Goal: Task Accomplishment & Management: Manage account settings

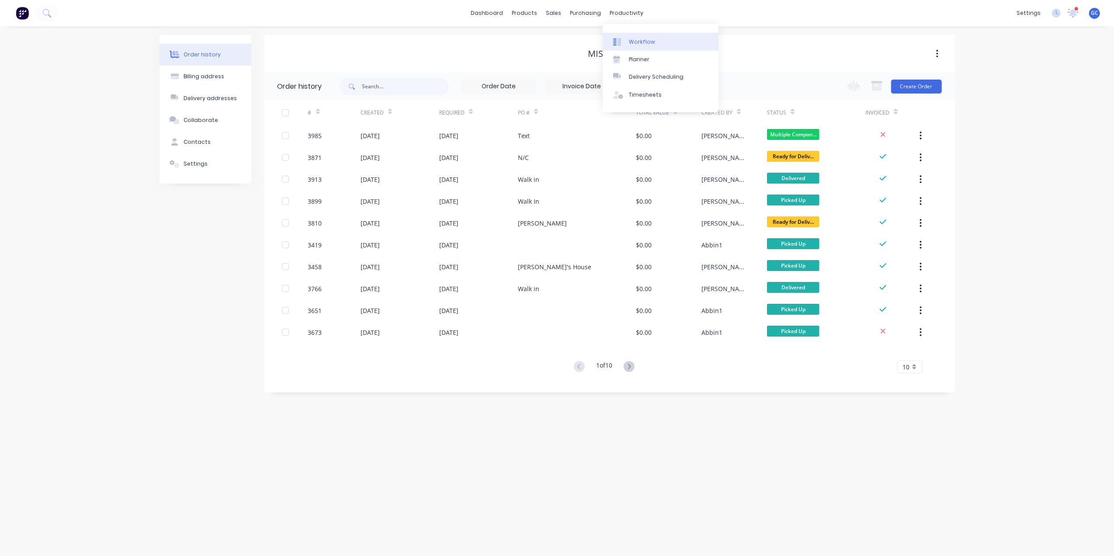
click at [640, 43] on div "Workflow" at bounding box center [642, 42] width 26 height 8
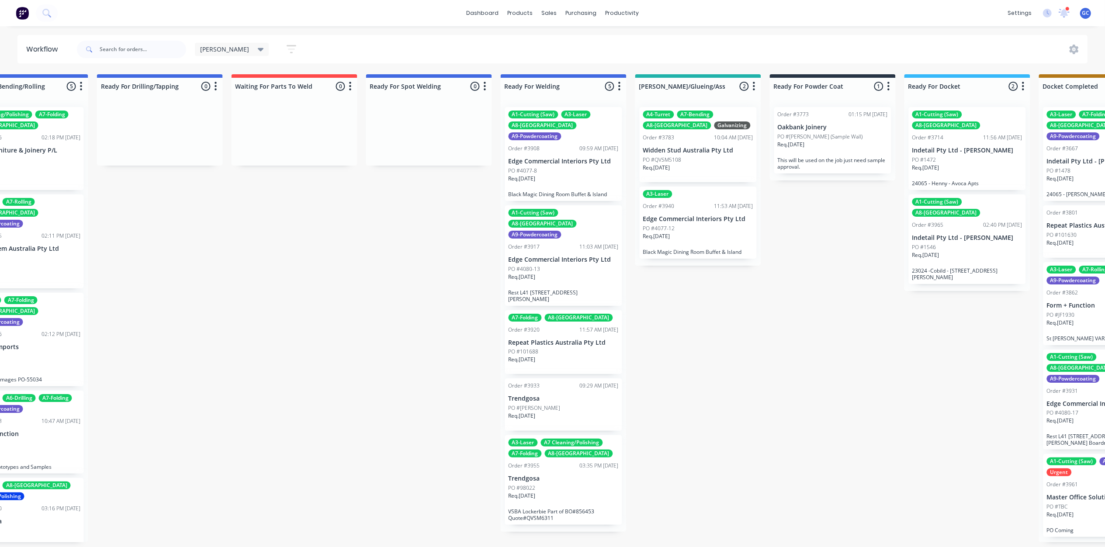
scroll to position [0, 2000]
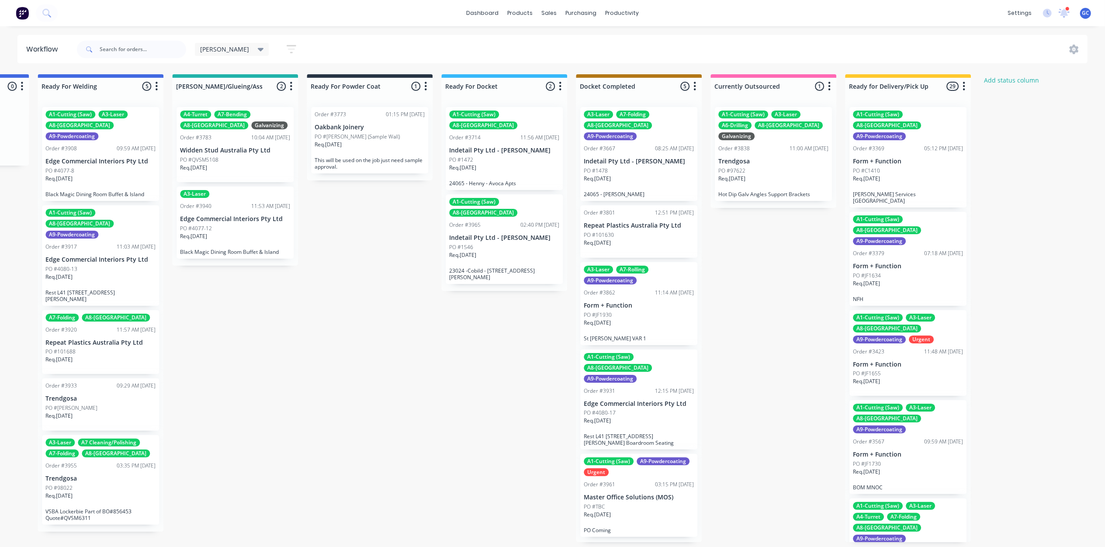
click at [277, 41] on button "button" at bounding box center [291, 49] width 28 height 17
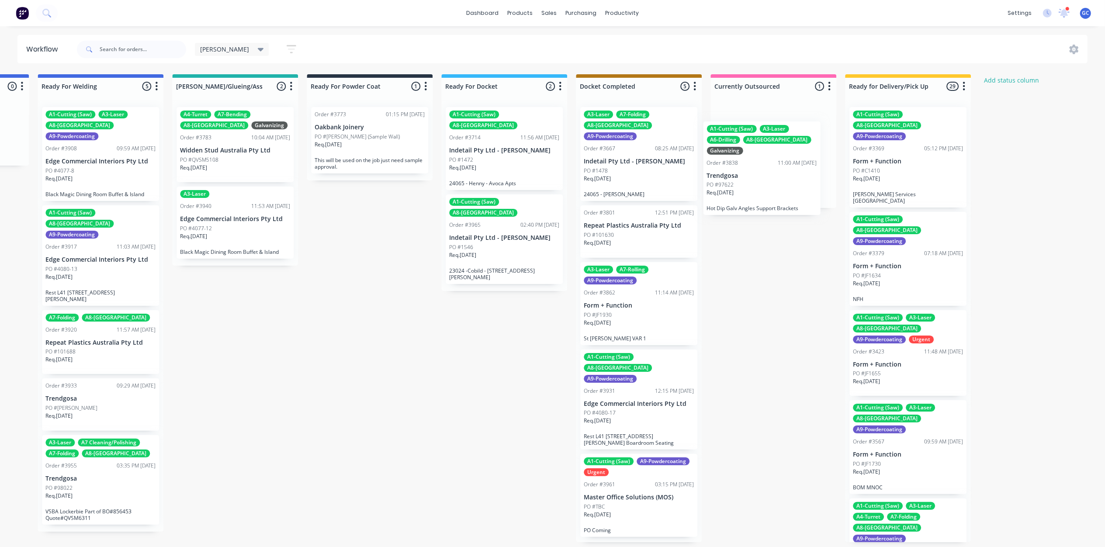
drag, startPoint x: 771, startPoint y: 153, endPoint x: 759, endPoint y: 169, distance: 20.3
click at [759, 169] on div "A1-Cutting (Saw) A3-Laser A6-Drilling A8-Welding Galvanizing Order #3838 11:00 …" at bounding box center [774, 154] width 126 height 108
click at [507, 159] on div "A1-Cutting (Saw) A8-Welding Order #3714 11:56 AM [DATE] Indetail Pty Ltd - [PER…" at bounding box center [504, 195] width 126 height 191
click at [507, 164] on div "Req. [DATE]" at bounding box center [504, 171] width 110 height 15
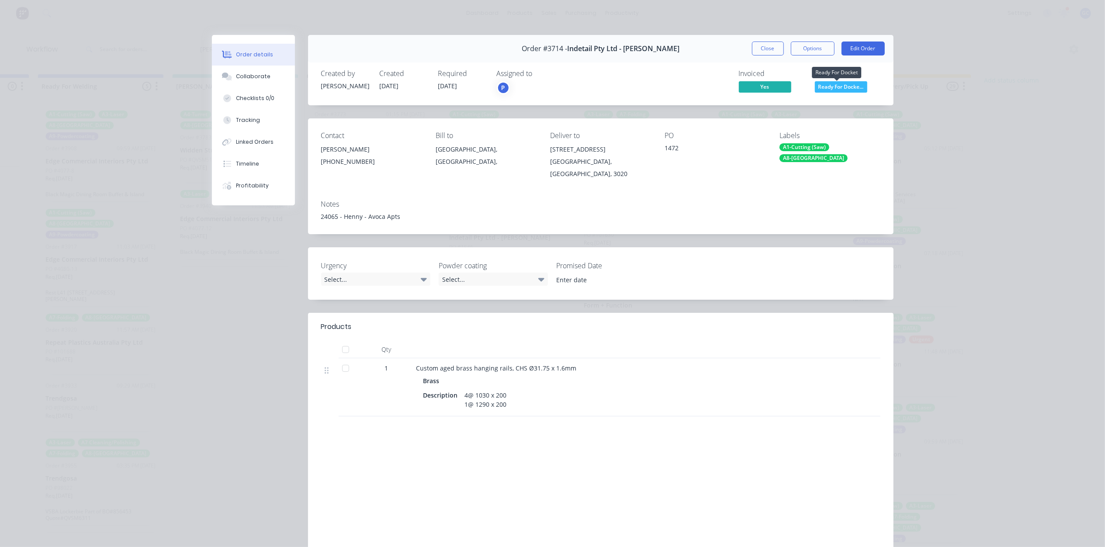
click at [834, 86] on span "Ready For Docke..." at bounding box center [841, 86] width 52 height 11
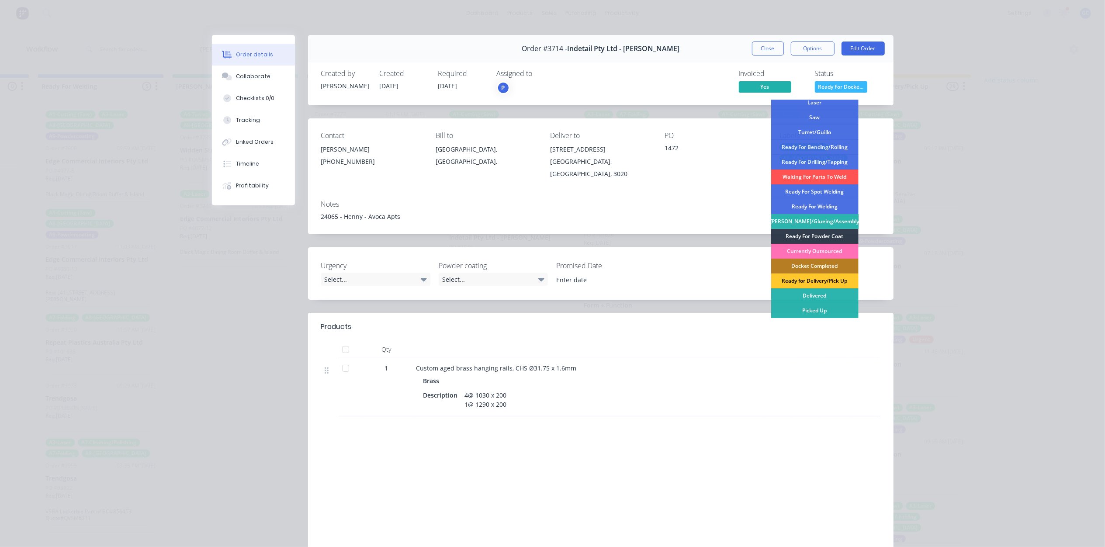
scroll to position [53, 0]
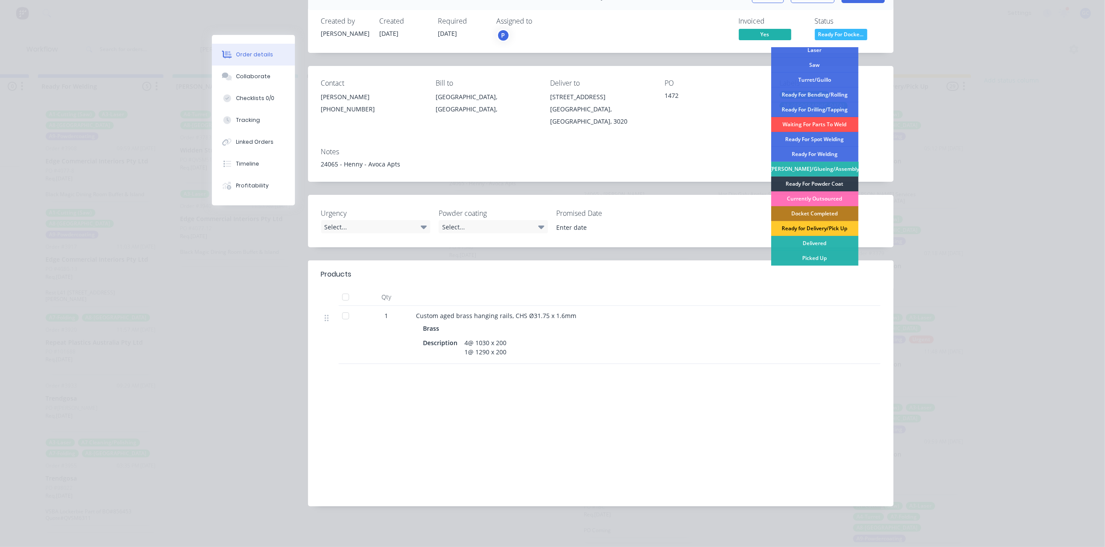
click at [822, 226] on div "Ready for Delivery/Pick Up" at bounding box center [814, 228] width 87 height 15
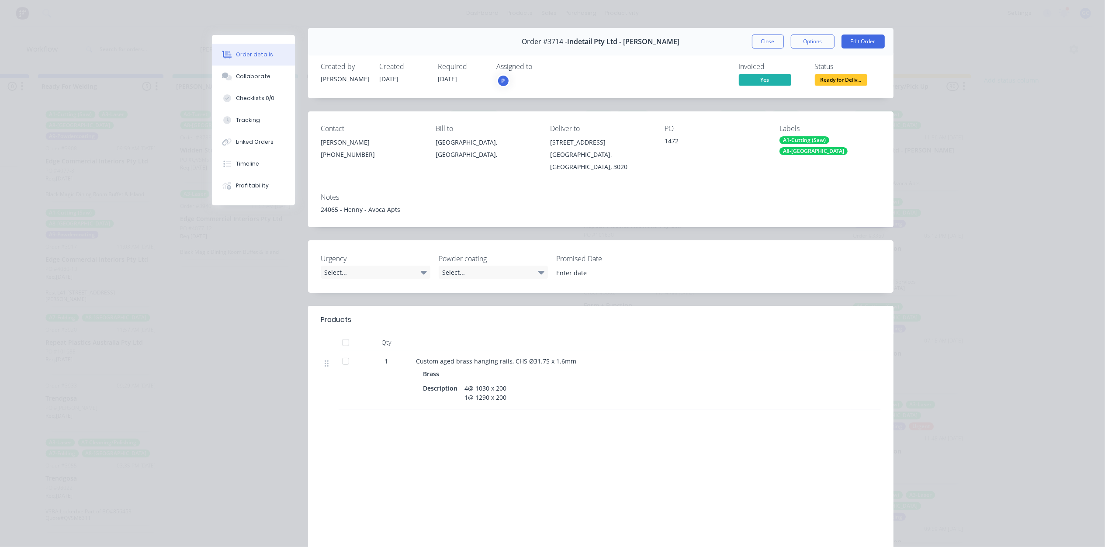
scroll to position [0, 0]
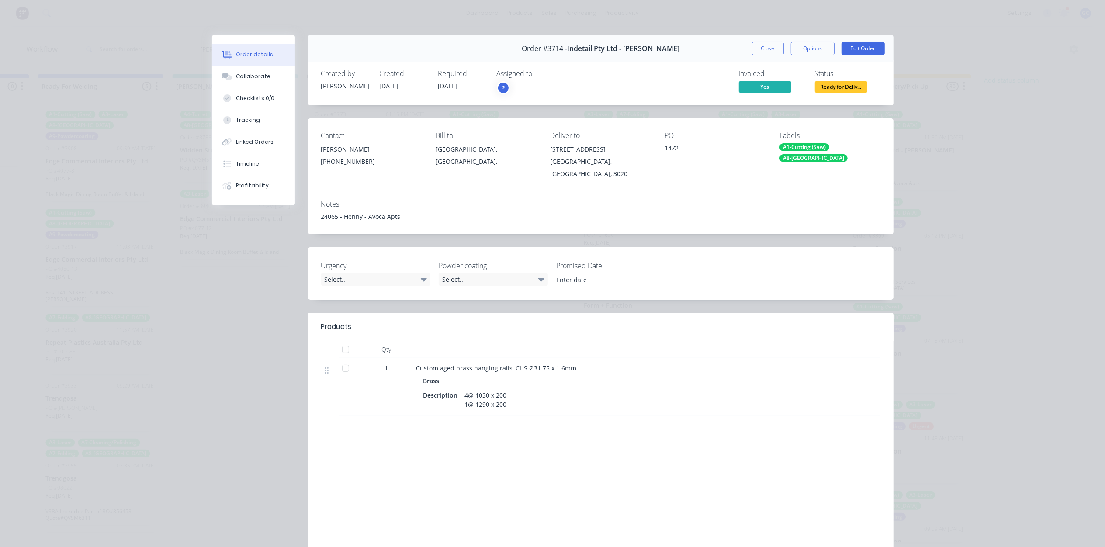
click at [766, 46] on button "Close" at bounding box center [768, 49] width 32 height 14
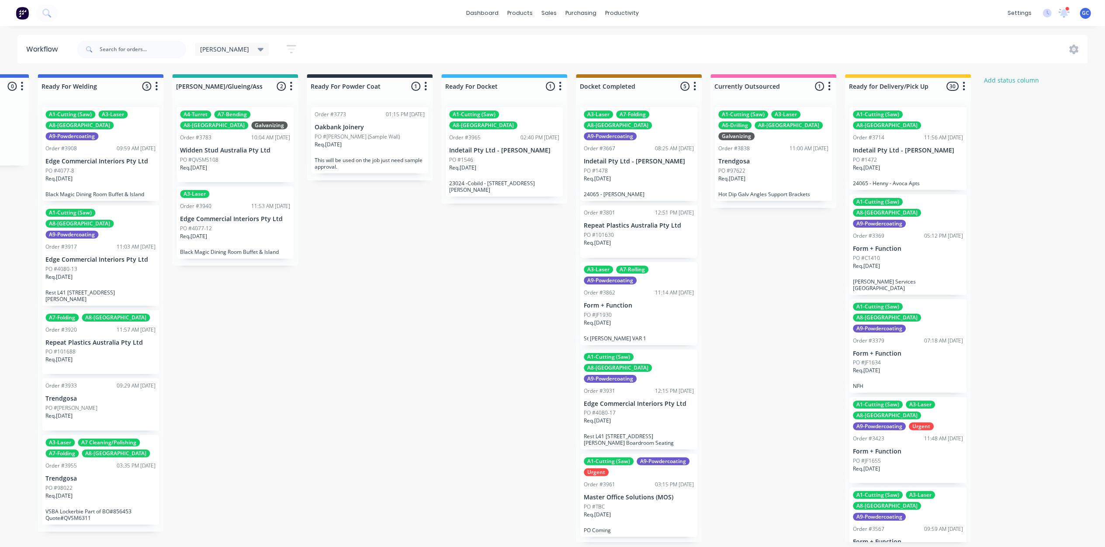
click at [509, 164] on div "Req. [DATE]" at bounding box center [504, 171] width 110 height 15
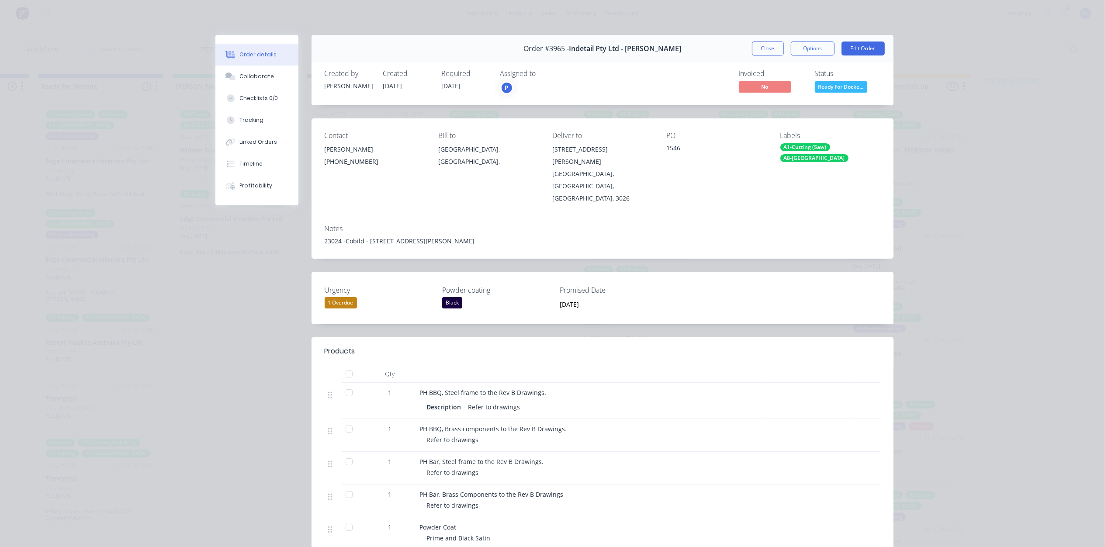
click at [835, 88] on span "Ready For Docke..." at bounding box center [841, 86] width 52 height 11
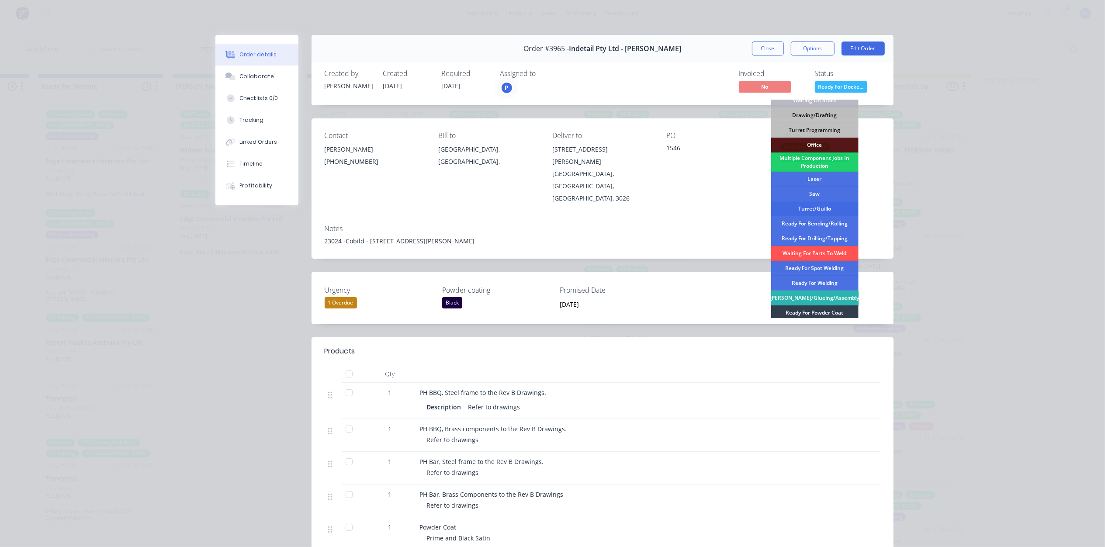
scroll to position [128, 0]
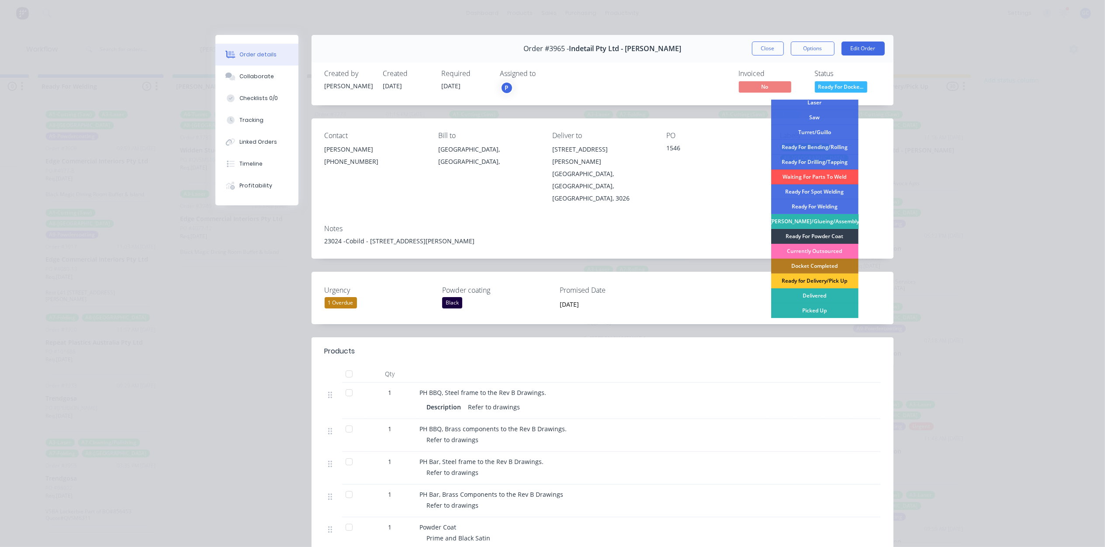
click at [824, 281] on div "Ready for Delivery/Pick Up" at bounding box center [814, 281] width 87 height 15
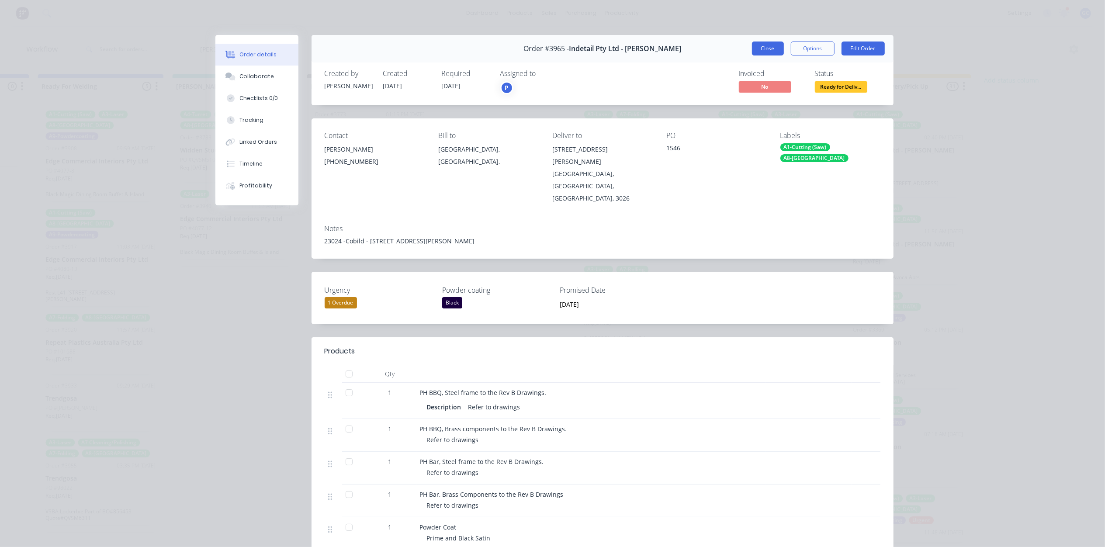
click at [764, 47] on button "Close" at bounding box center [768, 49] width 32 height 14
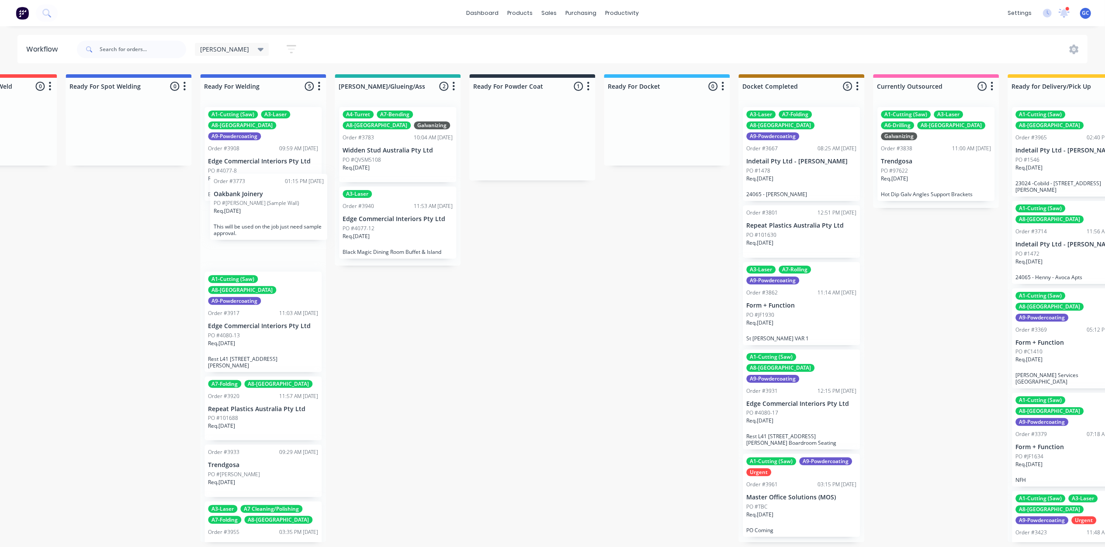
scroll to position [0, 1829]
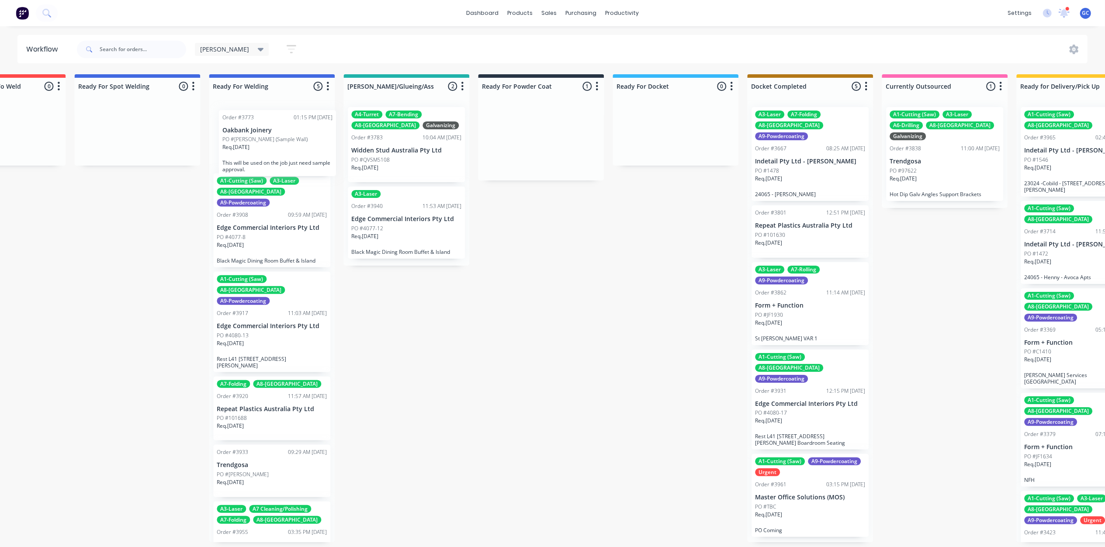
drag, startPoint x: 371, startPoint y: 147, endPoint x: 279, endPoint y: 152, distance: 92.8
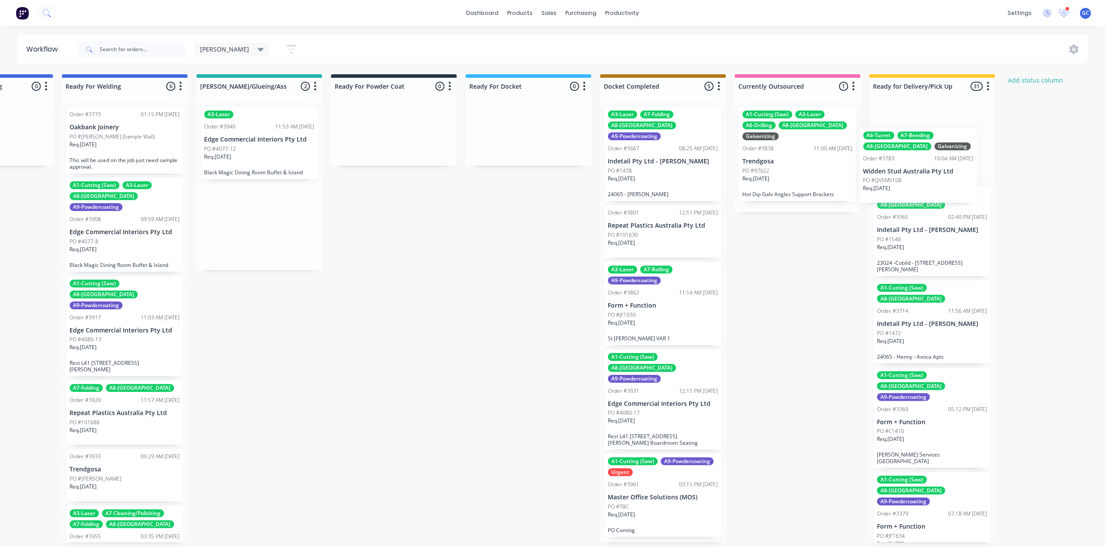
scroll to position [0, 2000]
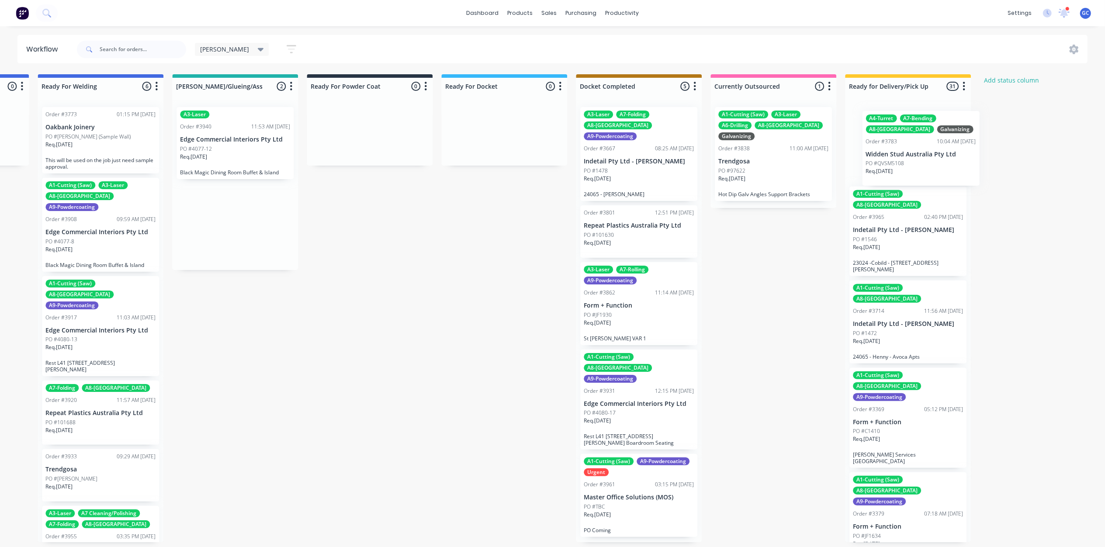
drag, startPoint x: 401, startPoint y: 157, endPoint x: 902, endPoint y: 170, distance: 501.8
click at [237, 161] on div "Req. [DATE]" at bounding box center [235, 160] width 110 height 15
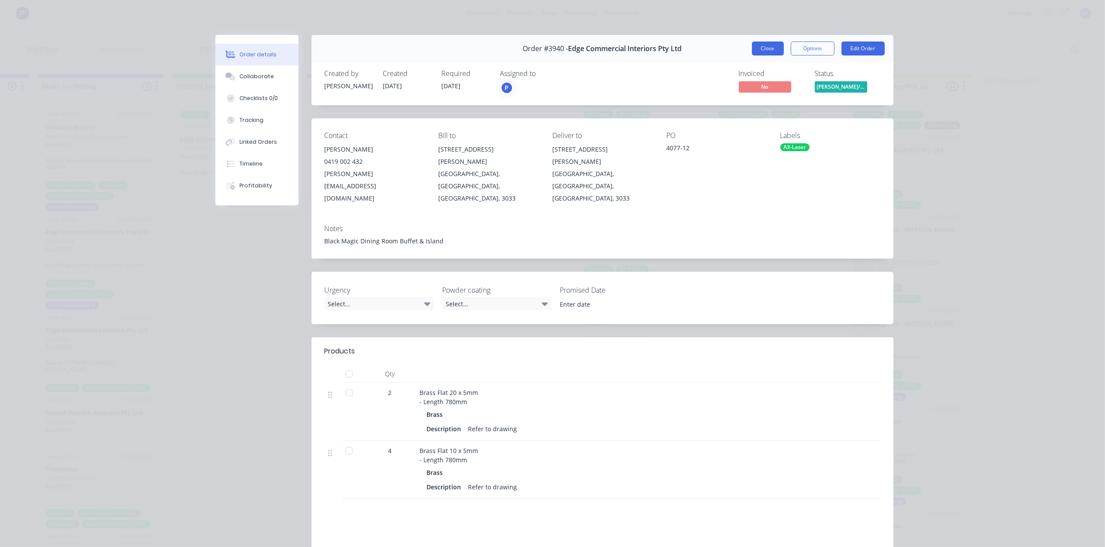
click at [763, 49] on button "Close" at bounding box center [768, 49] width 32 height 14
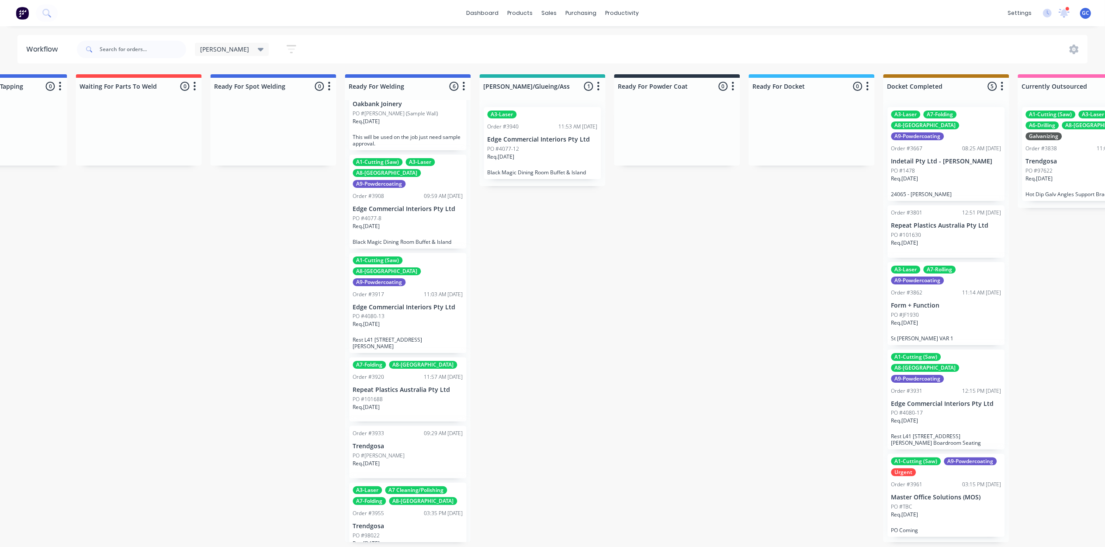
scroll to position [0, 0]
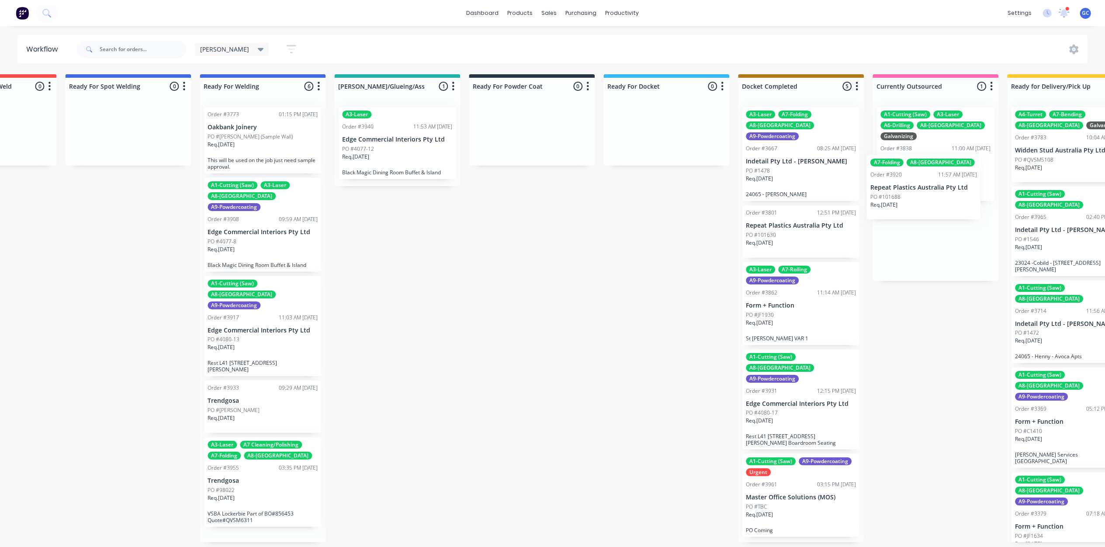
drag, startPoint x: 394, startPoint y: 395, endPoint x: 915, endPoint y: 187, distance: 560.9
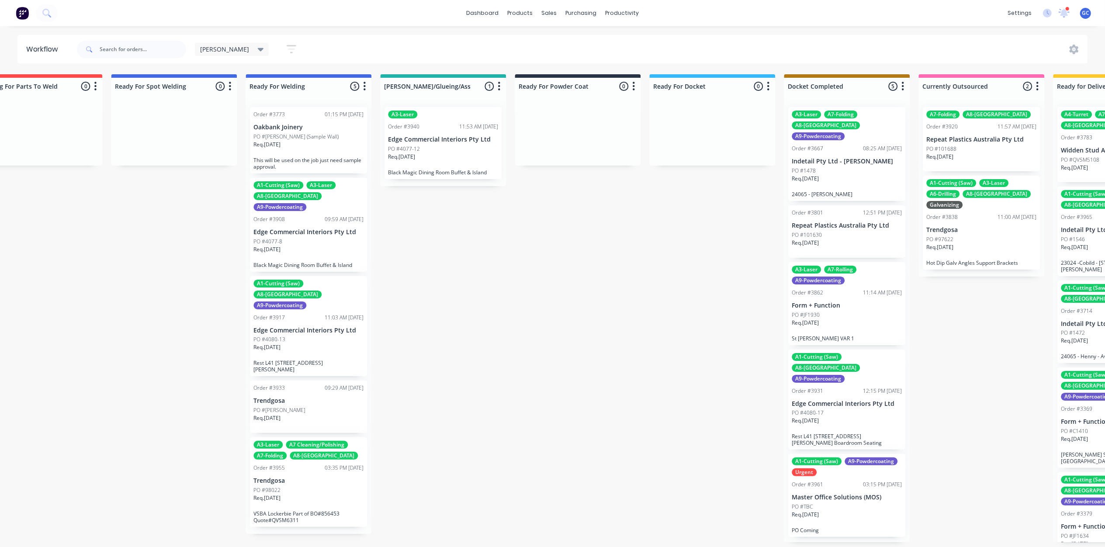
scroll to position [0, 1778]
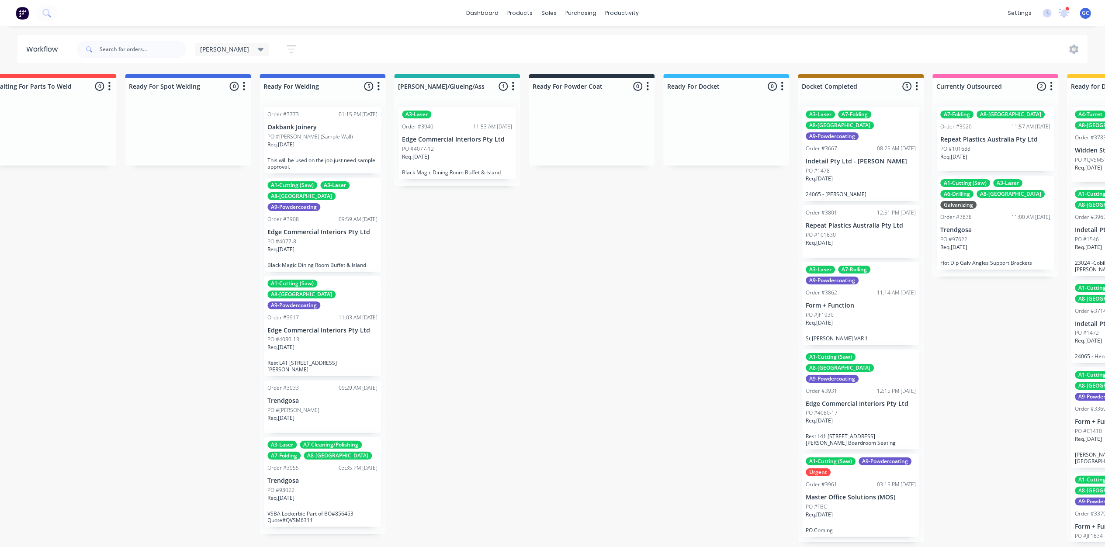
click at [289, 477] on p "Trendgosa" at bounding box center [322, 480] width 110 height 7
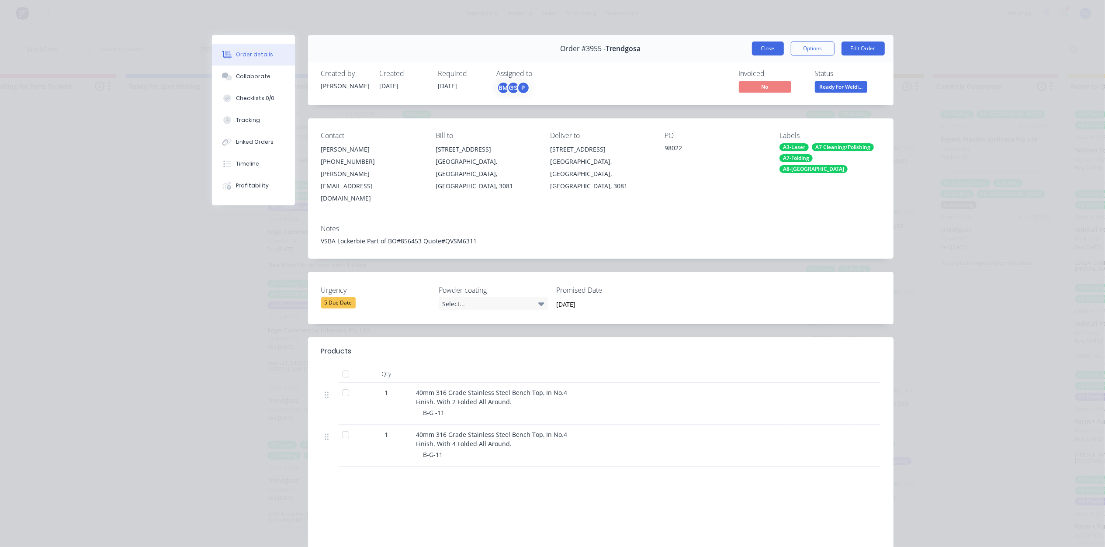
click at [770, 47] on button "Close" at bounding box center [768, 49] width 32 height 14
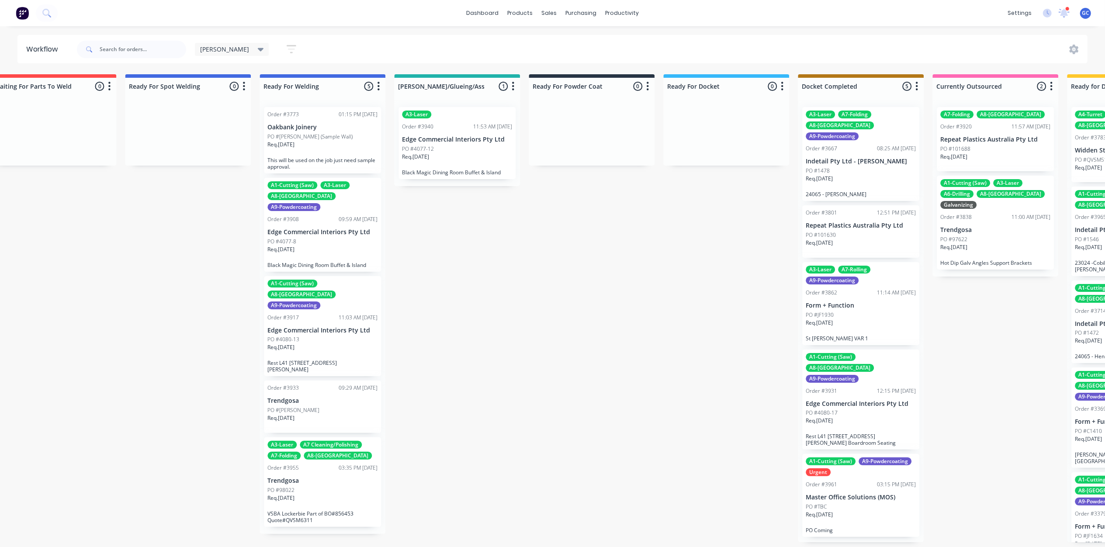
click at [320, 152] on div "Req. [DATE]" at bounding box center [322, 148] width 110 height 15
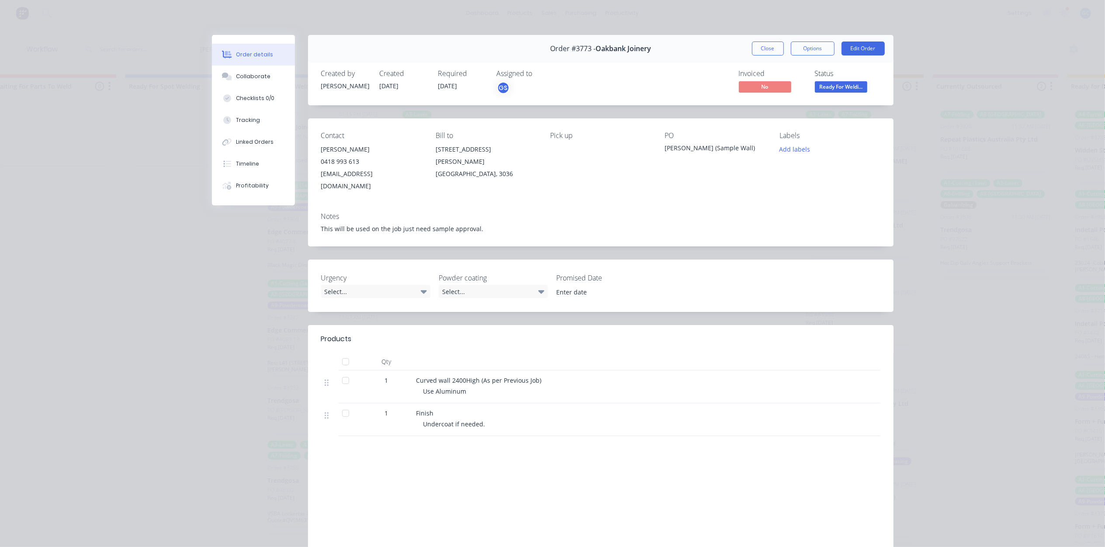
click at [763, 32] on div "Order details Collaborate Checklists 0/0 Tracking Linked Orders Timeline Profit…" at bounding box center [552, 273] width 1105 height 547
click at [761, 52] on button "Close" at bounding box center [768, 49] width 32 height 14
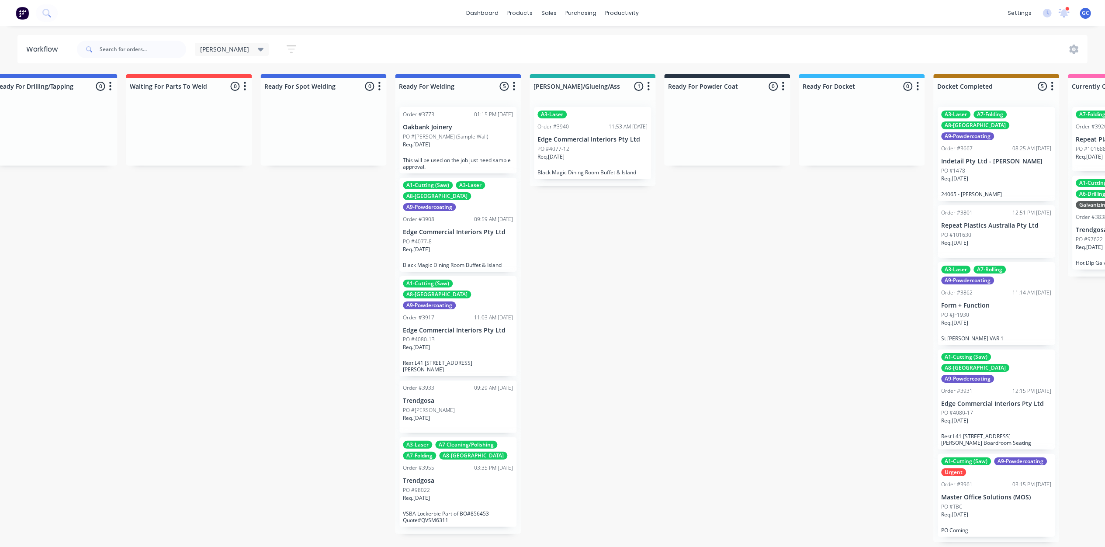
scroll to position [0, 1570]
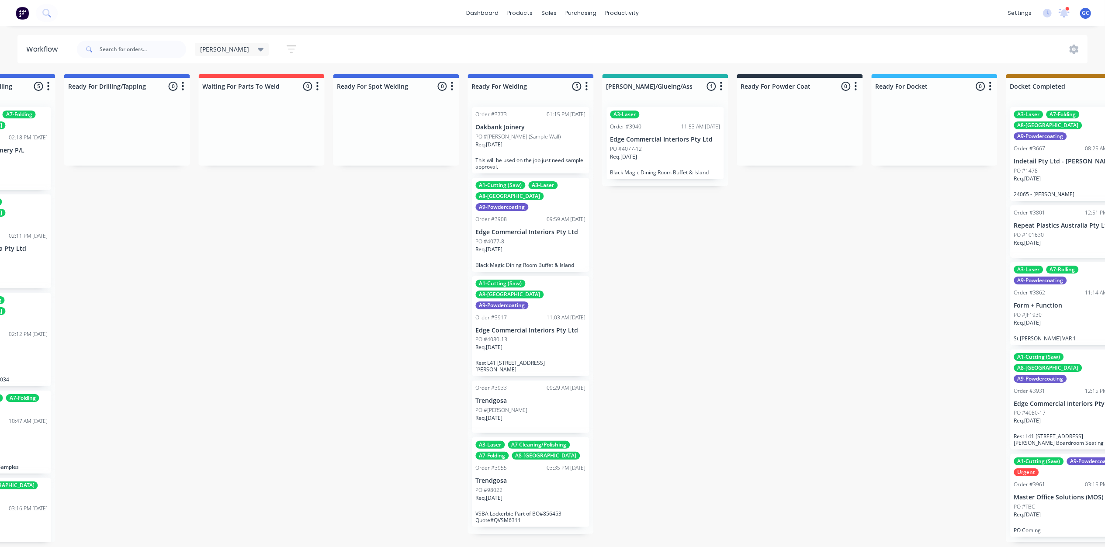
click at [500, 336] on p "PO #4080-13" at bounding box center [492, 340] width 32 height 8
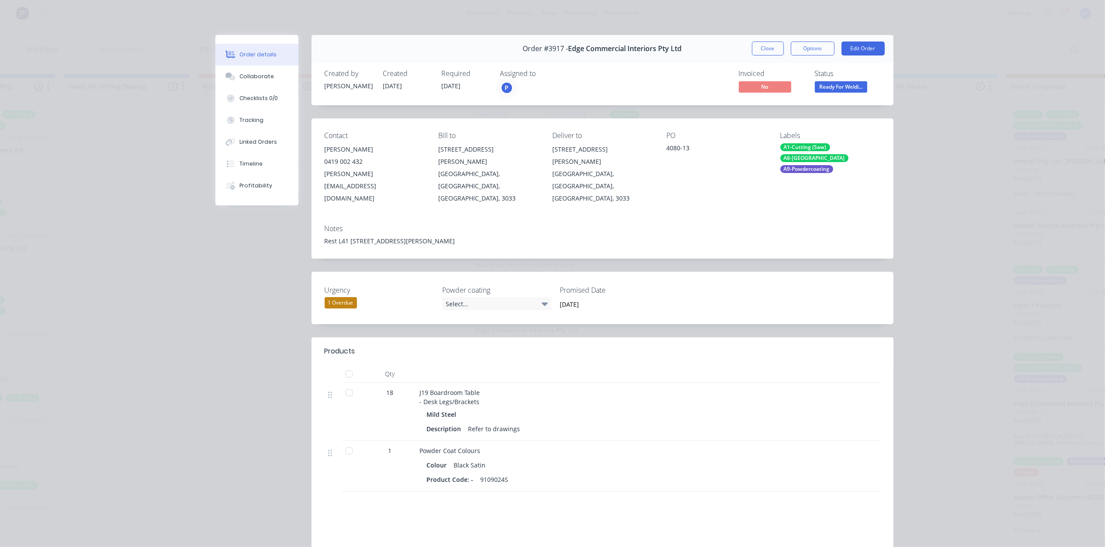
click at [824, 91] on span "Ready For Weldi..." at bounding box center [841, 86] width 52 height 11
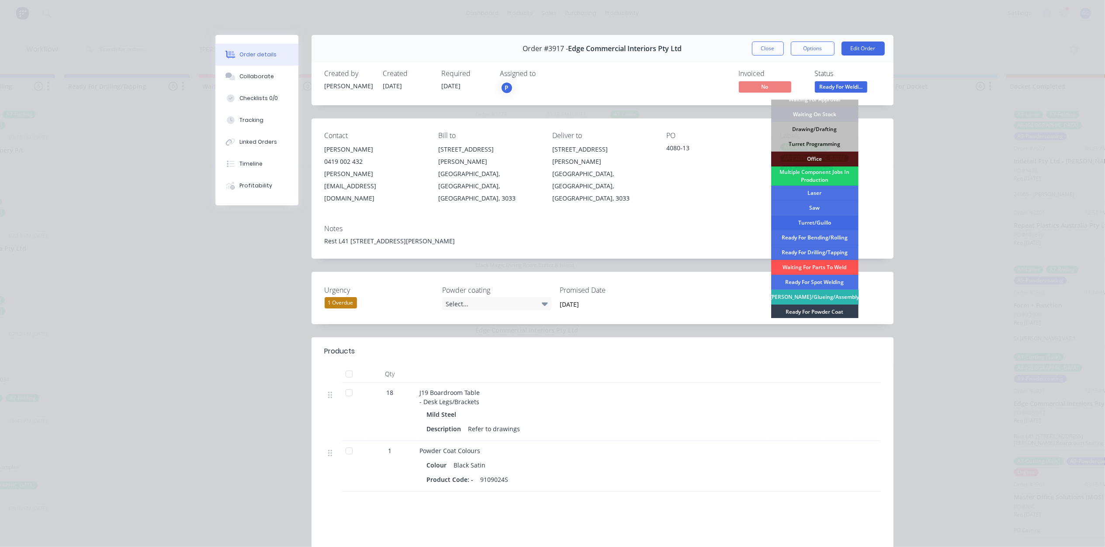
scroll to position [58, 0]
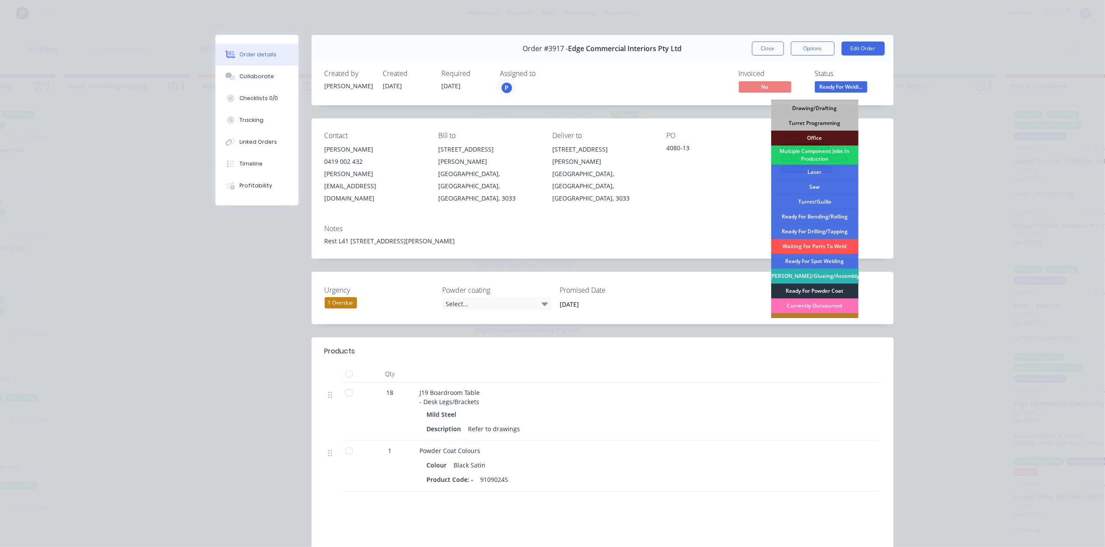
click at [816, 289] on div "Ready For Powder Coat" at bounding box center [814, 291] width 87 height 15
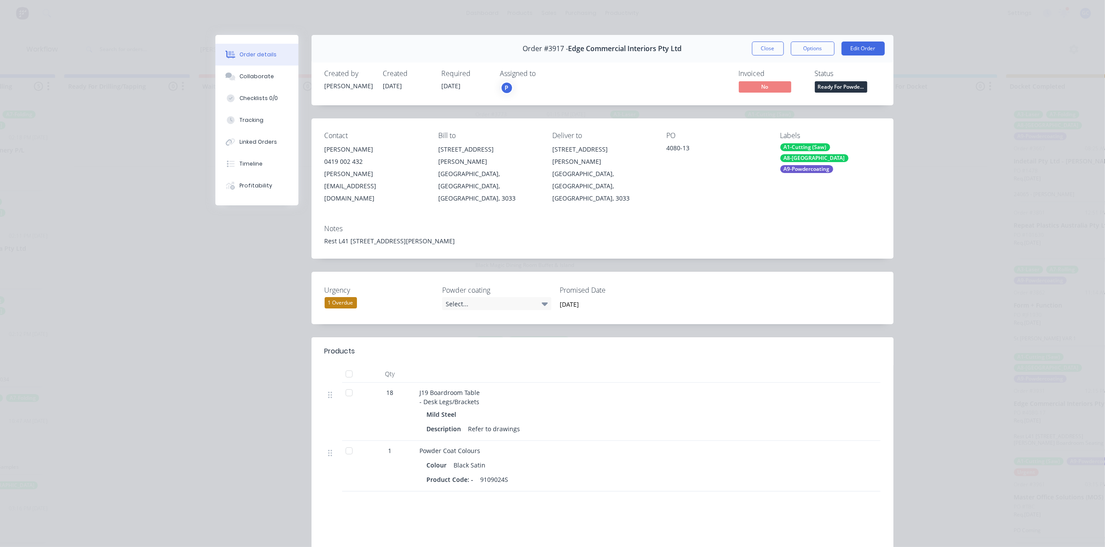
drag, startPoint x: 759, startPoint y: 47, endPoint x: 758, endPoint y: 53, distance: 6.2
click at [759, 52] on button "Close" at bounding box center [768, 49] width 32 height 14
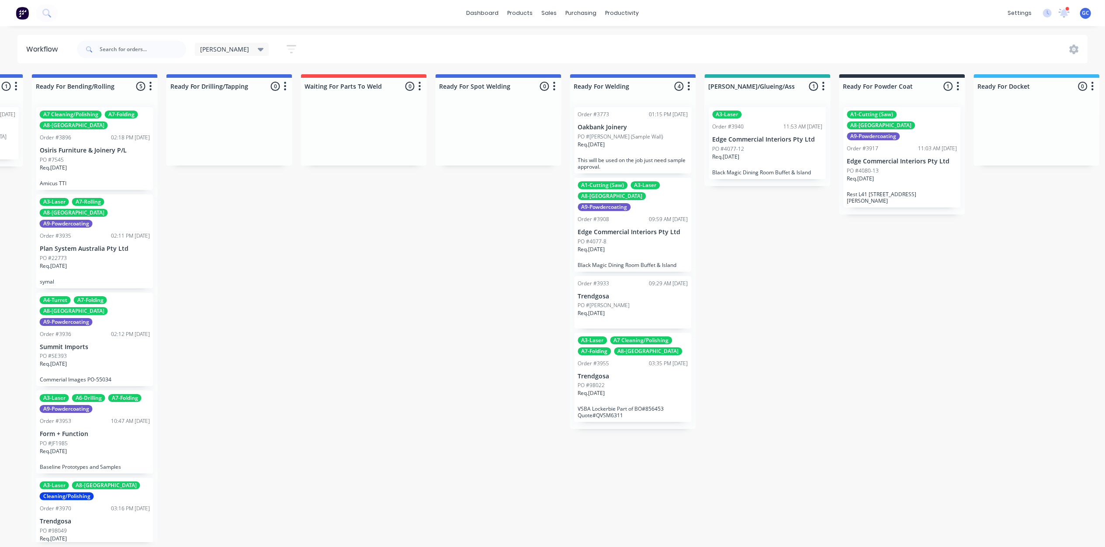
scroll to position [0, 1395]
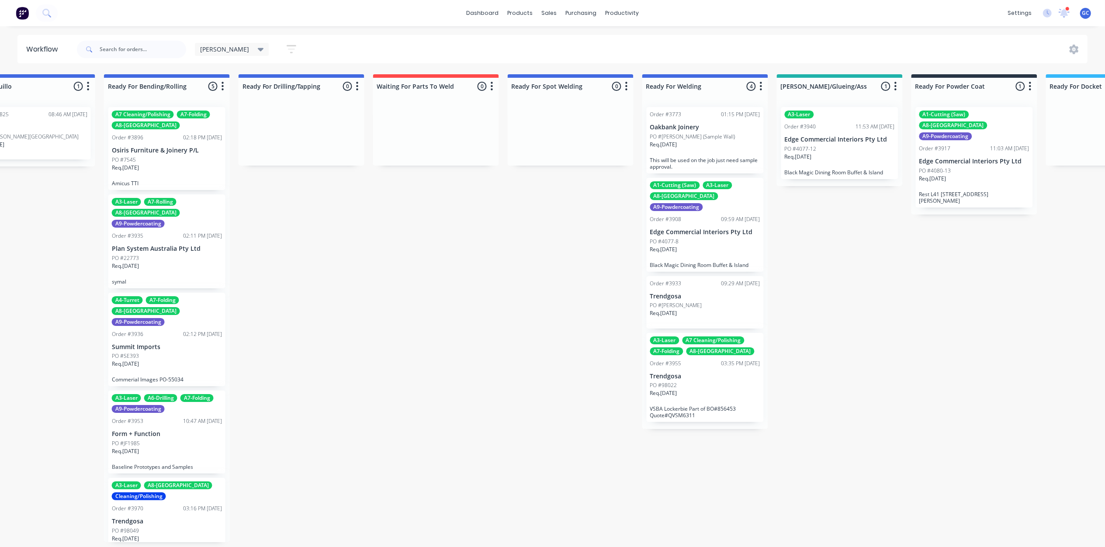
click at [688, 389] on div "Req. [DATE]" at bounding box center [705, 396] width 110 height 15
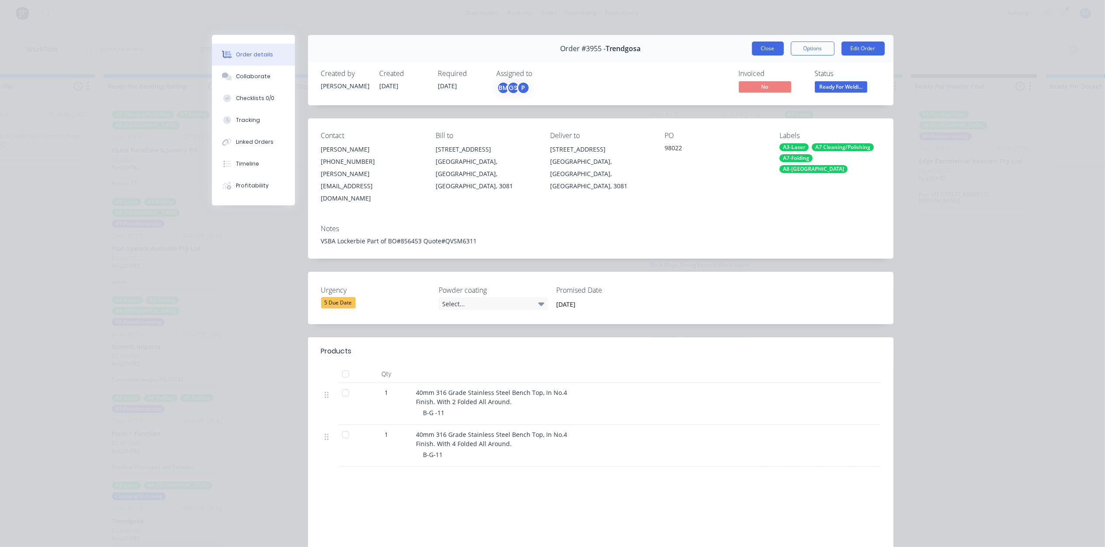
click at [771, 44] on button "Close" at bounding box center [768, 49] width 32 height 14
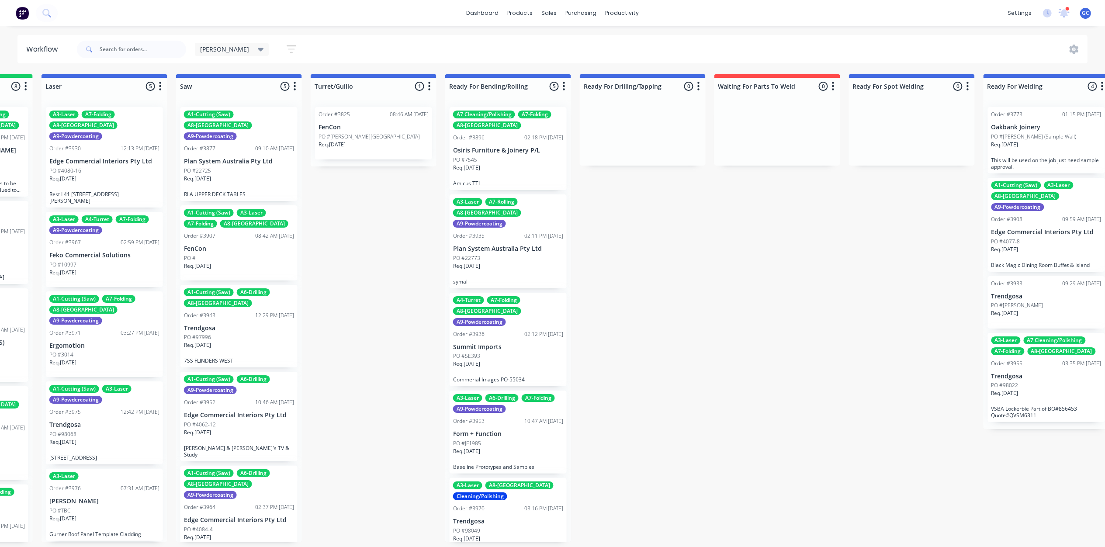
scroll to position [0, 998]
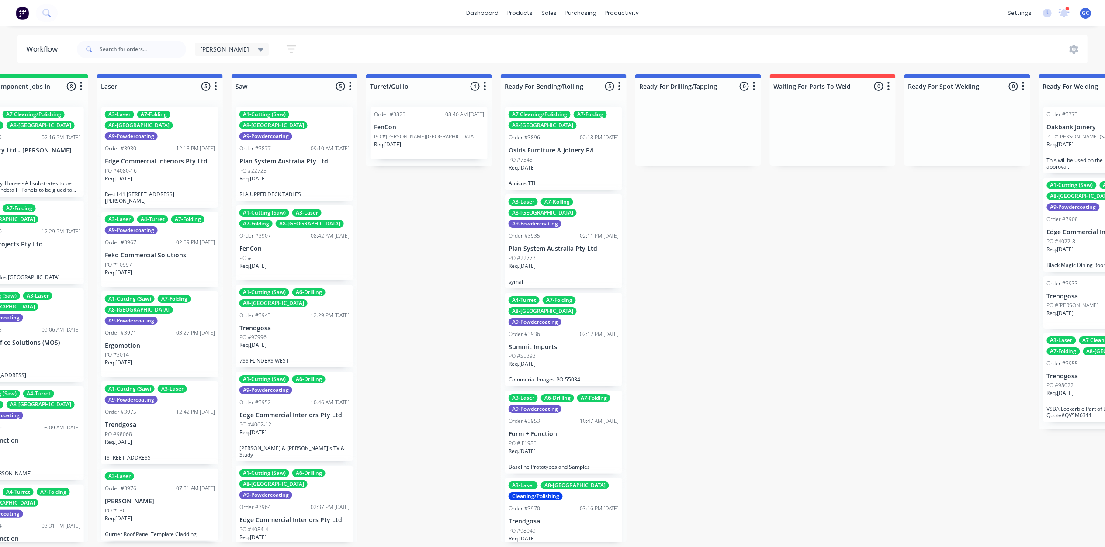
click at [555, 177] on div "Req. [DATE]" at bounding box center [564, 171] width 110 height 15
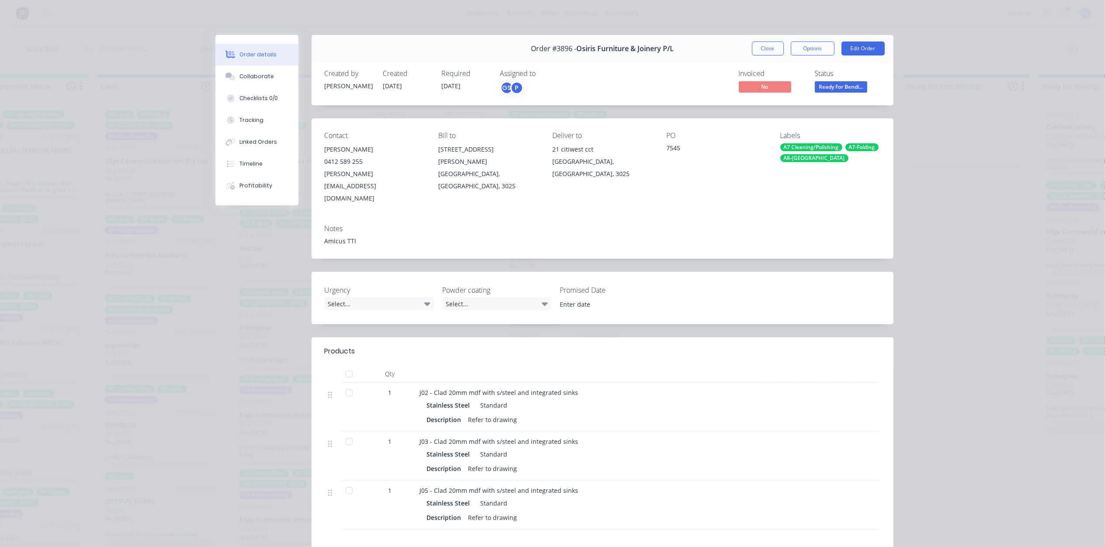
click at [836, 89] on span "Ready For Bendi..." at bounding box center [841, 86] width 52 height 11
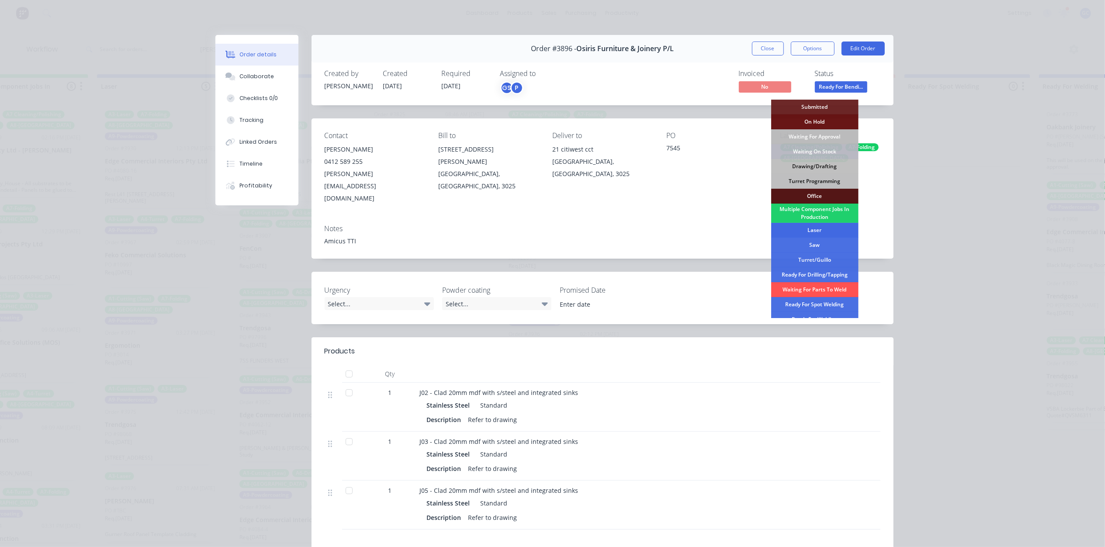
scroll to position [58, 0]
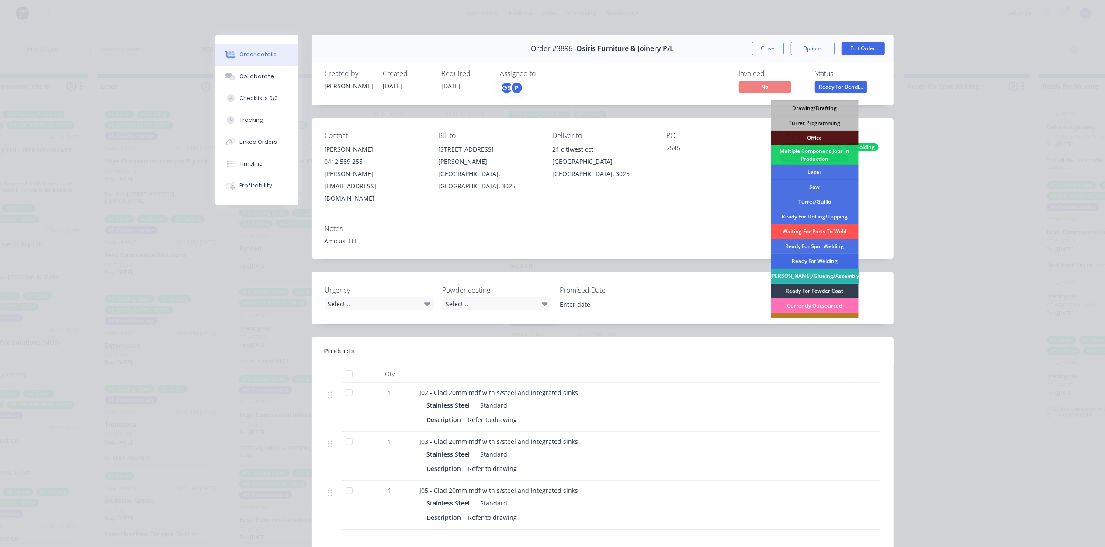
click at [816, 259] on div "Ready For Welding" at bounding box center [814, 261] width 87 height 15
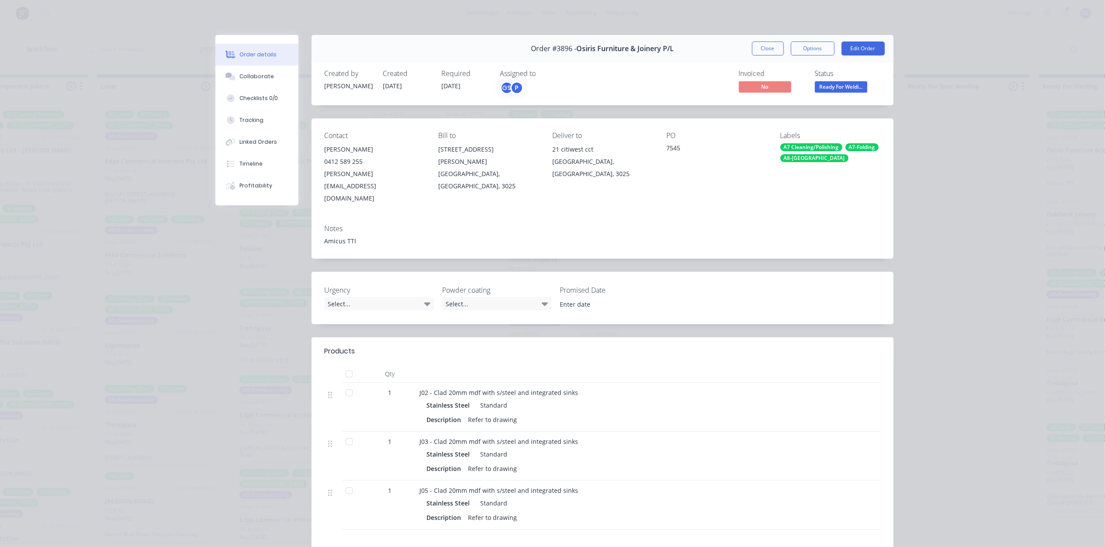
click at [766, 35] on div "Order #3896 - Osiris Furniture & Joinery P/L Close Options Edit Order" at bounding box center [603, 49] width 582 height 28
click at [764, 48] on button "Close" at bounding box center [768, 49] width 32 height 14
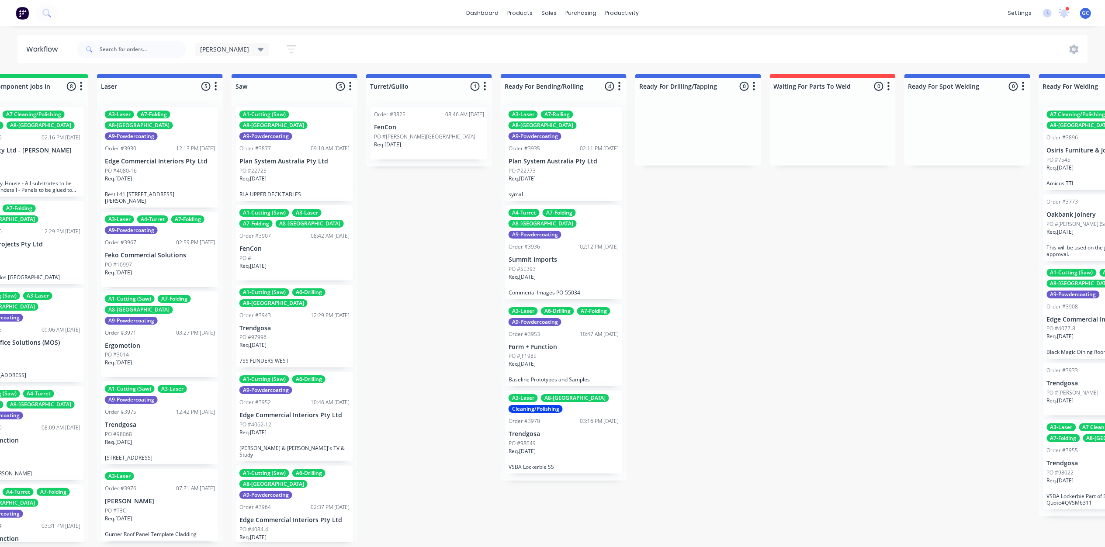
click at [552, 167] on div "PO #22773" at bounding box center [564, 171] width 110 height 8
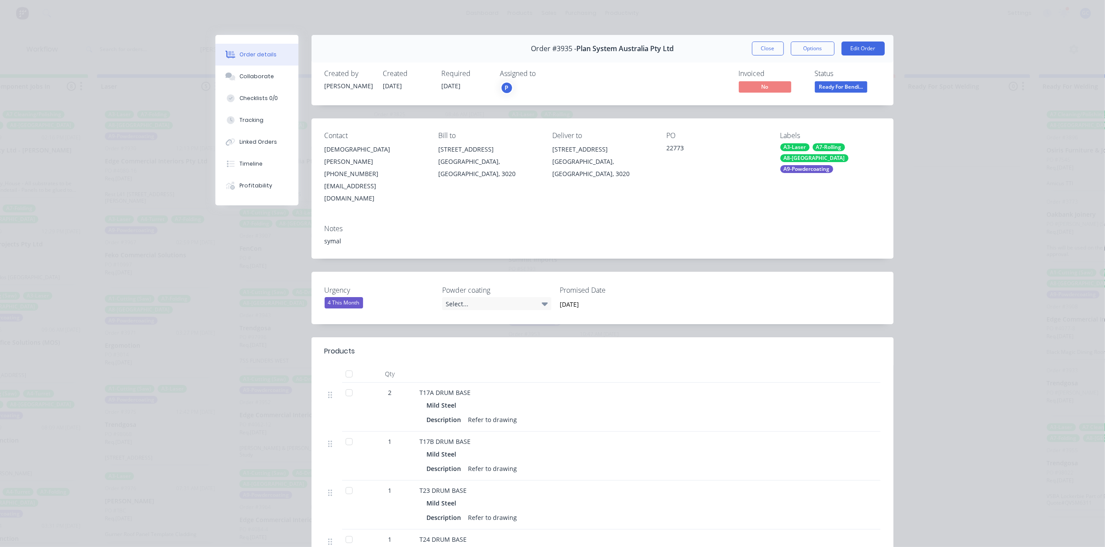
click at [826, 85] on span "Ready For Bendi..." at bounding box center [841, 86] width 52 height 11
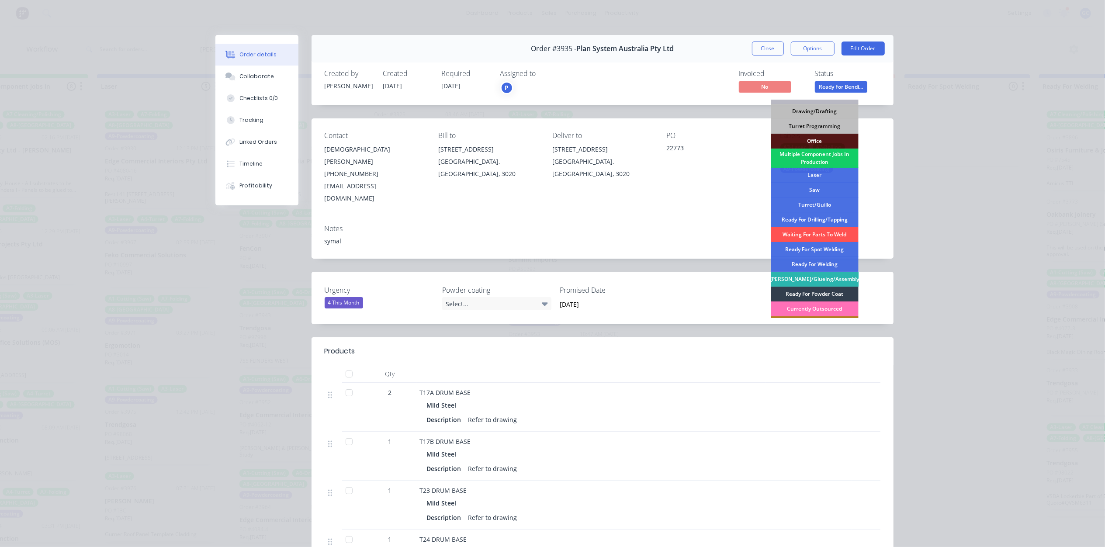
scroll to position [116, 0]
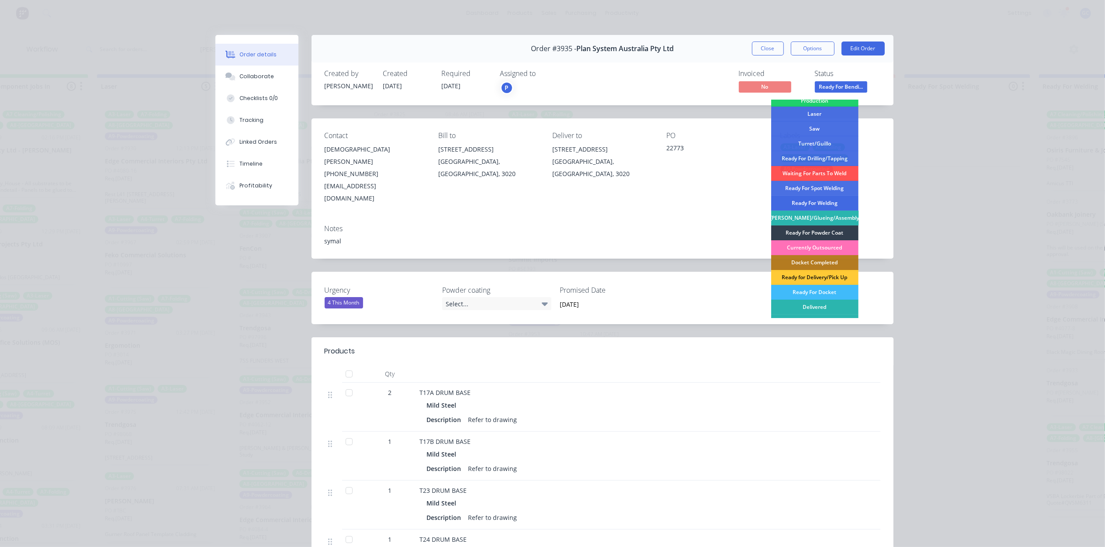
click at [822, 205] on div "Ready For Welding" at bounding box center [814, 203] width 87 height 15
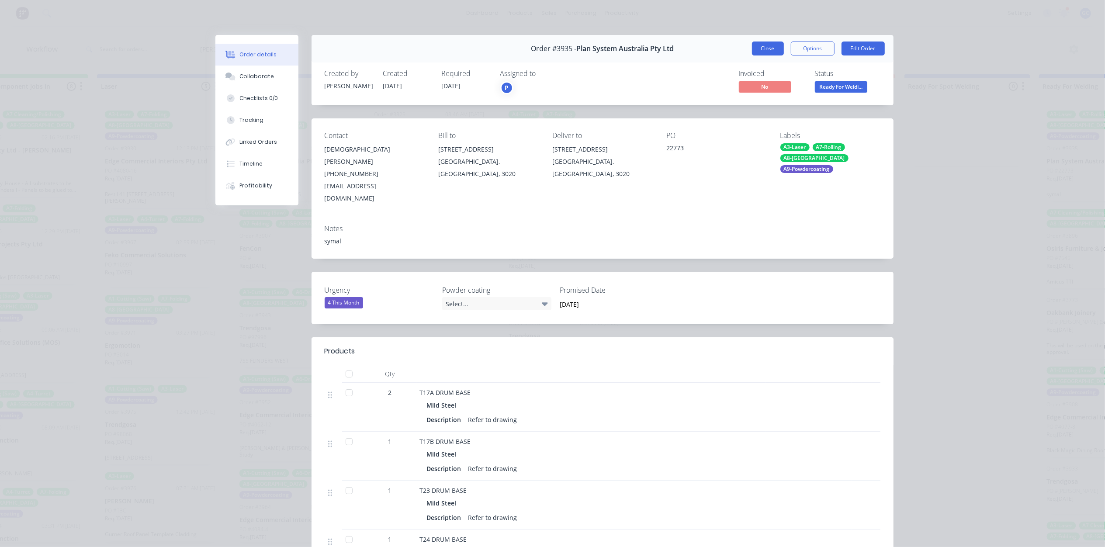
click at [772, 50] on button "Close" at bounding box center [768, 49] width 32 height 14
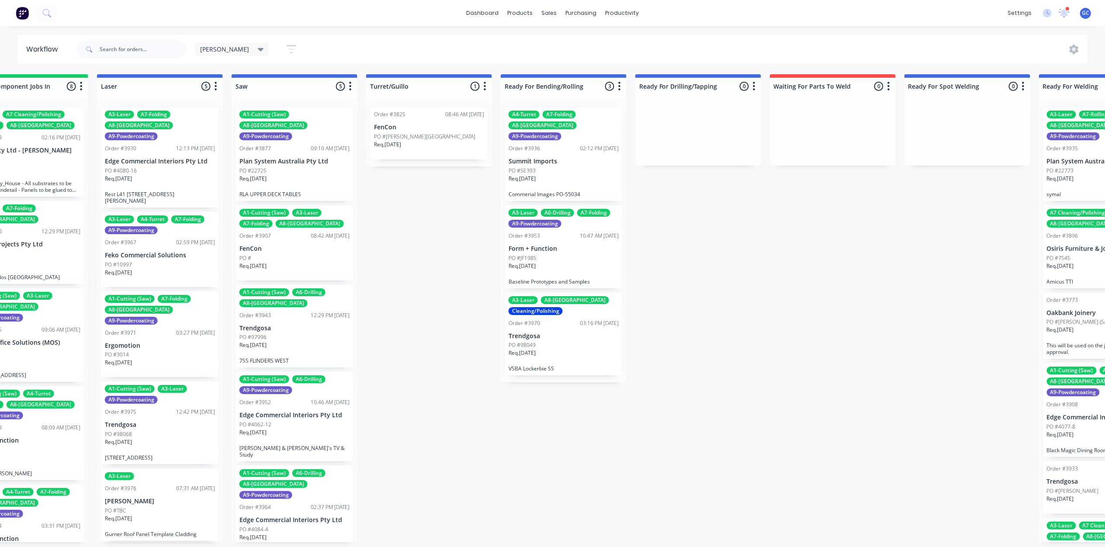
click at [554, 175] on div "Req. [DATE]" at bounding box center [564, 182] width 110 height 15
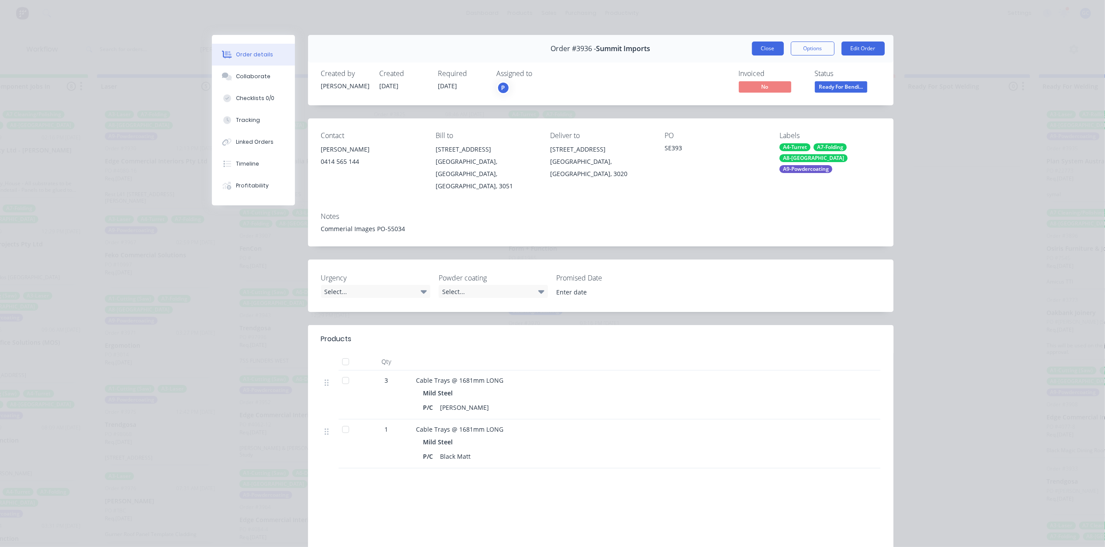
click at [759, 50] on button "Close" at bounding box center [768, 49] width 32 height 14
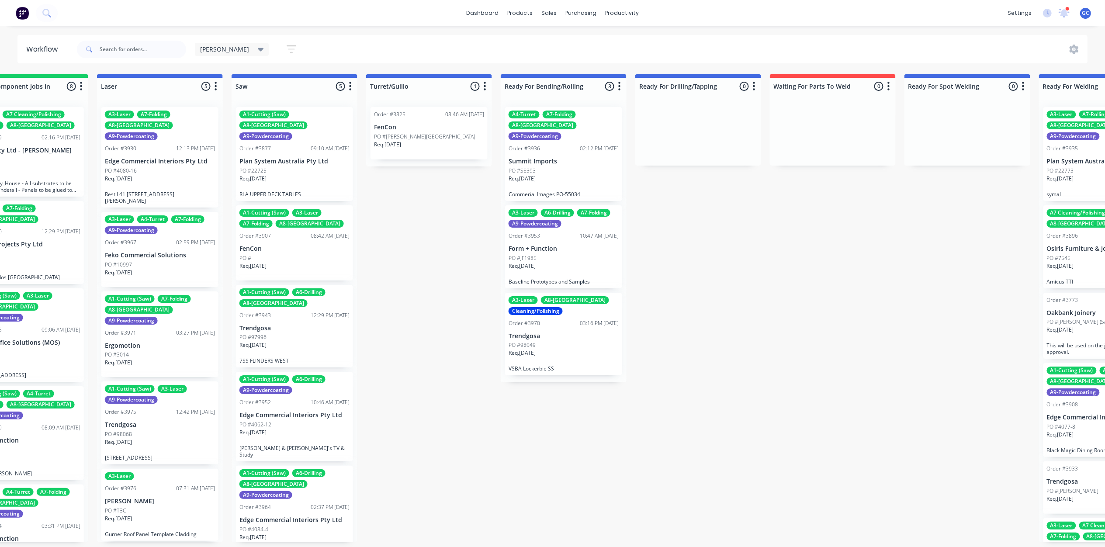
click at [546, 232] on div "A3-Laser A6-Drilling A7-Folding A9-Powdercoating Order #3953 10:47 AM [DATE] Fo…" at bounding box center [563, 246] width 117 height 83
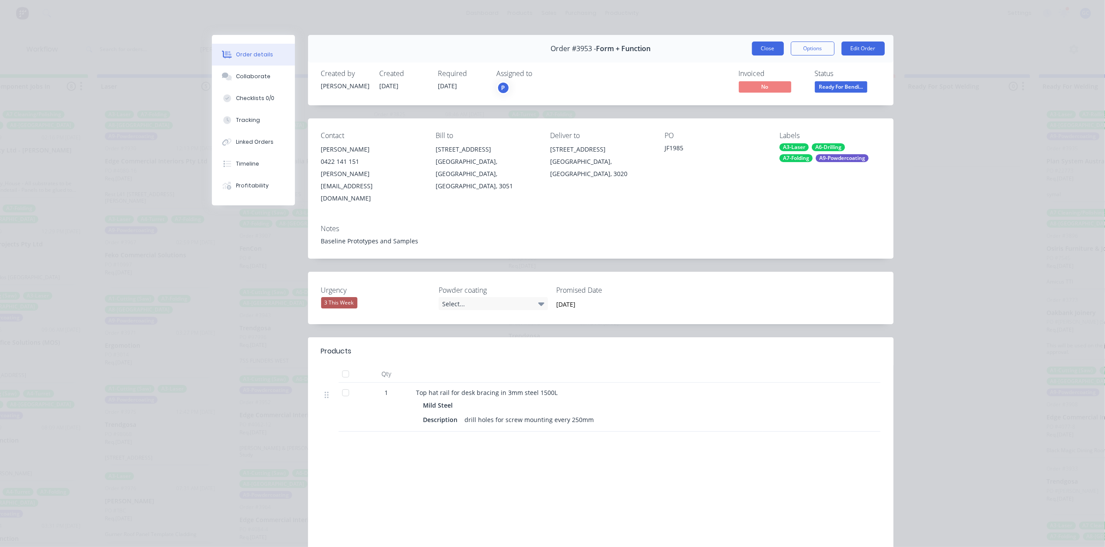
click at [770, 45] on button "Close" at bounding box center [768, 49] width 32 height 14
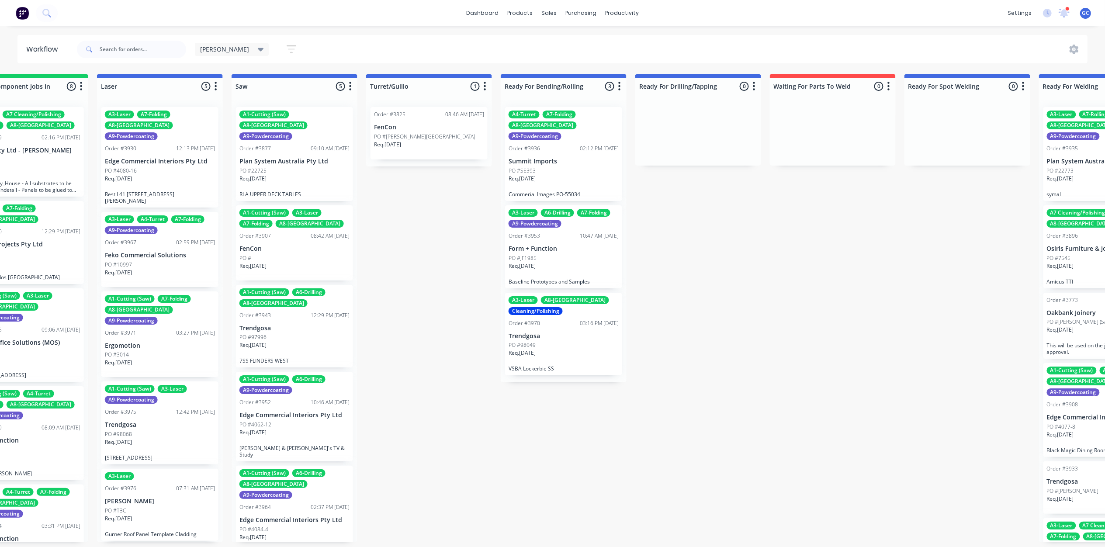
click at [545, 349] on div "Req. [DATE]" at bounding box center [564, 356] width 110 height 15
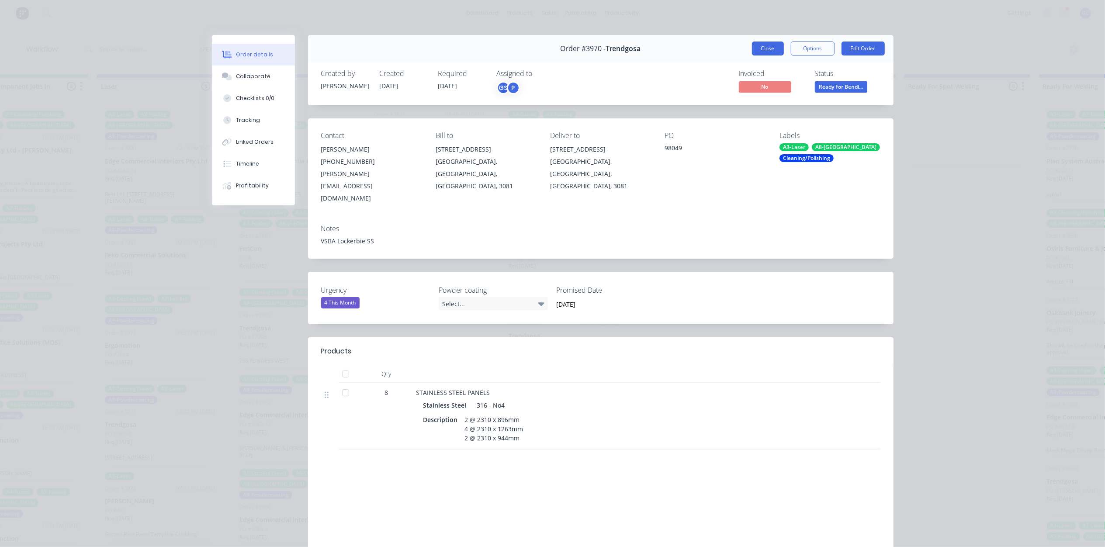
click at [752, 49] on button "Close" at bounding box center [768, 49] width 32 height 14
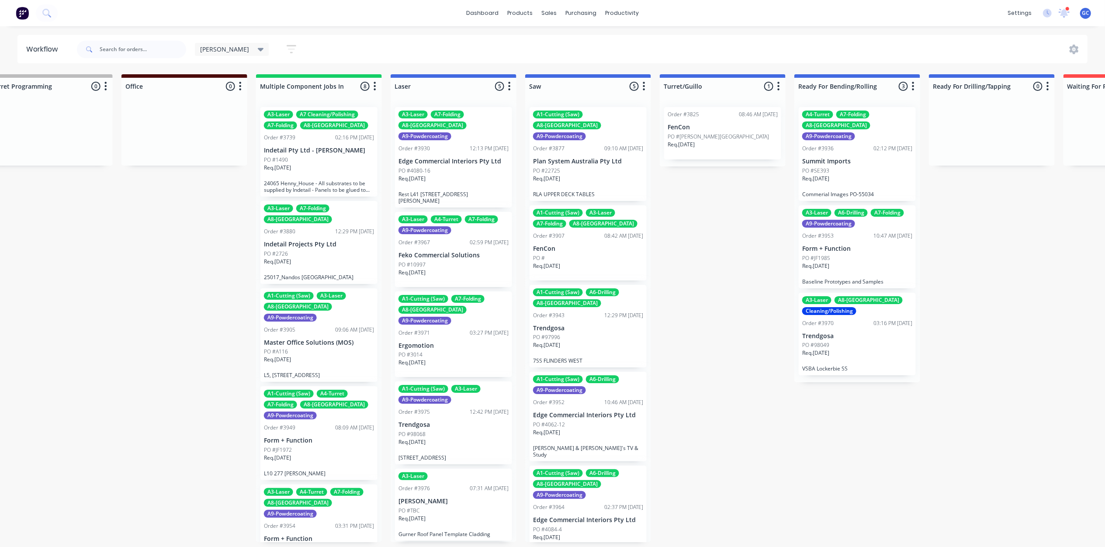
scroll to position [0, 693]
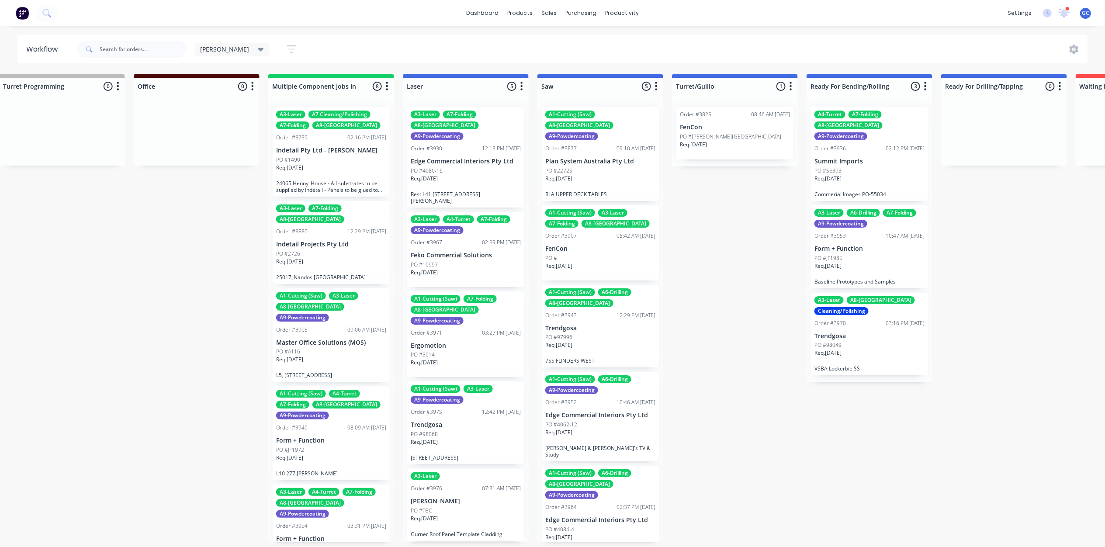
click at [600, 167] on div "PO #22725" at bounding box center [600, 171] width 110 height 8
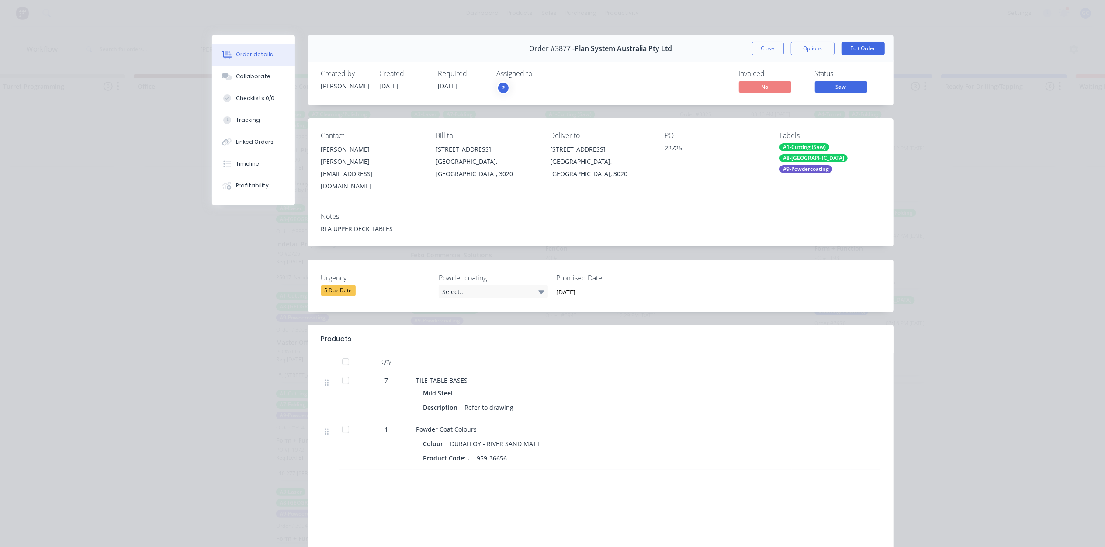
click at [846, 88] on span "Saw" at bounding box center [841, 86] width 52 height 11
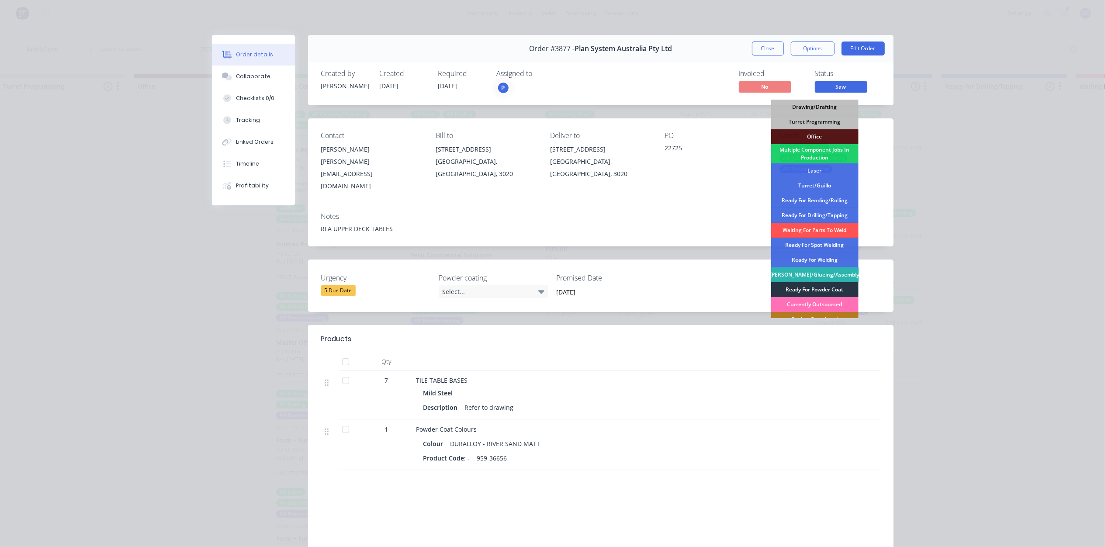
scroll to position [116, 0]
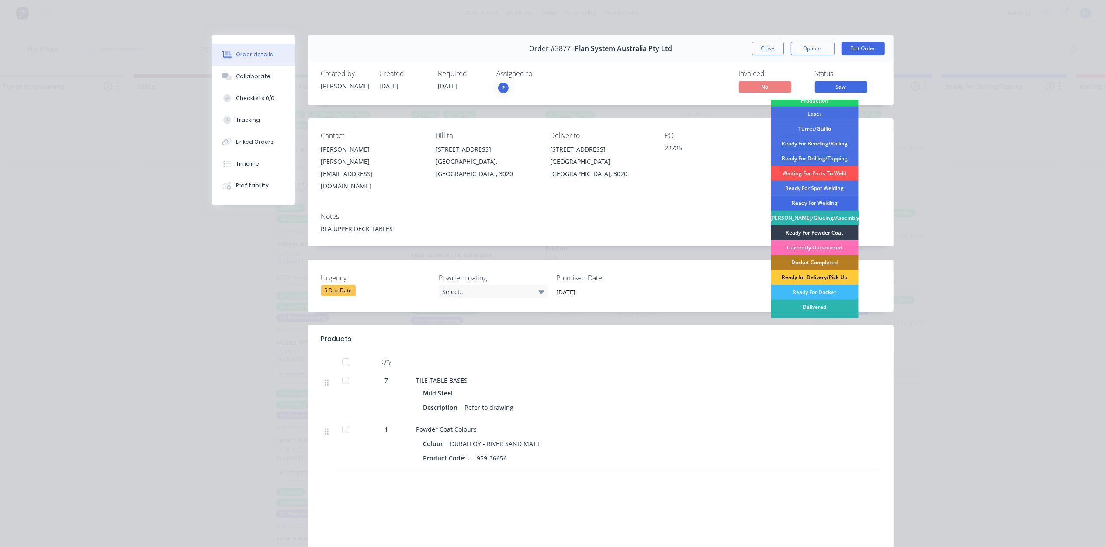
click at [824, 203] on div "Ready For Welding" at bounding box center [814, 203] width 87 height 15
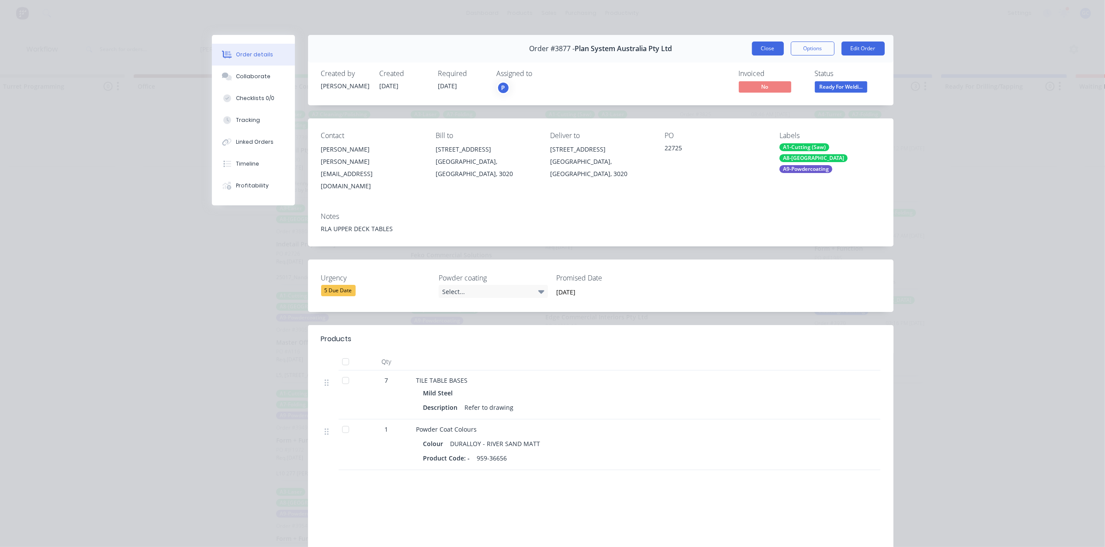
click at [762, 42] on button "Close" at bounding box center [768, 49] width 32 height 14
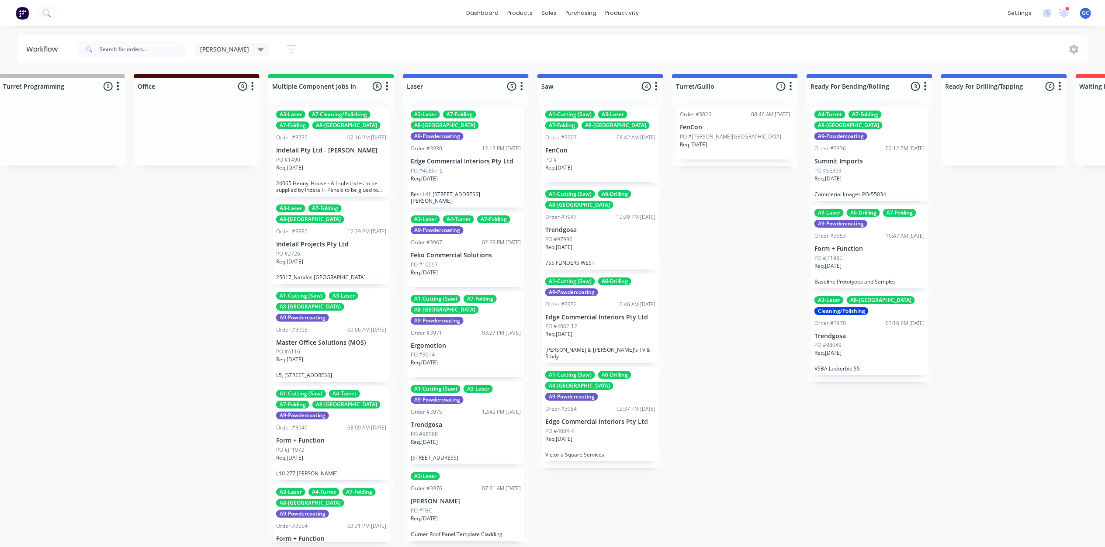
click at [581, 238] on div "PO #97996" at bounding box center [600, 240] width 110 height 8
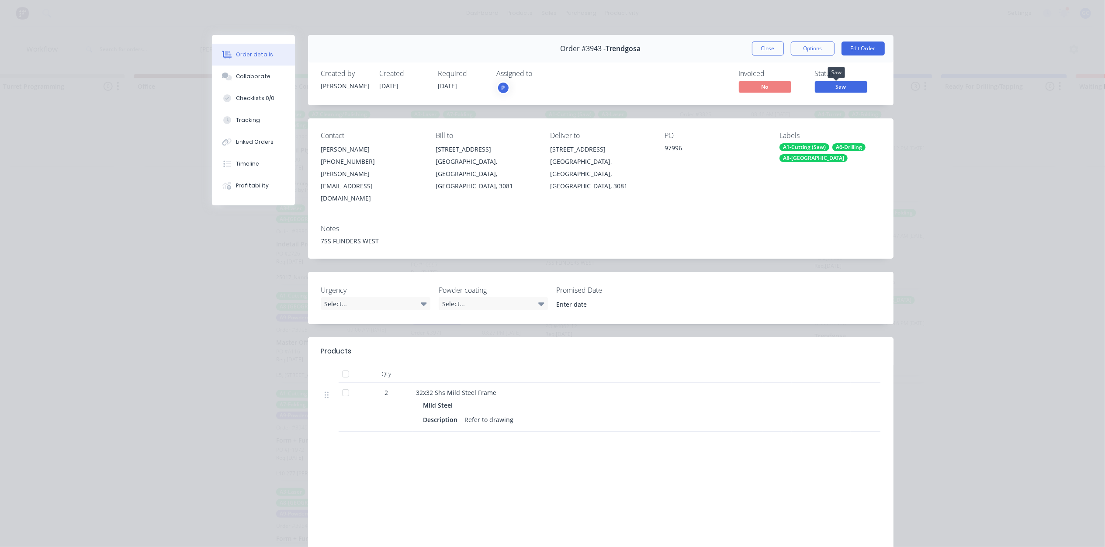
click at [825, 87] on span "Saw" at bounding box center [841, 86] width 52 height 11
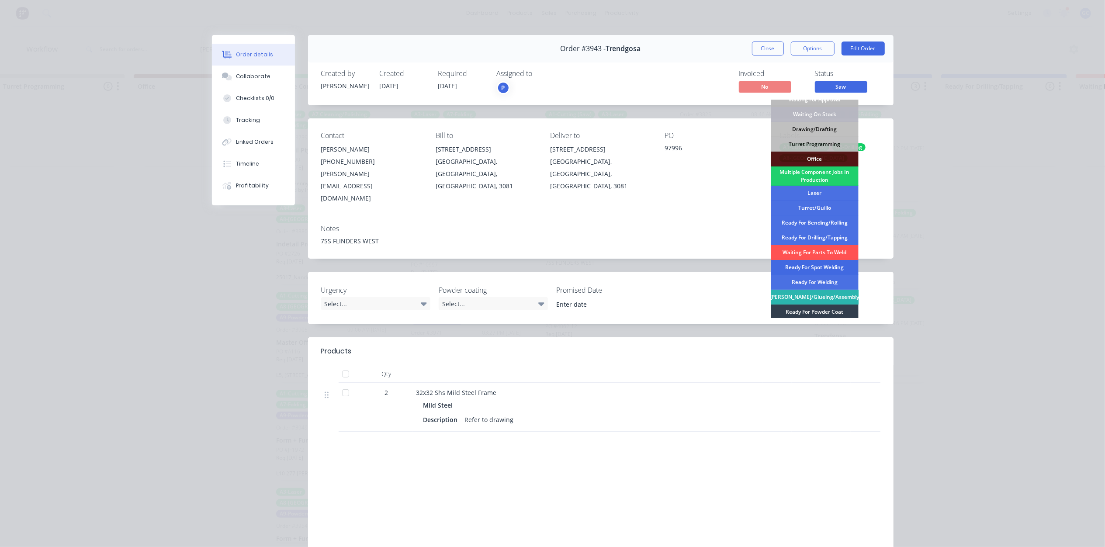
scroll to position [58, 0]
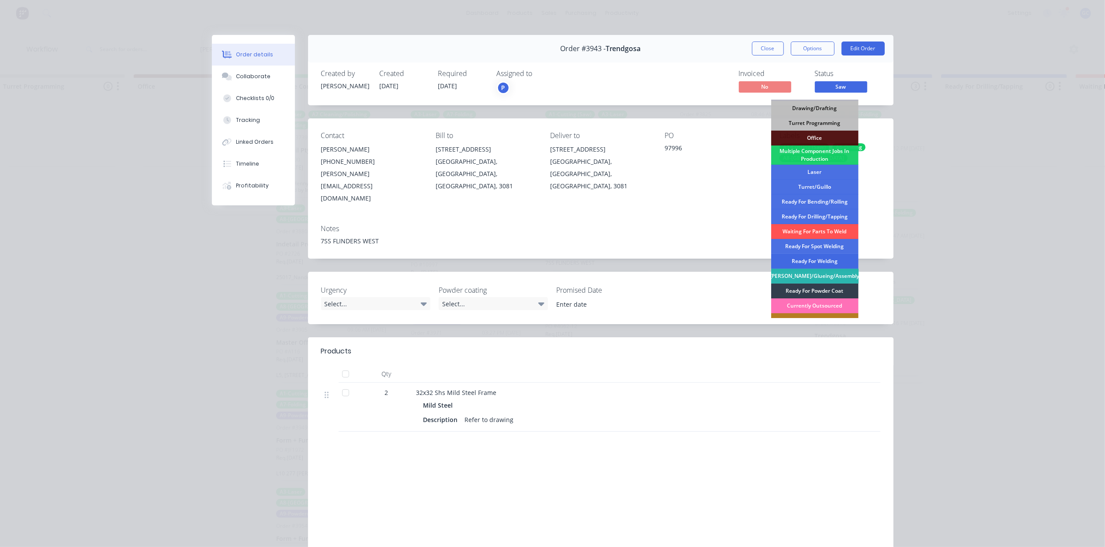
click at [823, 263] on div "Ready For Welding" at bounding box center [814, 261] width 87 height 15
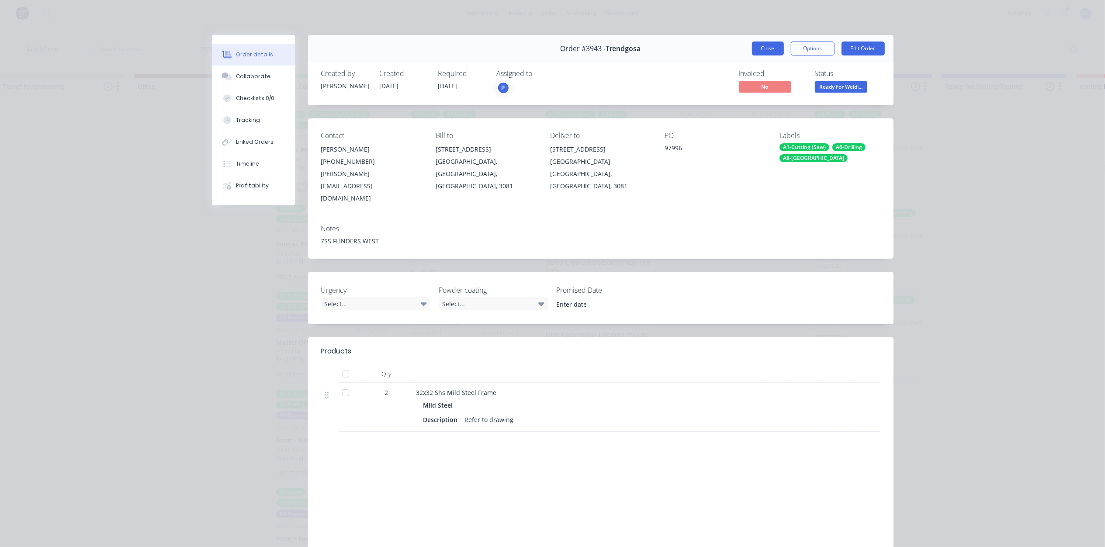
click at [771, 46] on button "Close" at bounding box center [768, 49] width 32 height 14
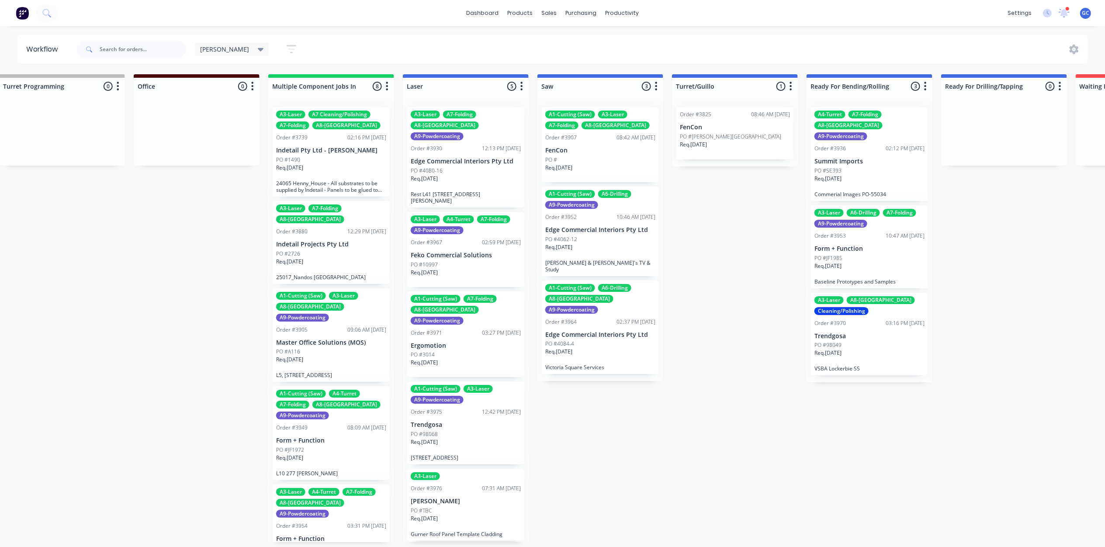
click at [621, 154] on p "FenCon" at bounding box center [600, 150] width 110 height 7
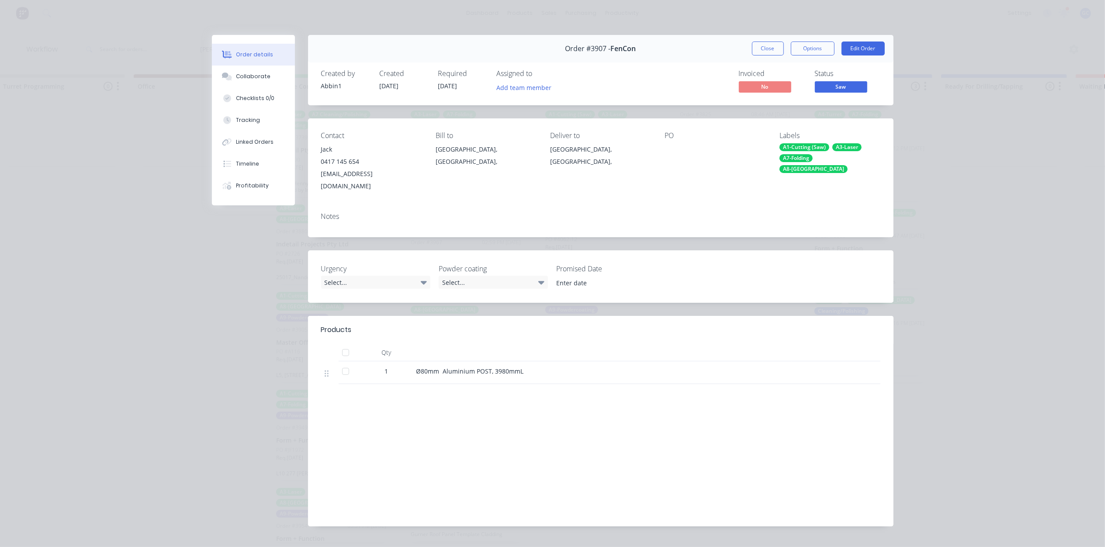
click at [815, 89] on span "Saw" at bounding box center [841, 86] width 52 height 11
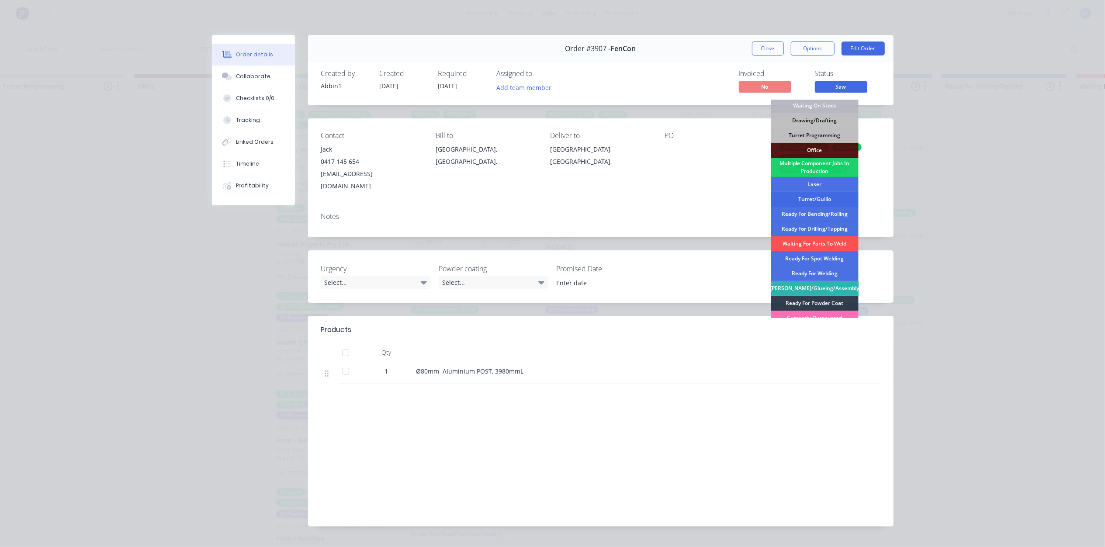
scroll to position [116, 0]
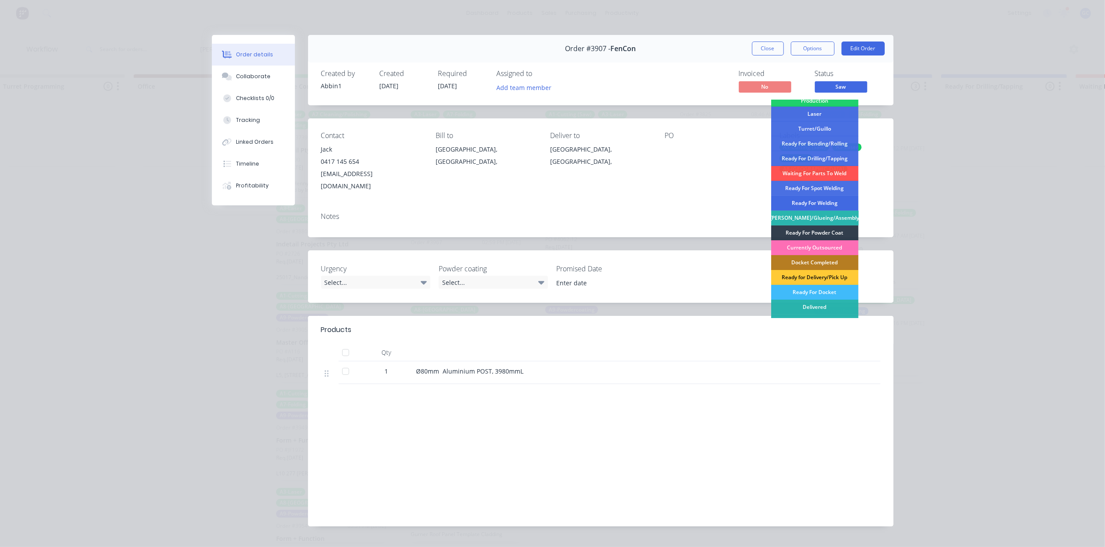
click at [817, 205] on div "Ready For Welding" at bounding box center [814, 203] width 87 height 15
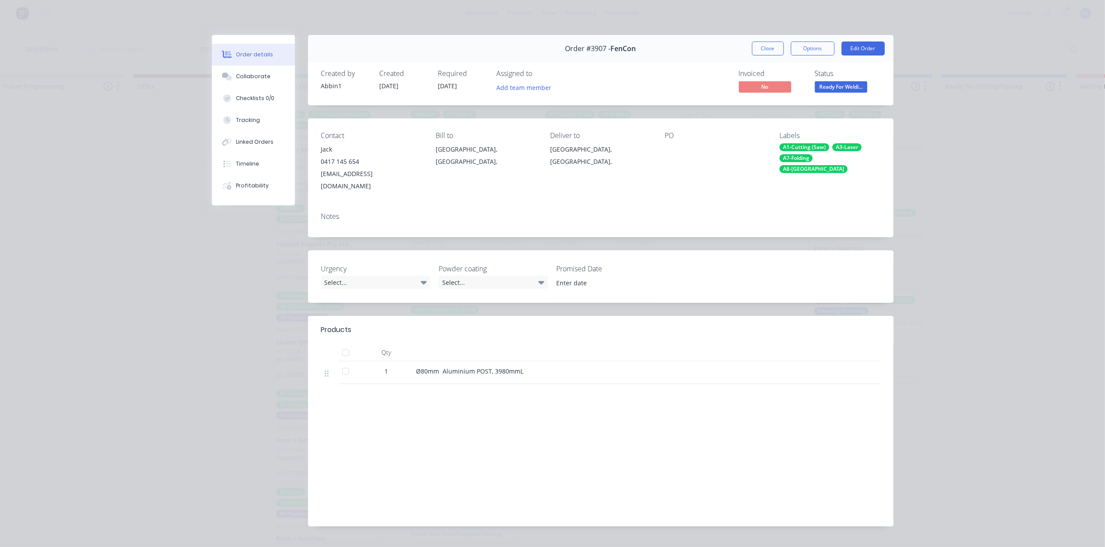
click at [770, 40] on div "Order #3907 - FenCon Close Options Edit Order" at bounding box center [601, 49] width 586 height 28
click at [766, 51] on button "Close" at bounding box center [768, 49] width 32 height 14
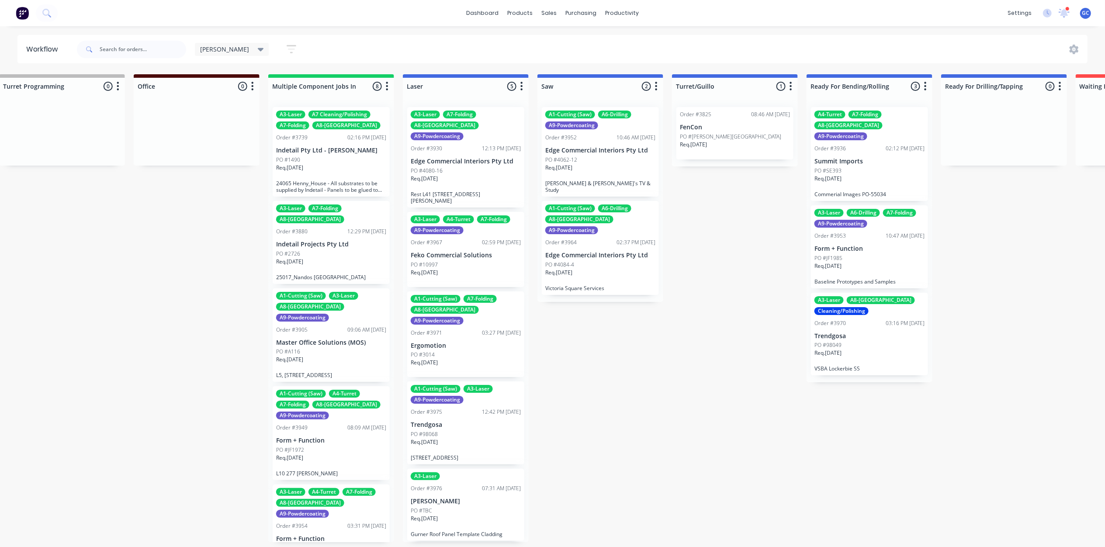
click at [600, 159] on div "A1-Cutting (Saw) A6-Drilling A9-Powdercoating Order #3952 10:46 AM [DATE] Edge …" at bounding box center [600, 201] width 126 height 202
click at [607, 156] on div "A1-Cutting (Saw) A6-Drilling A9-Powdercoating Order #3952 10:46 AM [DATE] Edge …" at bounding box center [600, 201] width 126 height 202
click at [616, 163] on div "PO #4062-12" at bounding box center [600, 160] width 110 height 8
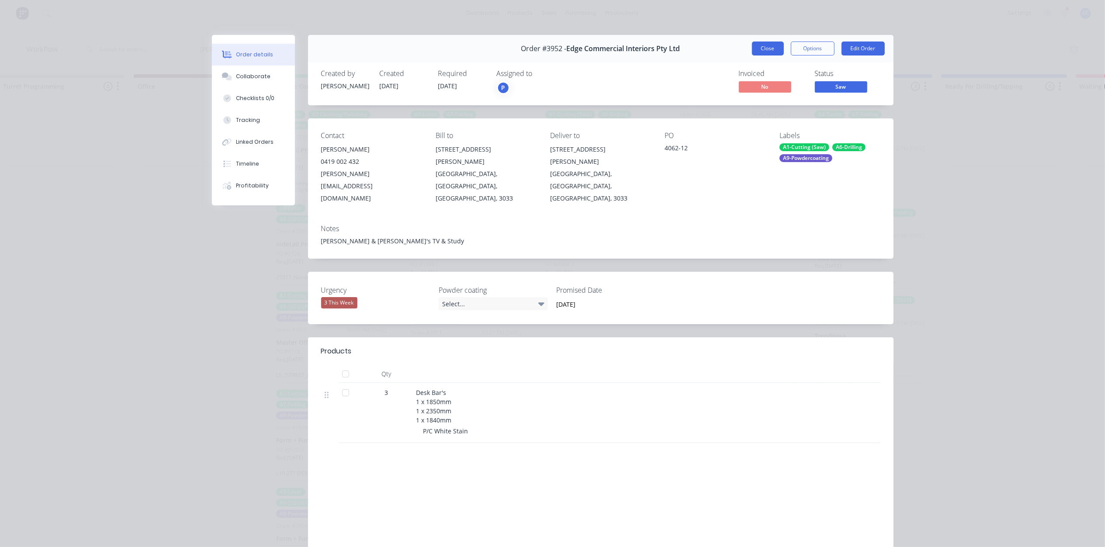
click at [752, 46] on button "Close" at bounding box center [768, 49] width 32 height 14
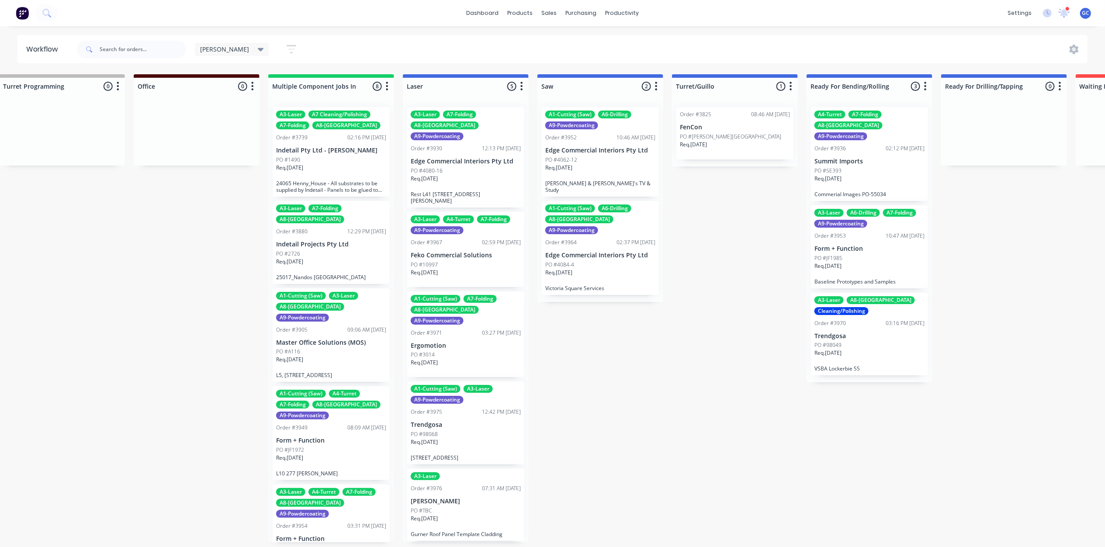
click at [597, 261] on div "PO #4084-4" at bounding box center [600, 265] width 110 height 8
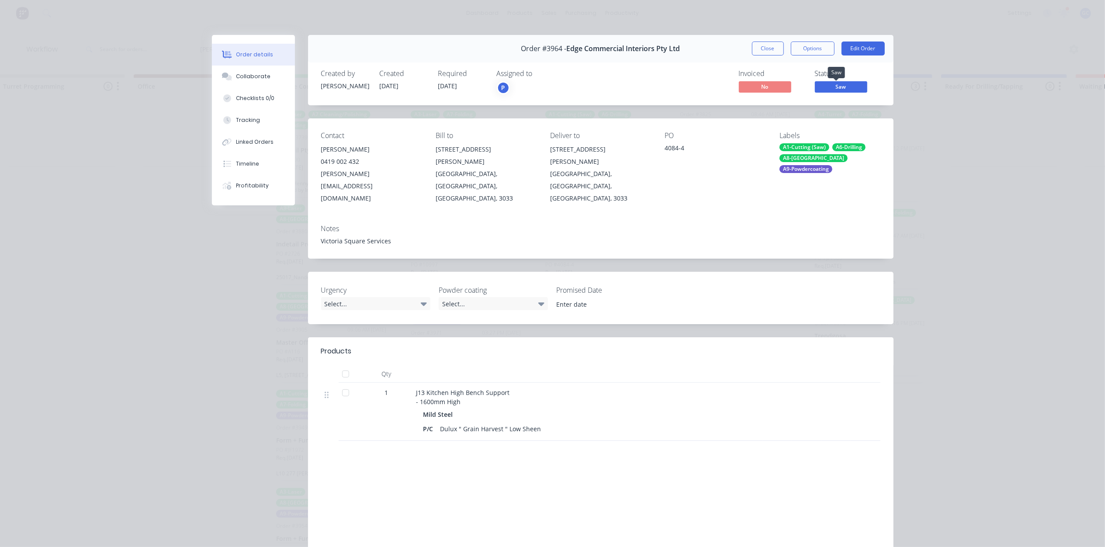
click at [831, 87] on span "Saw" at bounding box center [841, 86] width 52 height 11
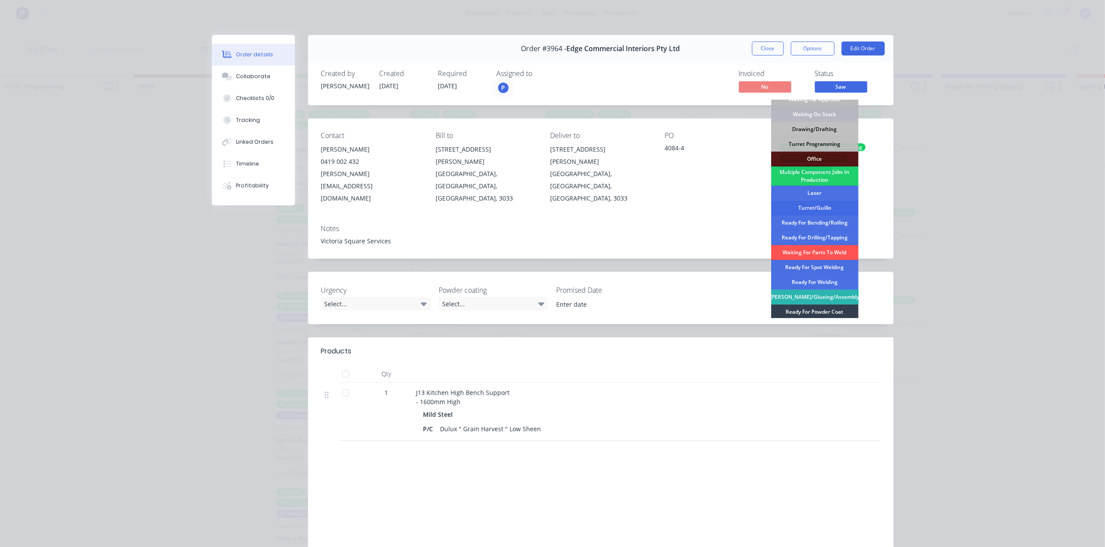
scroll to position [58, 0]
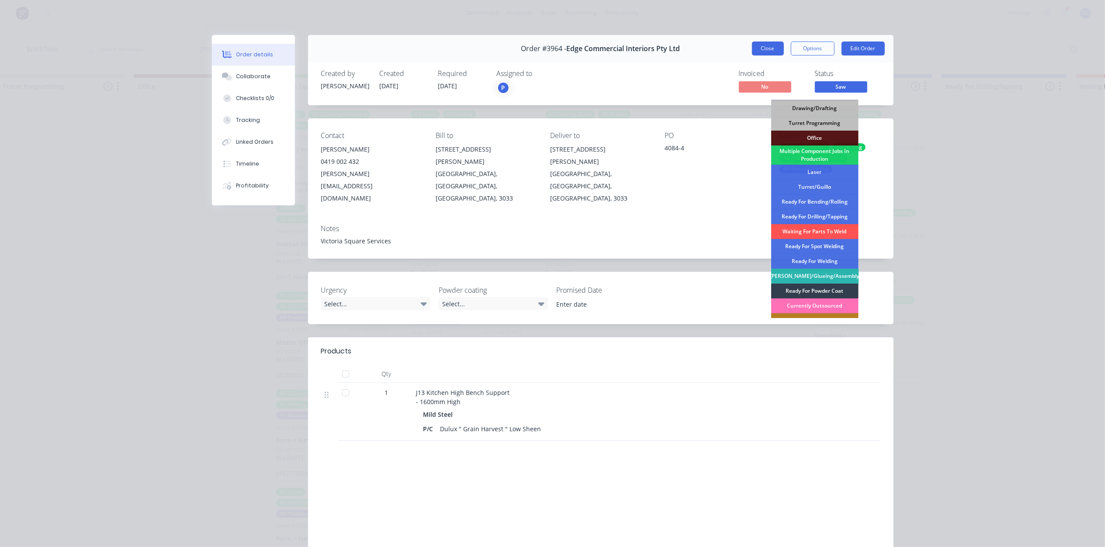
click at [763, 48] on button "Close" at bounding box center [768, 49] width 32 height 14
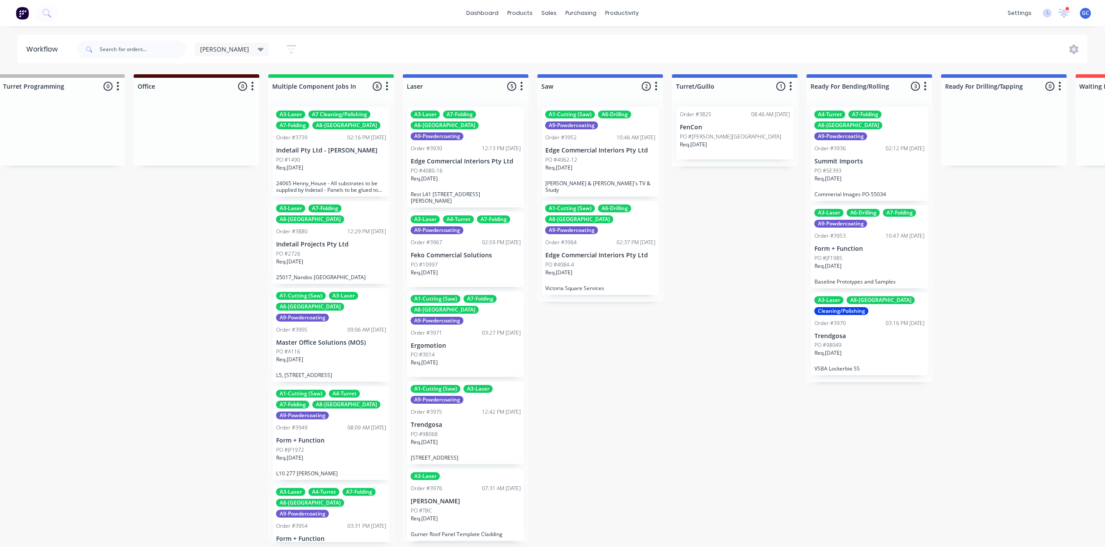
click at [453, 175] on div "Req. [DATE]" at bounding box center [466, 182] width 110 height 15
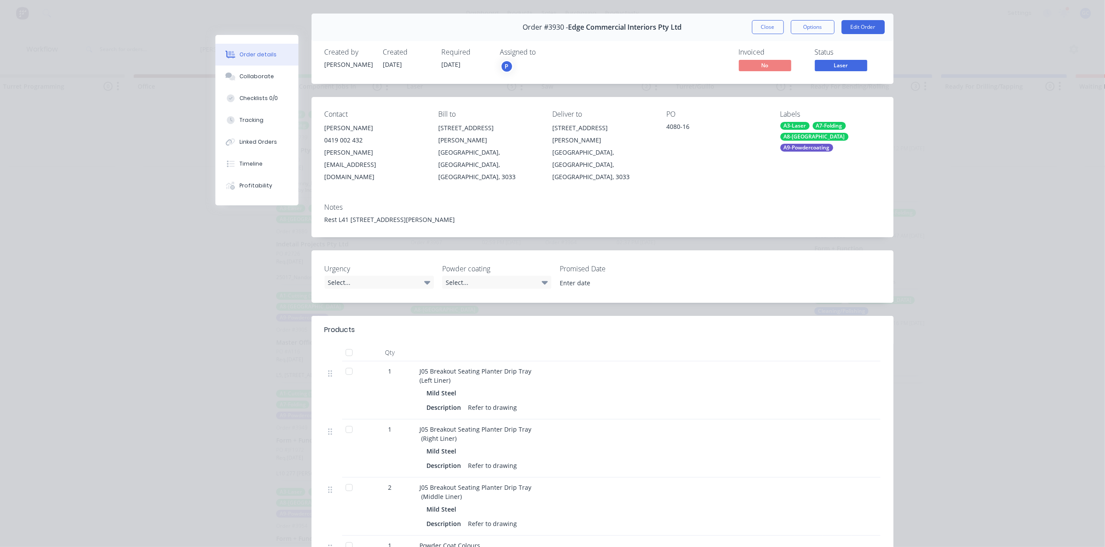
scroll to position [0, 0]
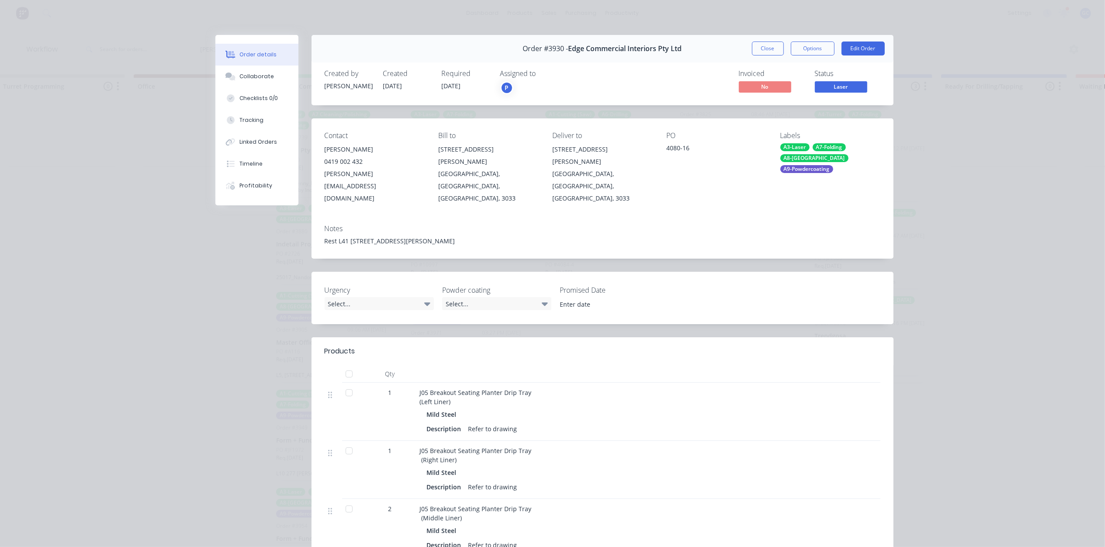
click at [752, 51] on button "Close" at bounding box center [768, 49] width 32 height 14
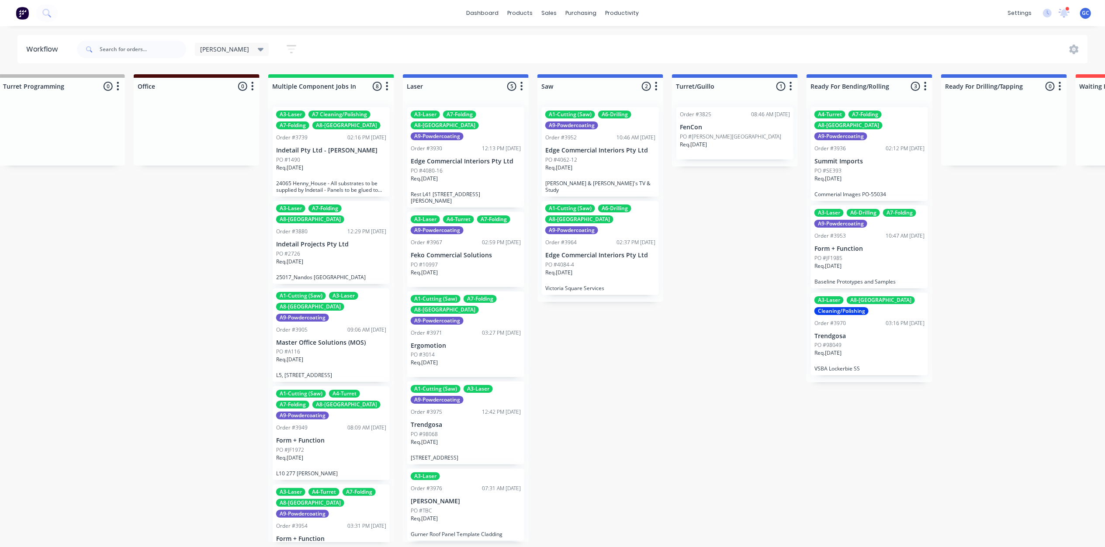
click at [489, 252] on p "Feko Commercial Solutions" at bounding box center [466, 255] width 110 height 7
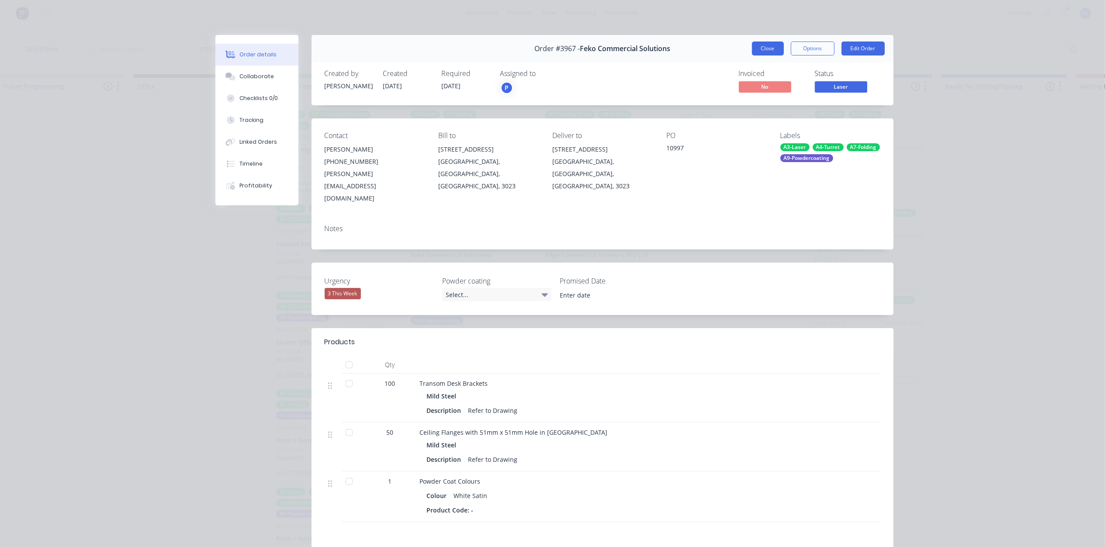
click at [763, 42] on button "Close" at bounding box center [768, 49] width 32 height 14
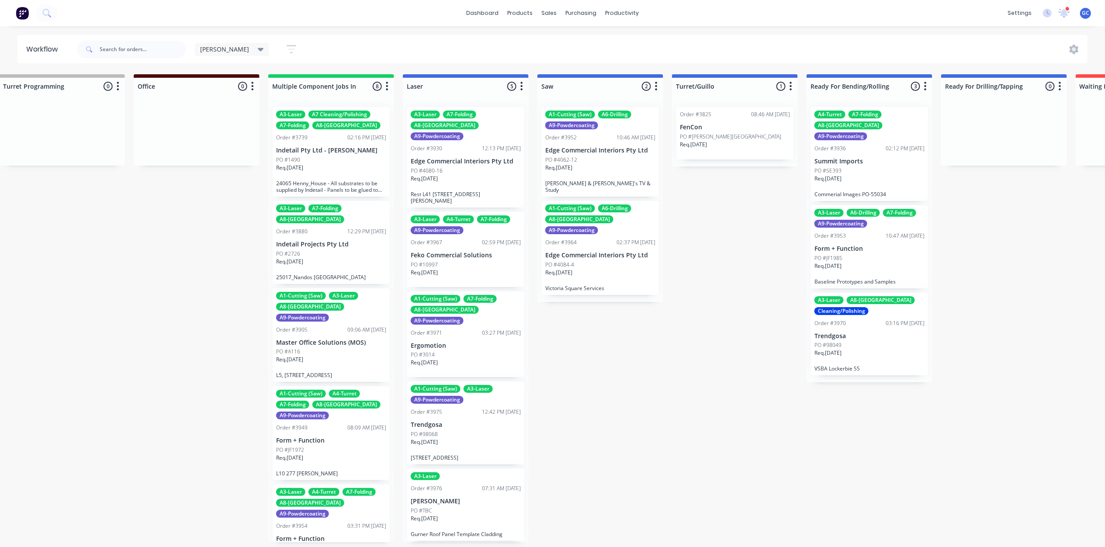
click at [457, 359] on div "Req. [DATE]" at bounding box center [466, 366] width 110 height 15
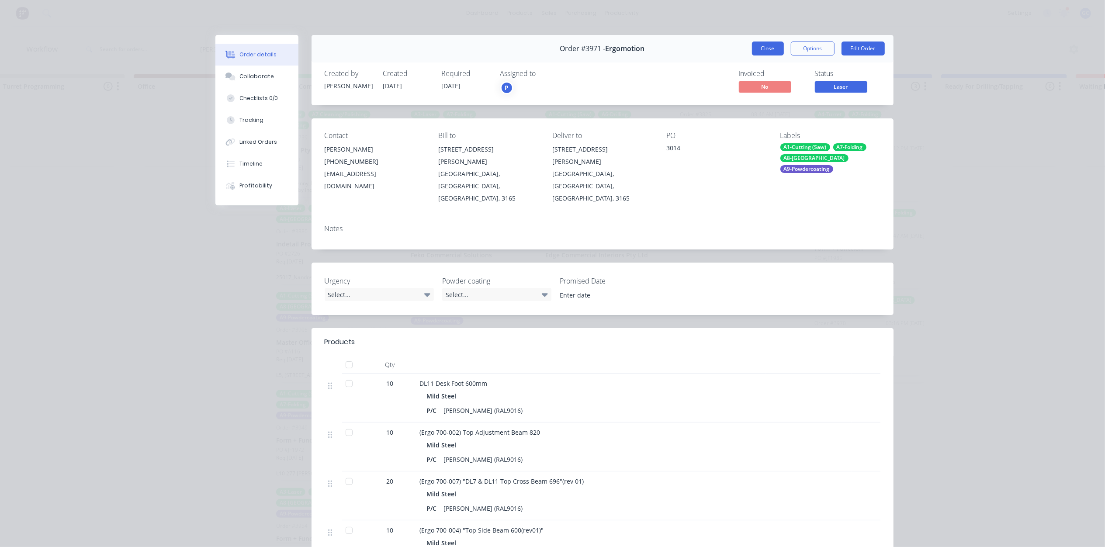
click at [761, 47] on button "Close" at bounding box center [768, 49] width 32 height 14
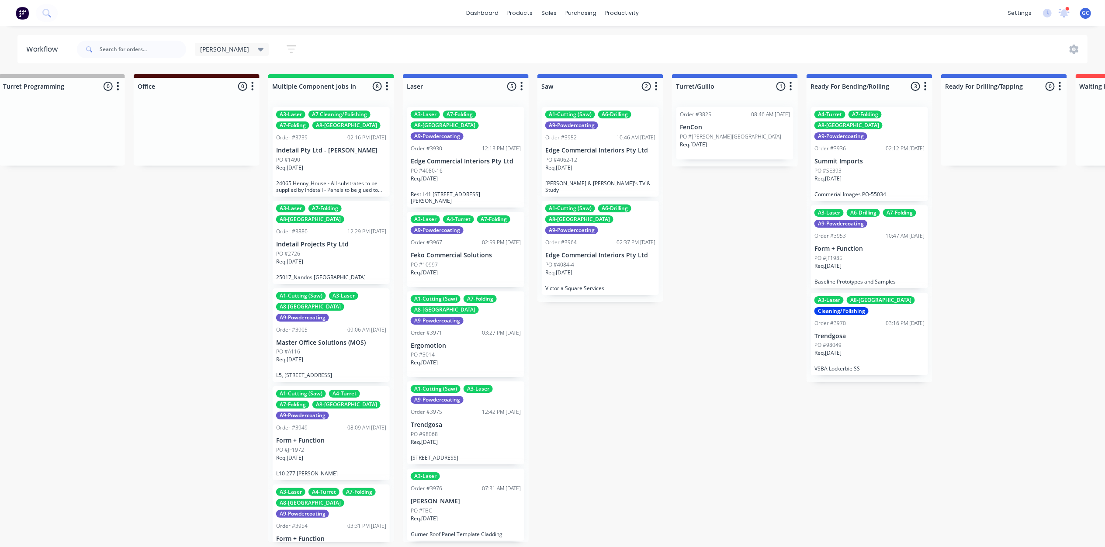
scroll to position [4, 693]
click at [445, 438] on div "Req. [DATE]" at bounding box center [466, 445] width 110 height 15
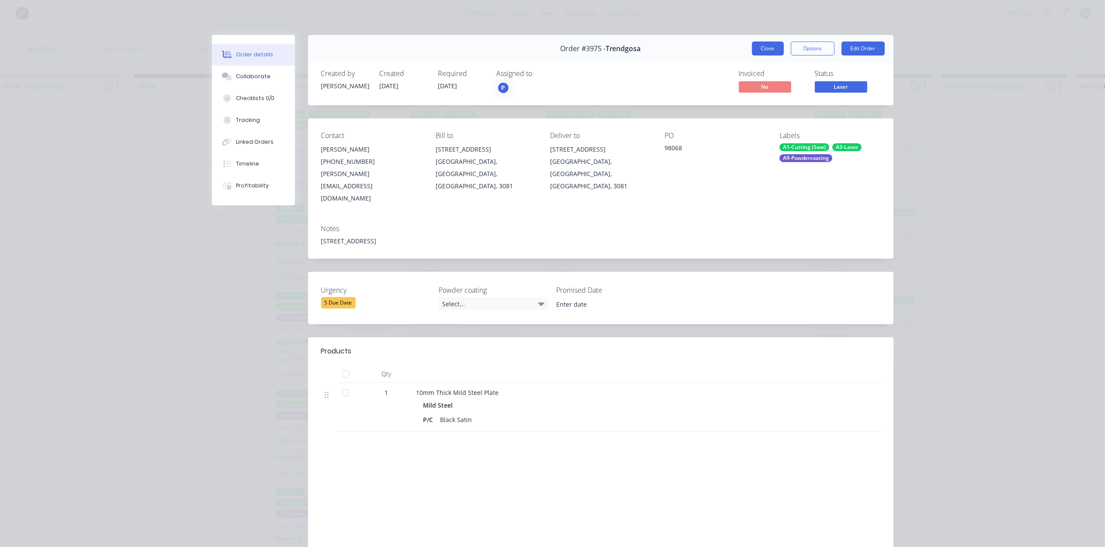
click at [770, 47] on button "Close" at bounding box center [768, 49] width 32 height 14
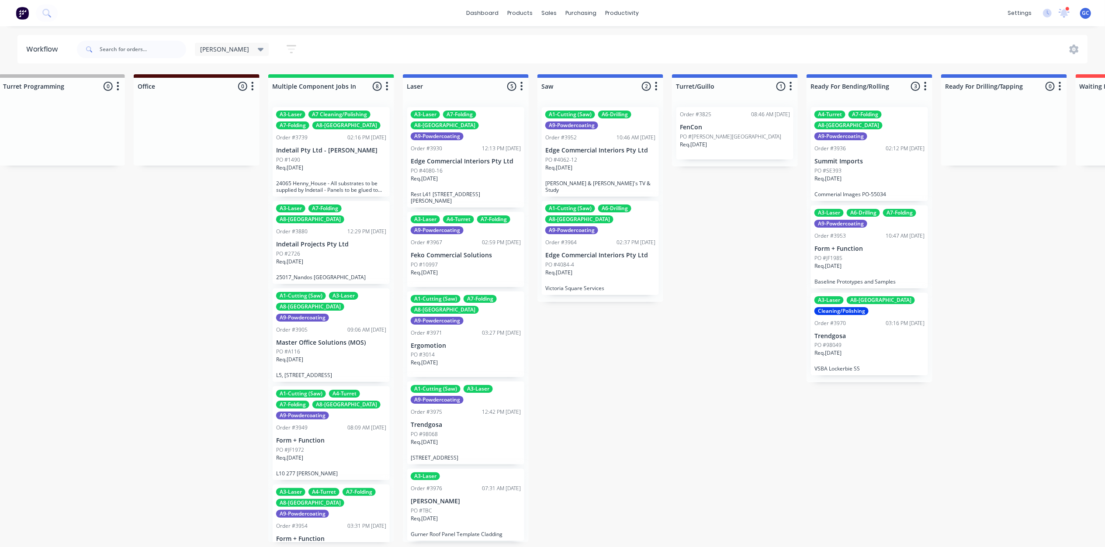
click at [455, 498] on p "[PERSON_NAME]" at bounding box center [466, 501] width 110 height 7
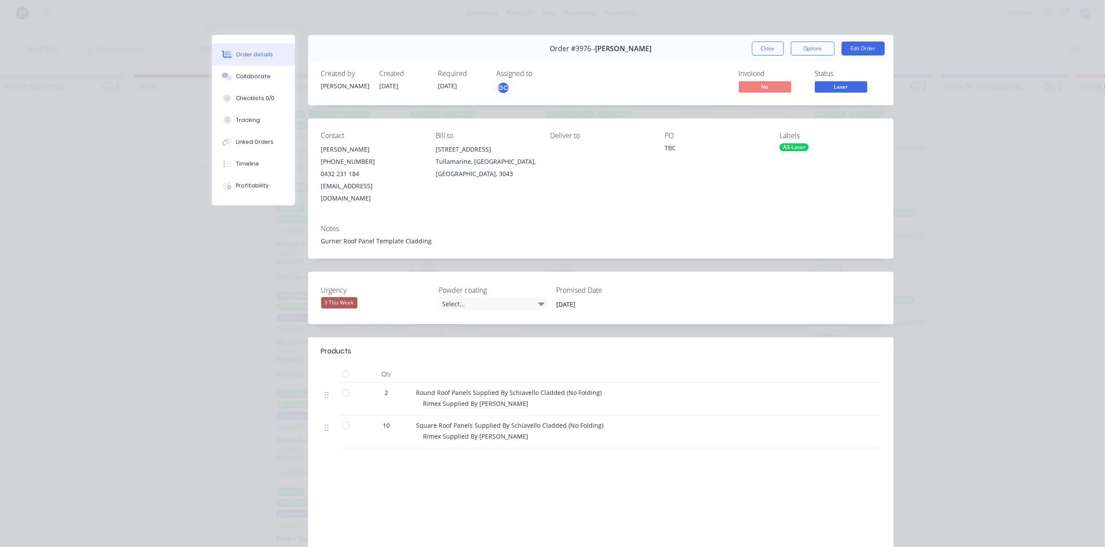
click at [824, 86] on span "Laser" at bounding box center [841, 86] width 52 height 11
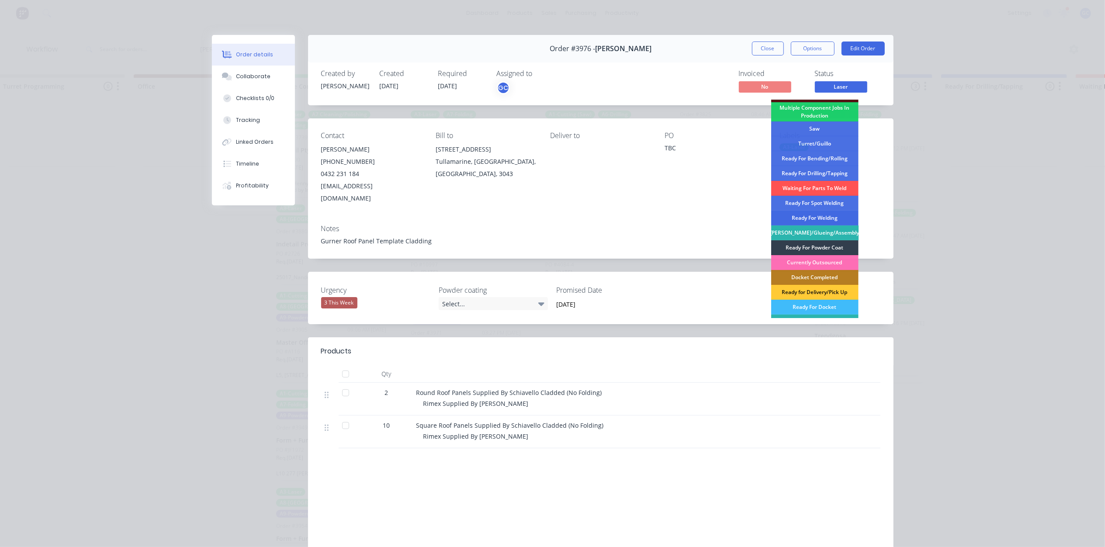
scroll to position [128, 0]
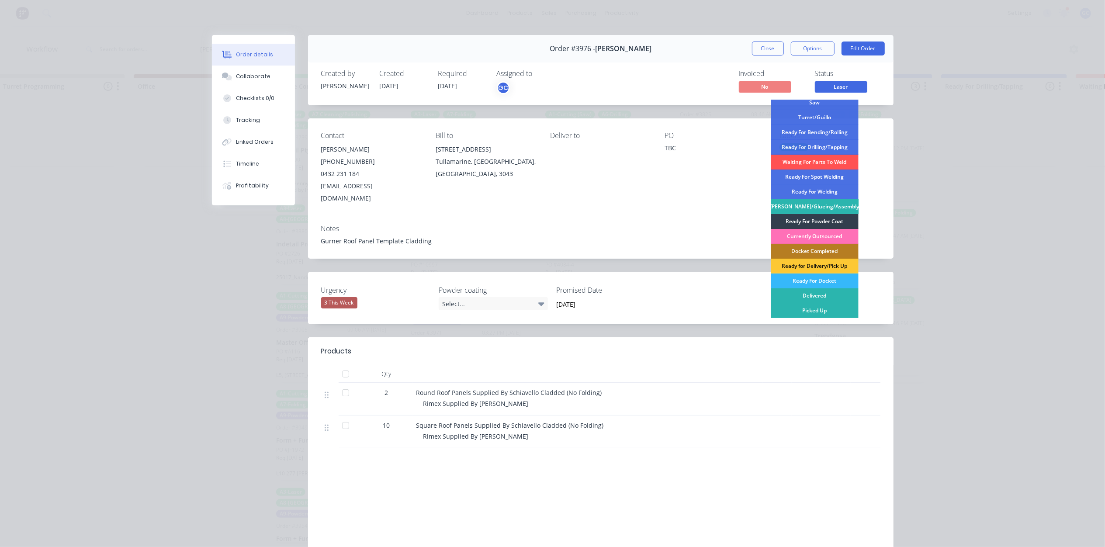
click at [829, 280] on div "Ready For Docket" at bounding box center [814, 281] width 87 height 15
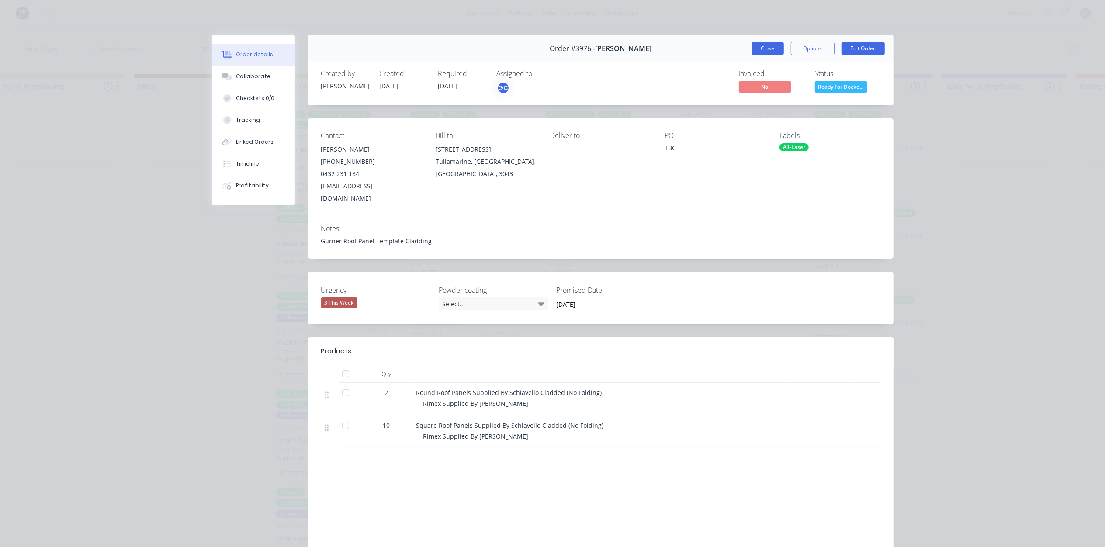
click at [761, 49] on button "Close" at bounding box center [768, 49] width 32 height 14
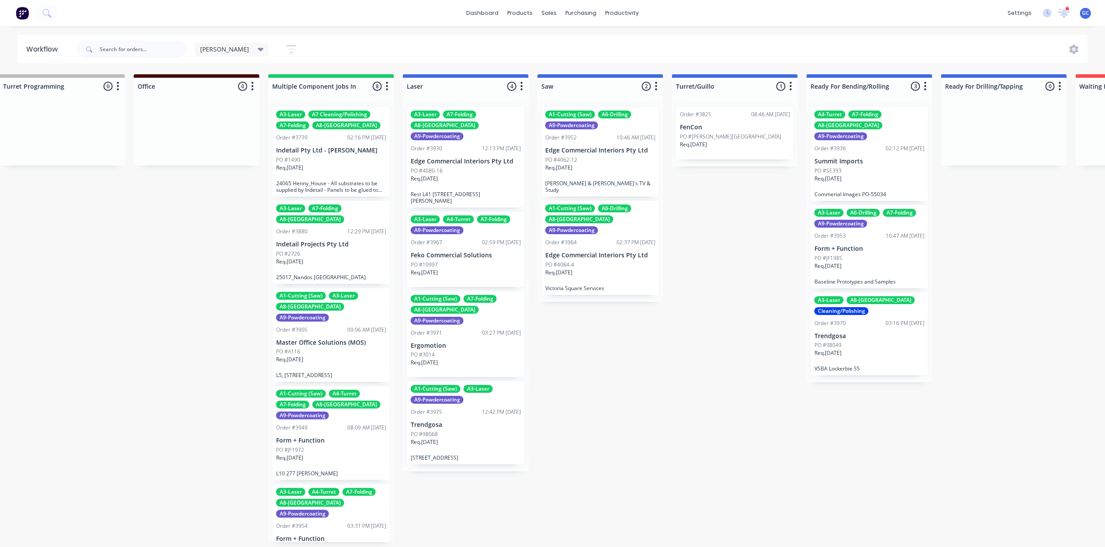
click at [460, 430] on div "PO #98068" at bounding box center [466, 434] width 110 height 8
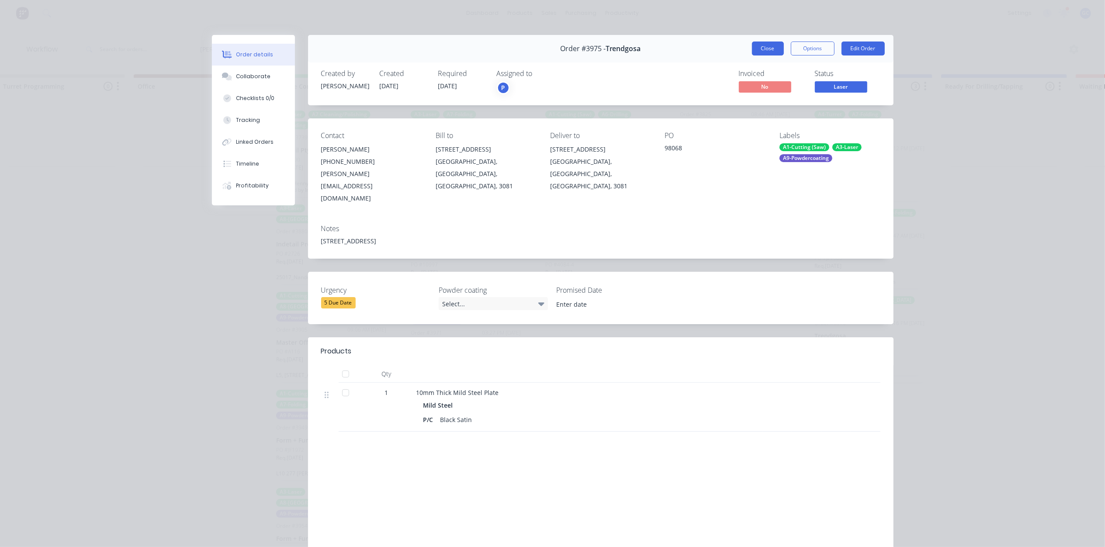
click at [752, 48] on button "Close" at bounding box center [768, 49] width 32 height 14
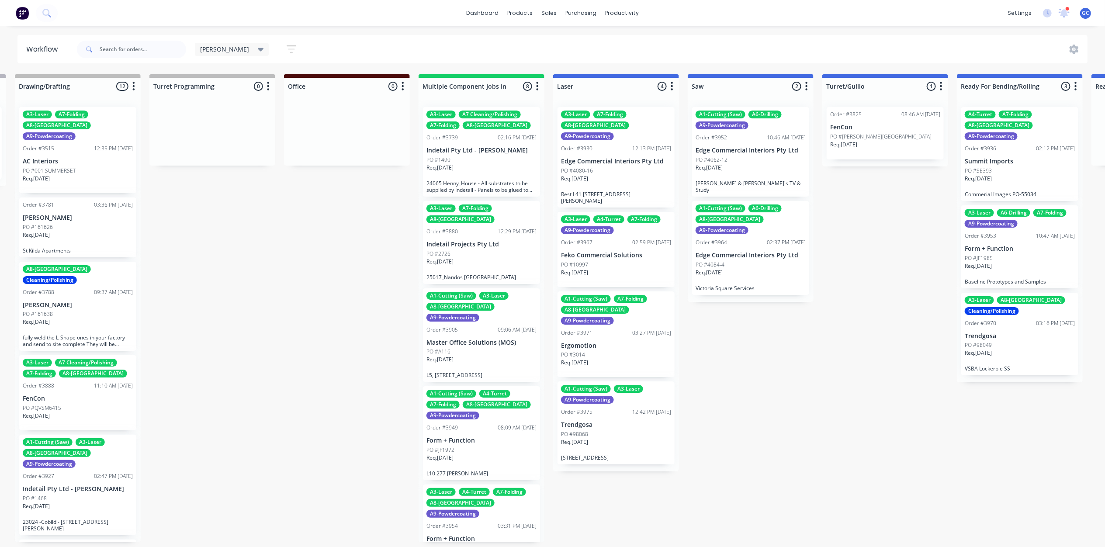
scroll to position [0, 542]
click at [482, 163] on div "PO #1490" at bounding box center [481, 160] width 110 height 8
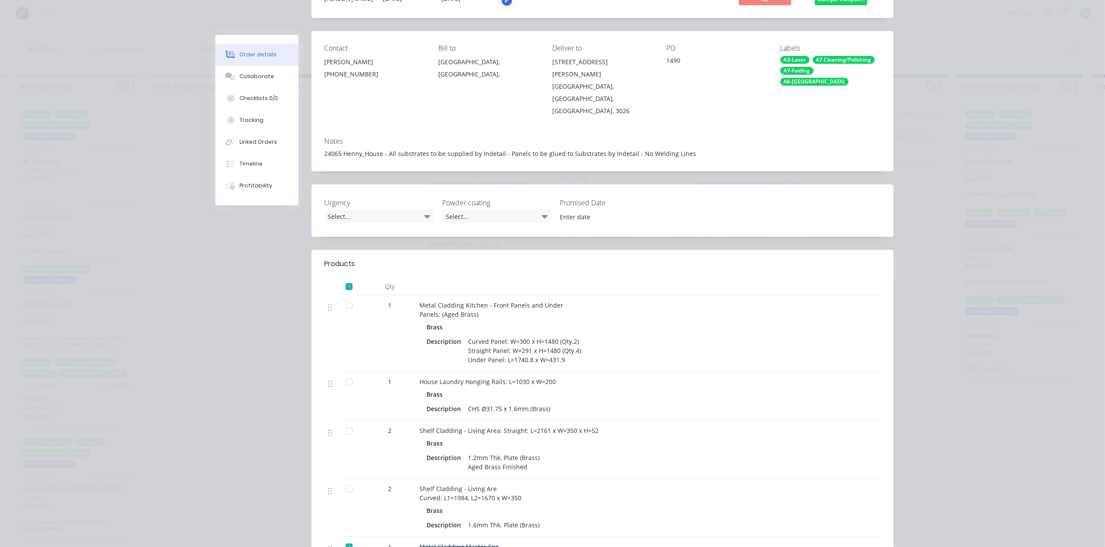
scroll to position [0, 0]
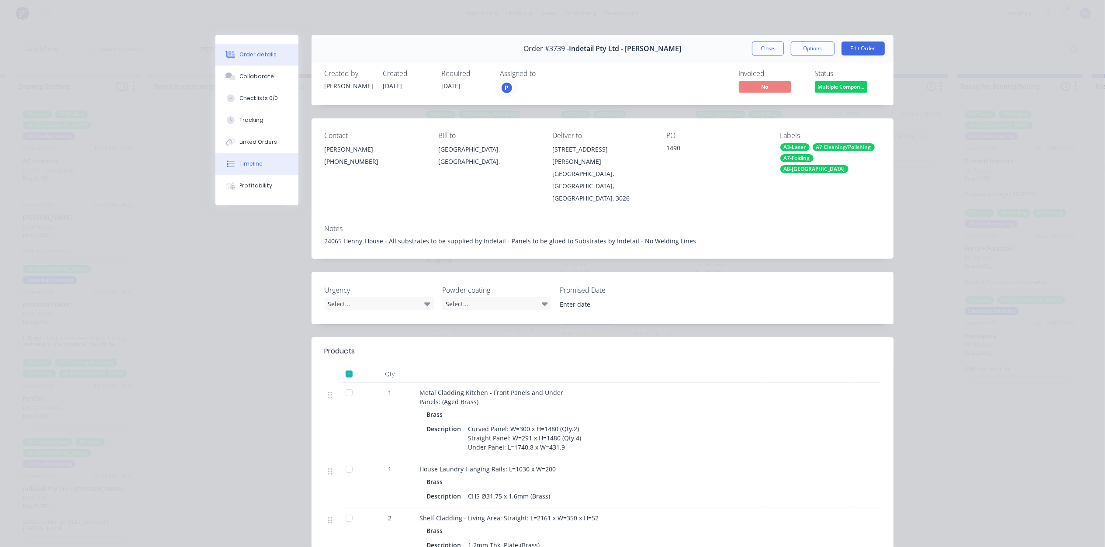
click at [243, 156] on button "Timeline" at bounding box center [256, 164] width 83 height 22
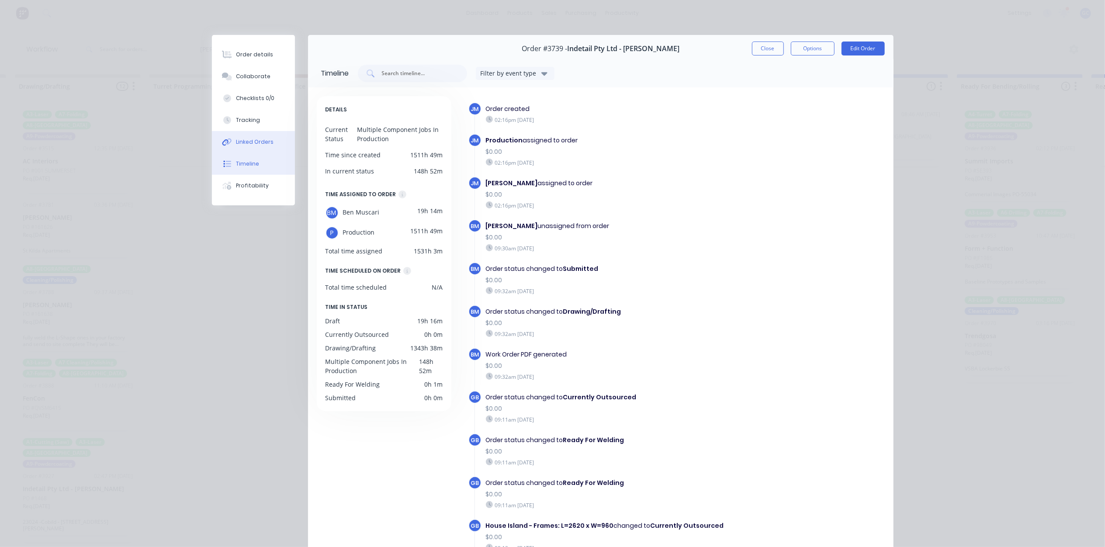
click at [248, 142] on div "Linked Orders" at bounding box center [255, 142] width 38 height 8
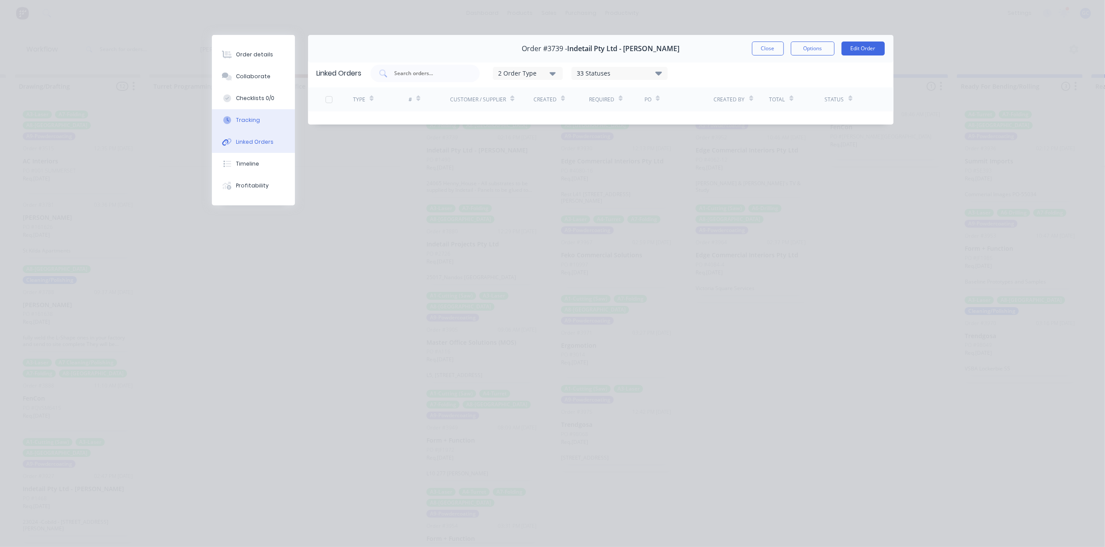
click at [250, 115] on button "Tracking" at bounding box center [253, 120] width 83 height 22
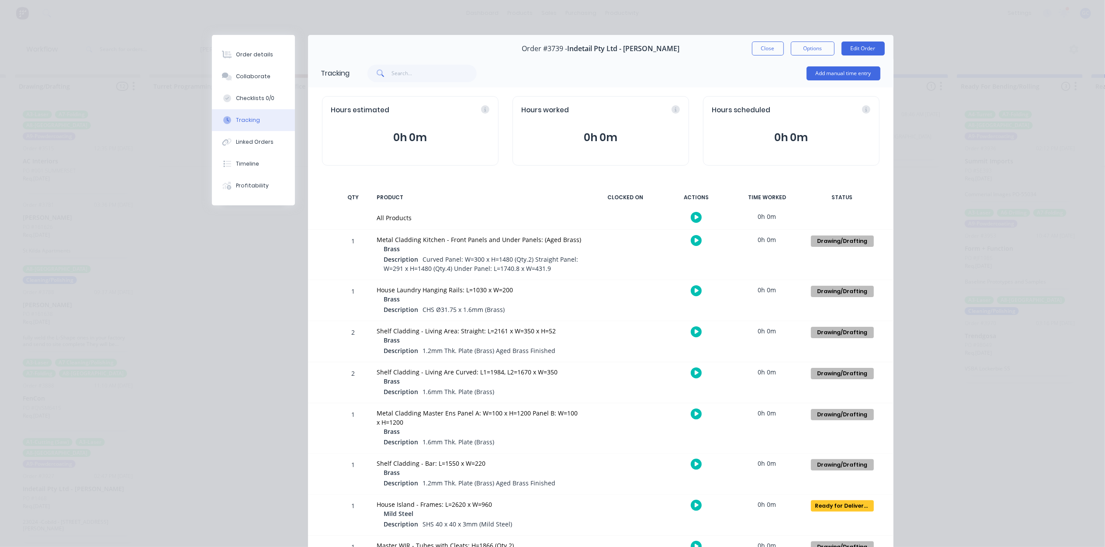
click at [250, 115] on button "Tracking" at bounding box center [253, 120] width 83 height 22
click at [756, 49] on button "Close" at bounding box center [768, 49] width 32 height 14
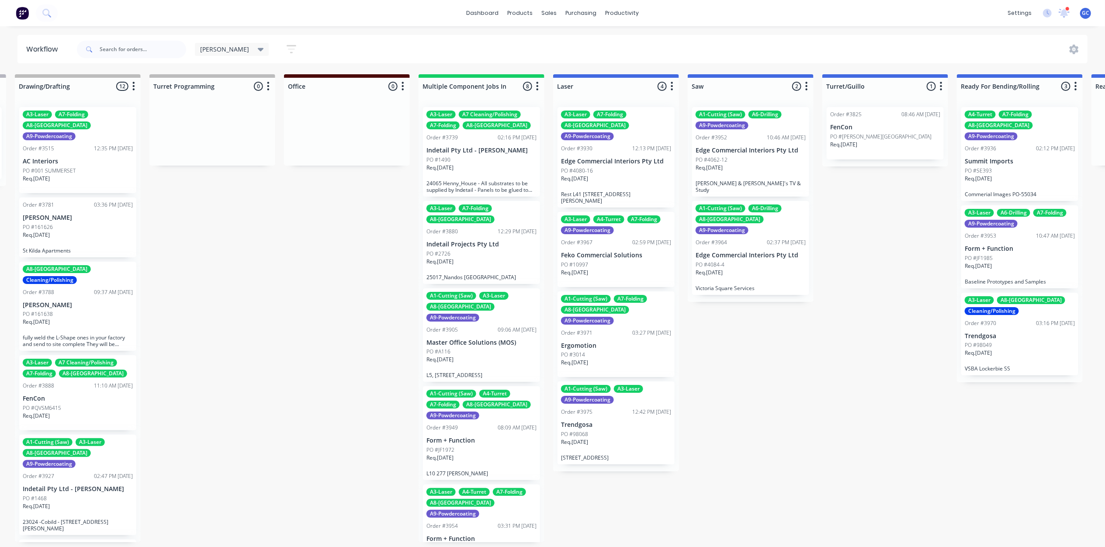
click at [474, 250] on div "PO #2726" at bounding box center [481, 254] width 110 height 8
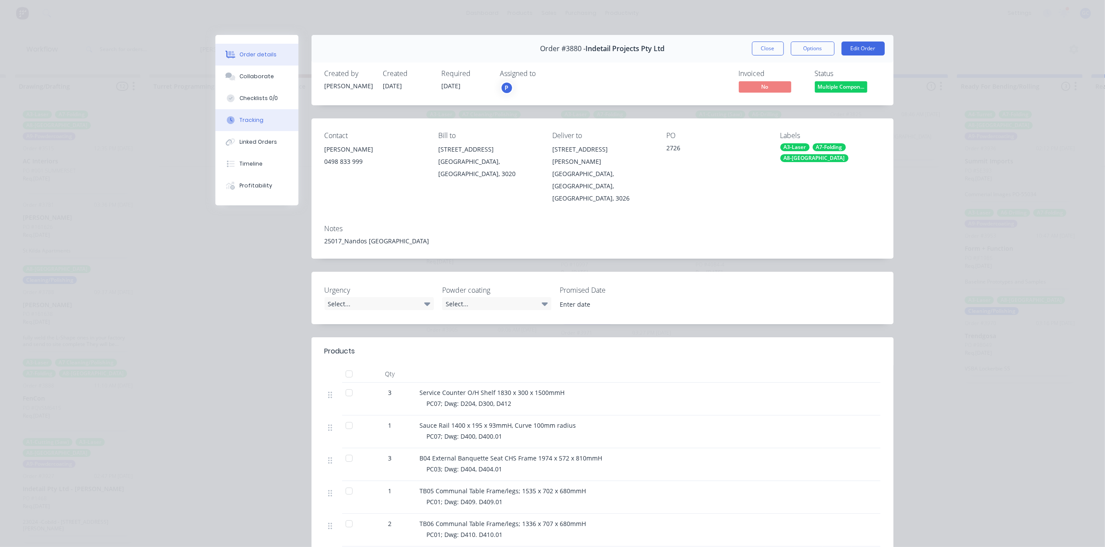
click at [246, 114] on button "Tracking" at bounding box center [256, 120] width 83 height 22
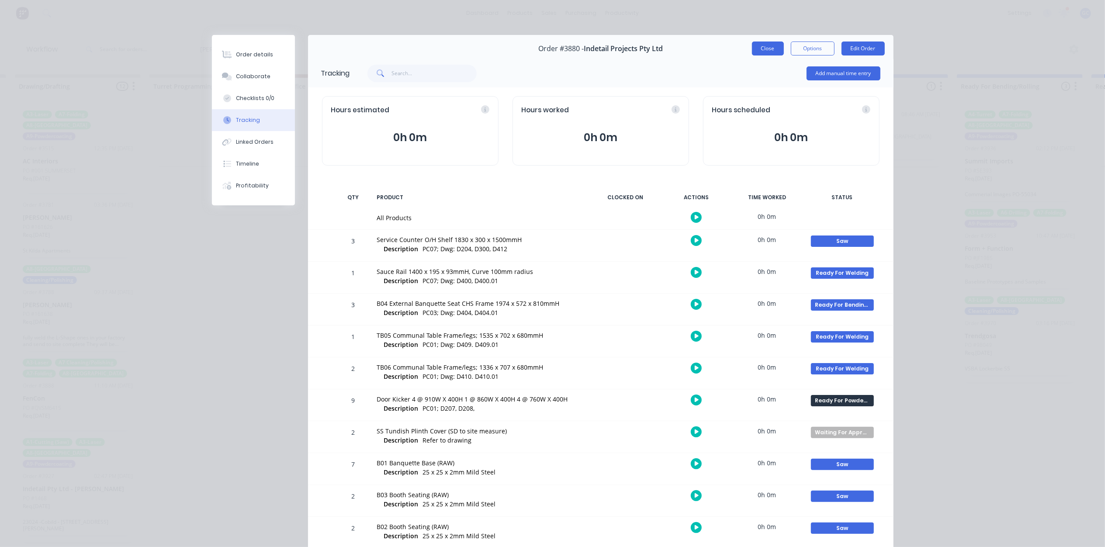
click at [757, 48] on button "Close" at bounding box center [768, 49] width 32 height 14
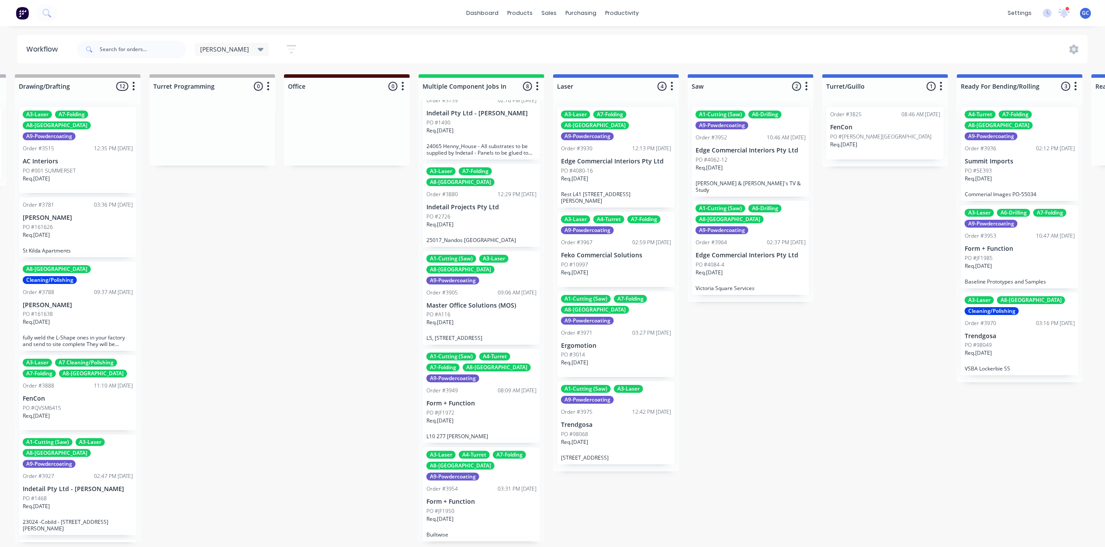
scroll to position [58, 0]
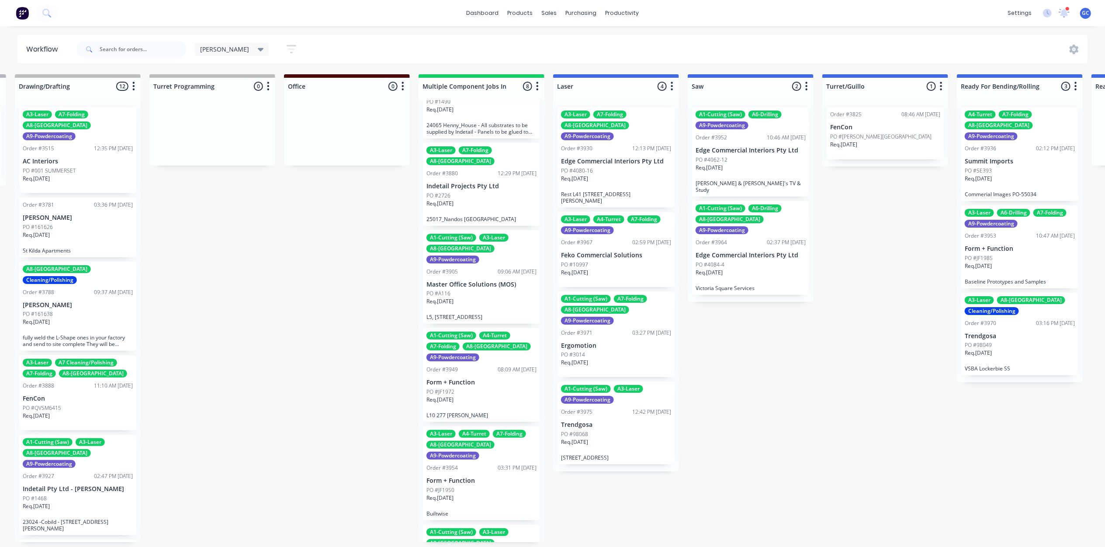
click at [469, 290] on div "PO #A116" at bounding box center [481, 294] width 110 height 8
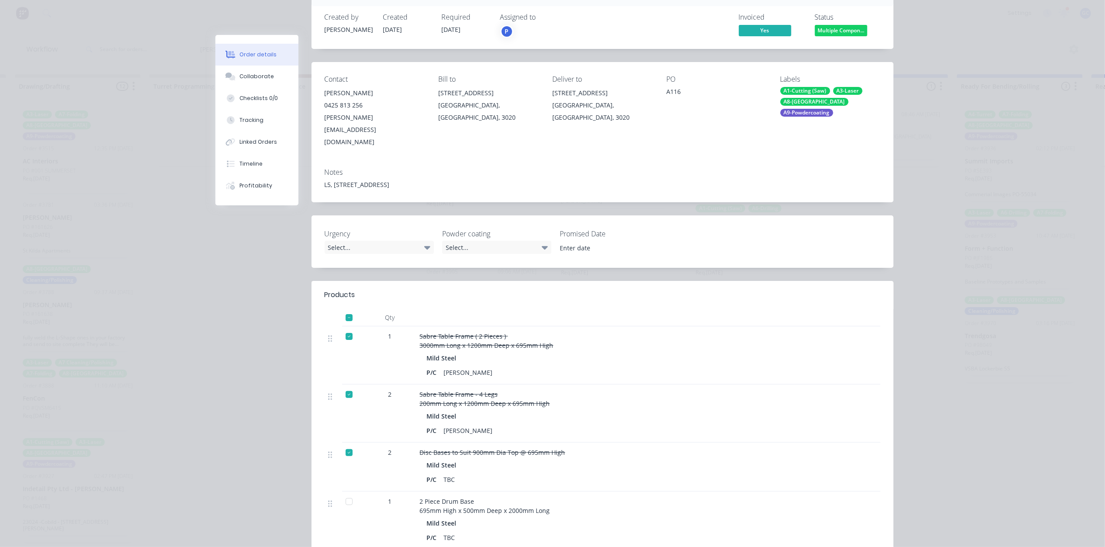
scroll to position [0, 0]
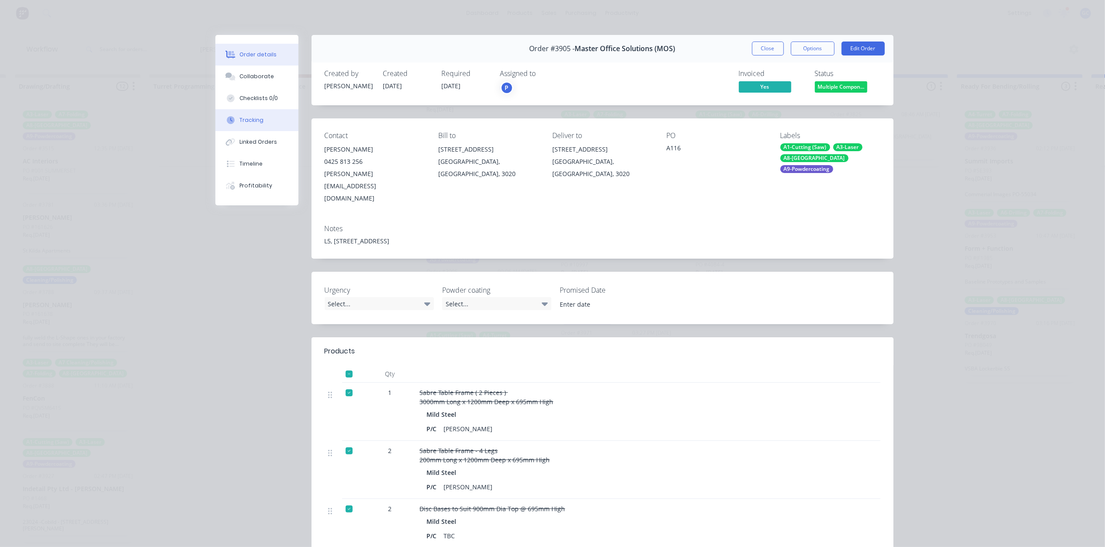
drag, startPoint x: 245, startPoint y: 128, endPoint x: 301, endPoint y: 160, distance: 64.2
click at [246, 128] on button "Tracking" at bounding box center [256, 120] width 83 height 22
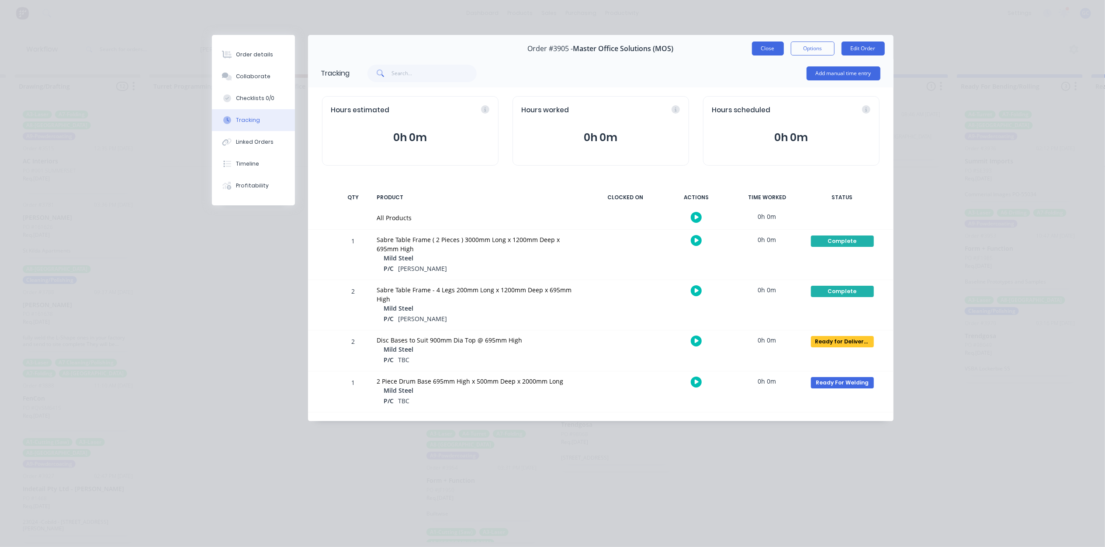
click at [759, 47] on button "Close" at bounding box center [768, 49] width 32 height 14
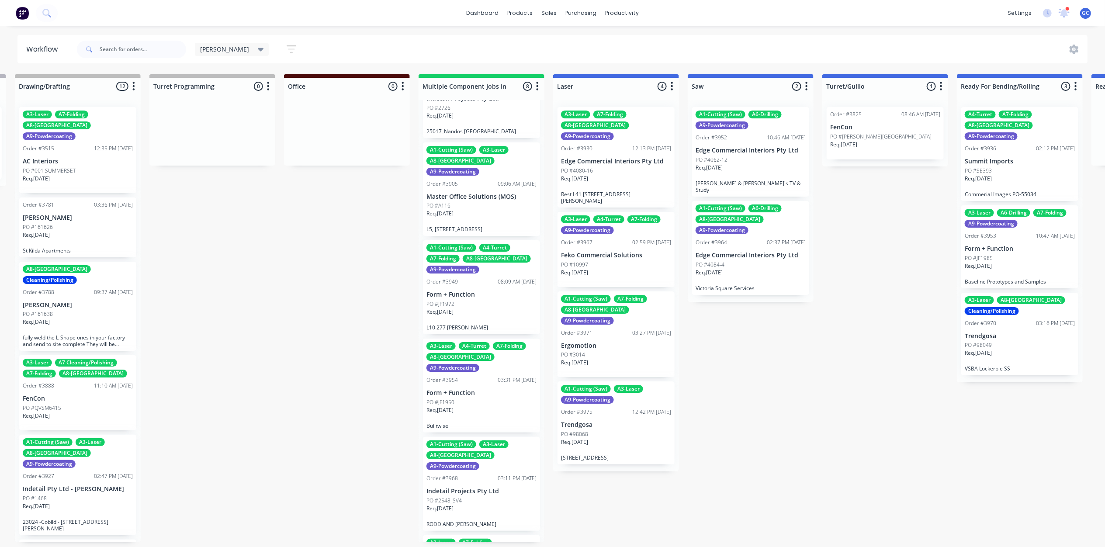
scroll to position [175, 0]
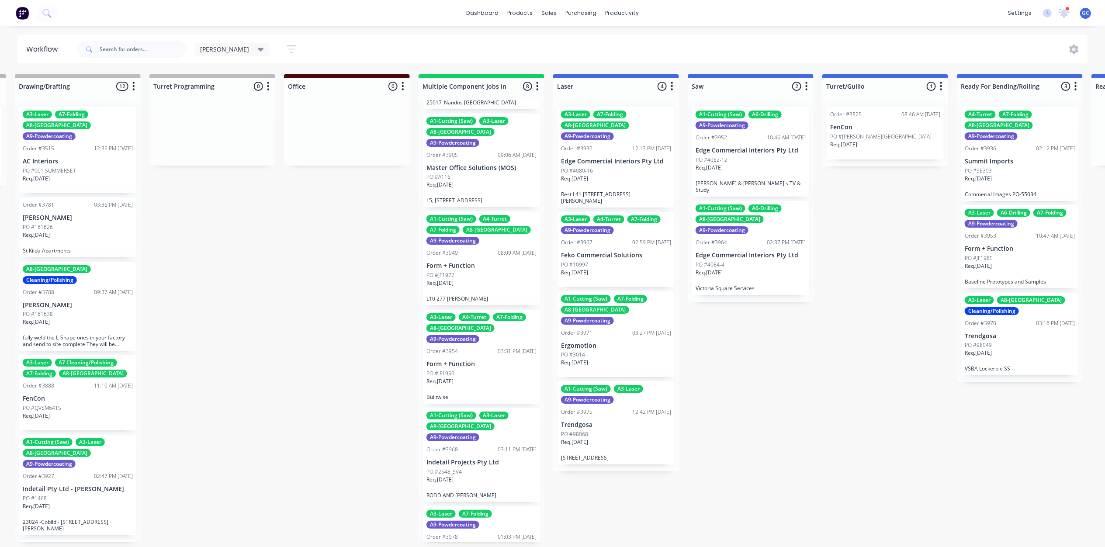
click at [474, 271] on div "PO #JF1972" at bounding box center [481, 275] width 110 height 8
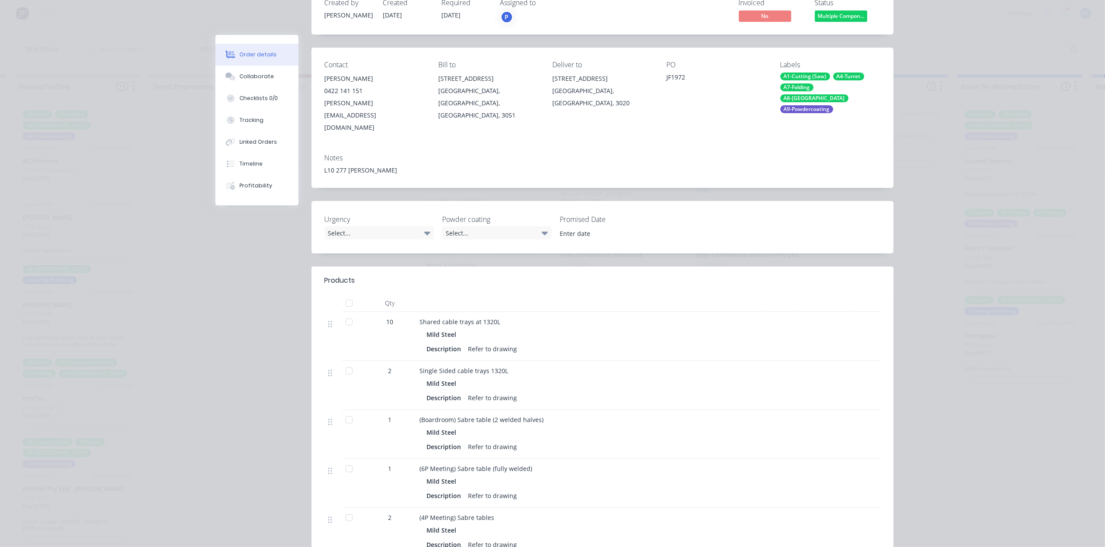
scroll to position [0, 0]
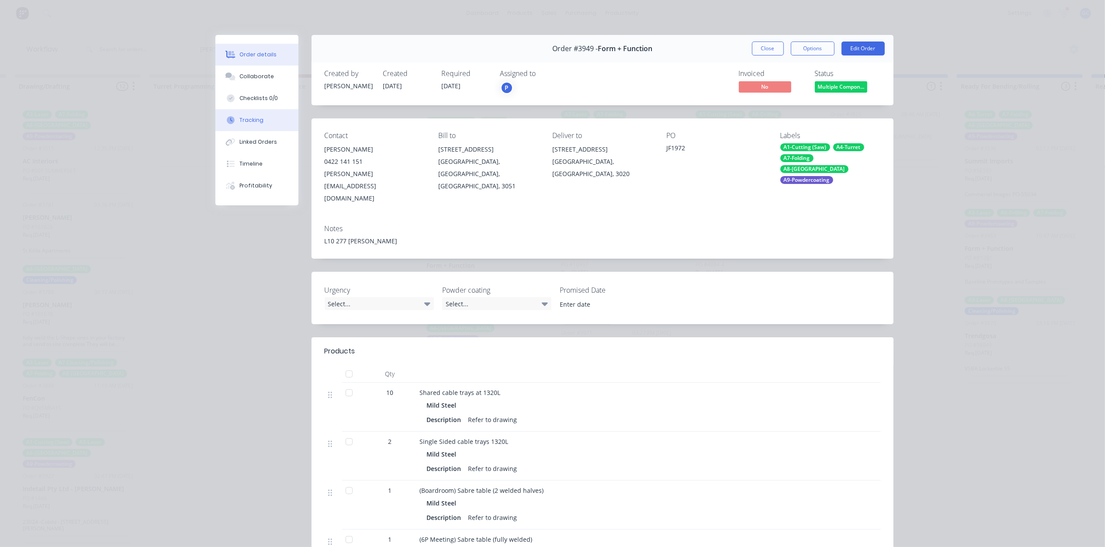
click at [251, 121] on div "Tracking" at bounding box center [251, 120] width 24 height 8
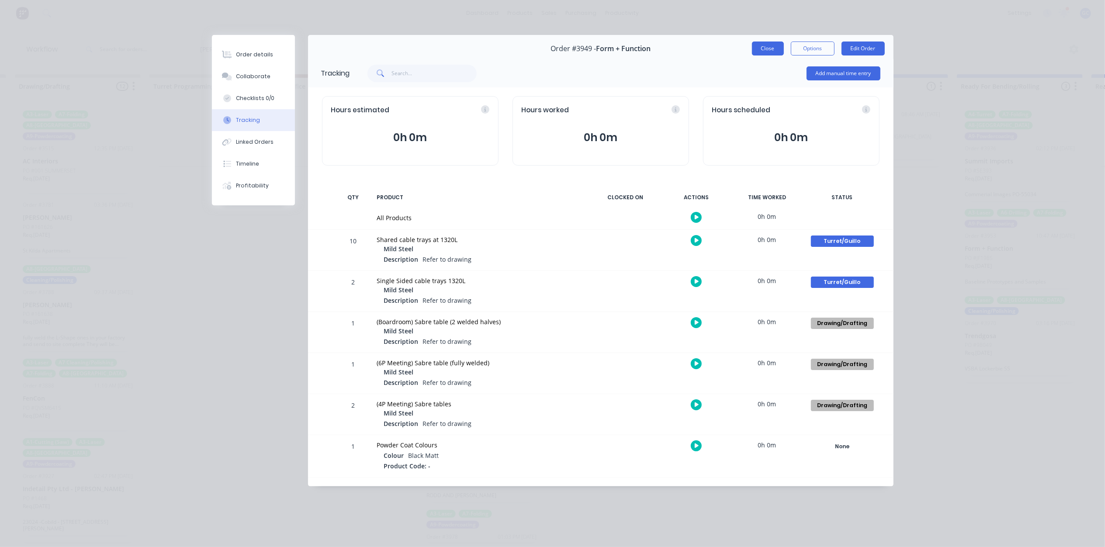
click at [757, 46] on button "Close" at bounding box center [768, 49] width 32 height 14
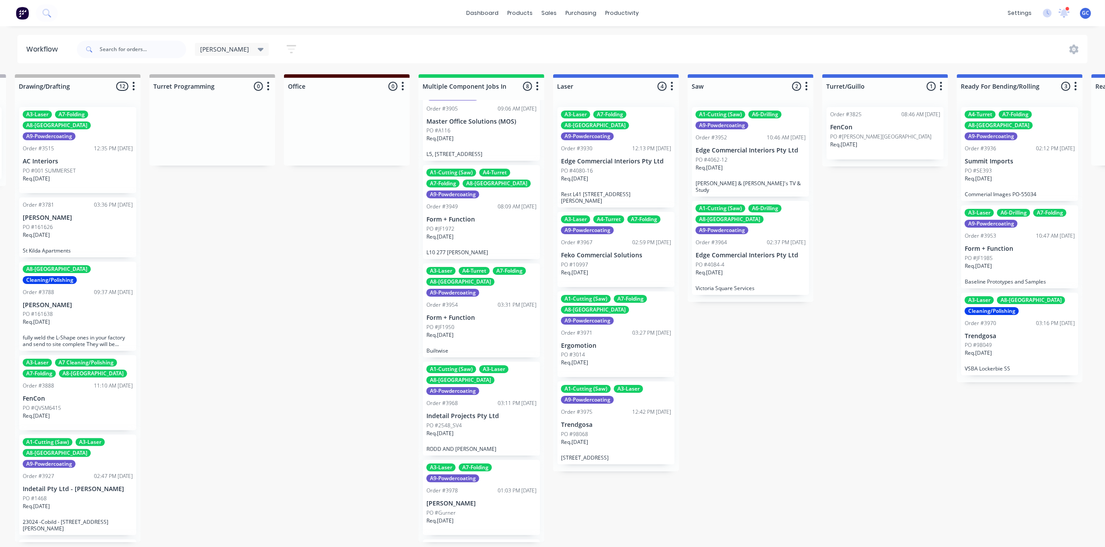
scroll to position [256, 0]
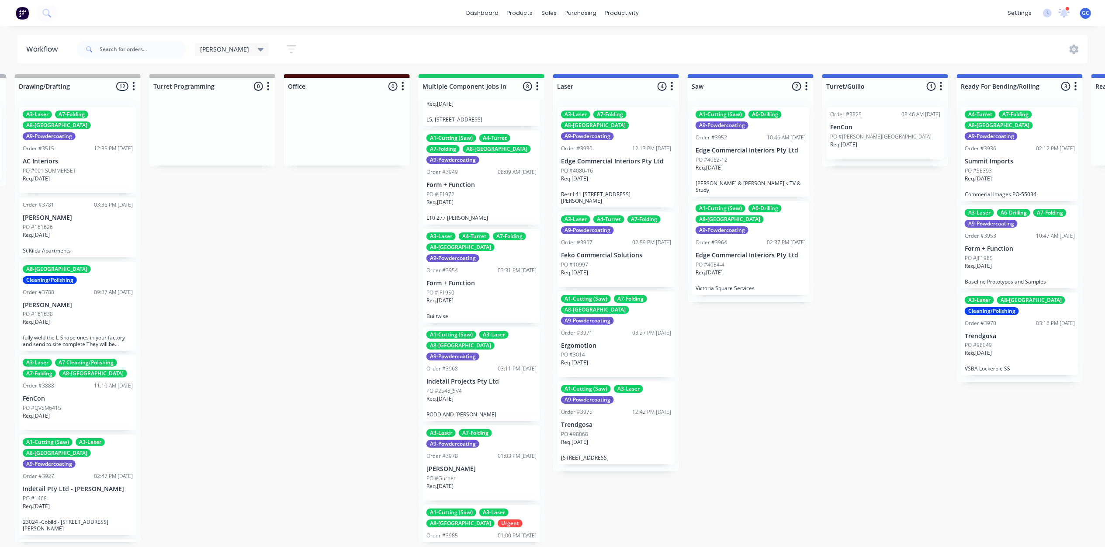
click at [463, 378] on p "Indetail Projects Pty Ltd" at bounding box center [481, 381] width 110 height 7
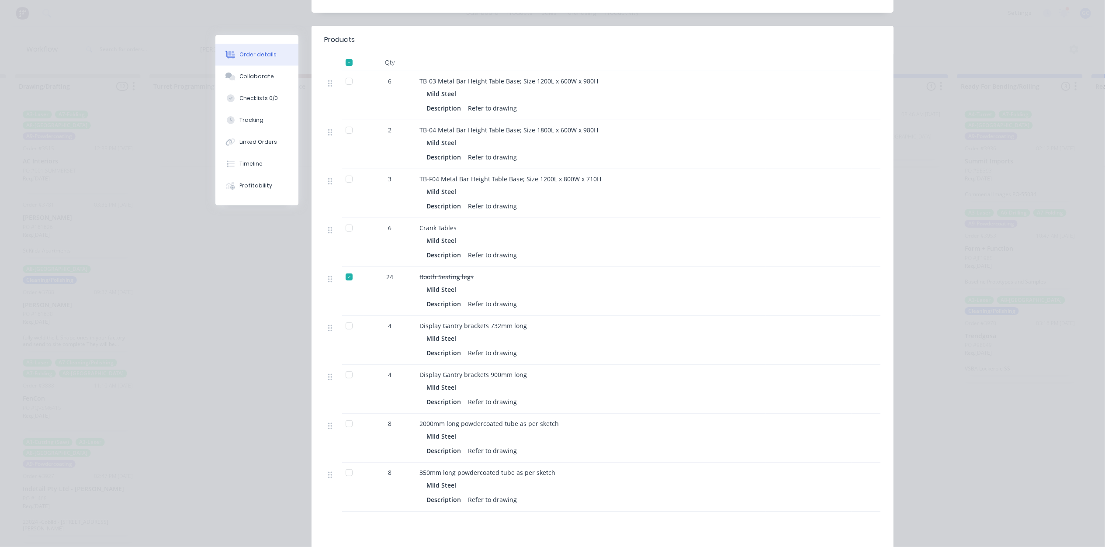
scroll to position [291, 0]
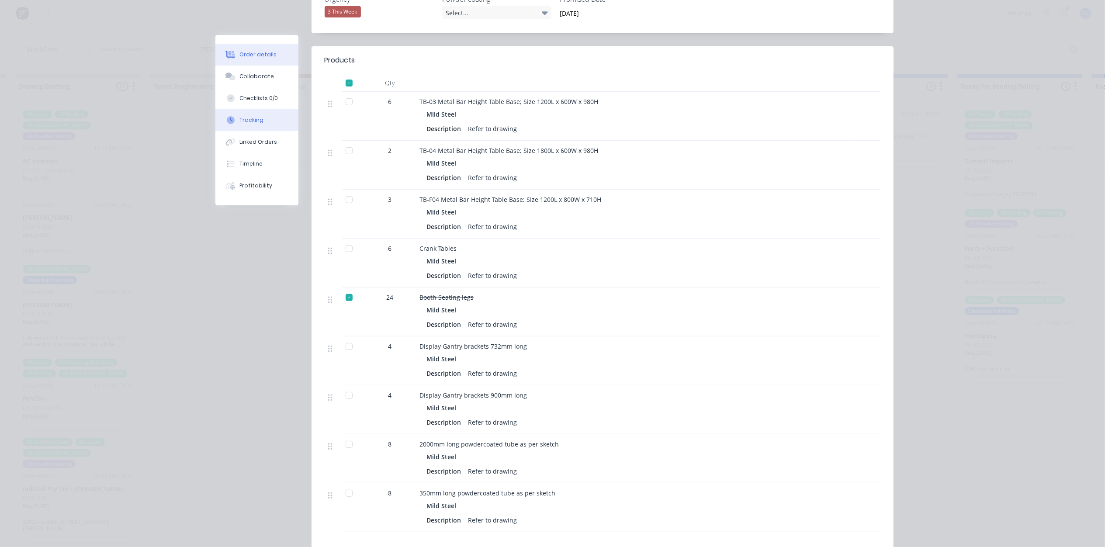
click at [247, 120] on div "Tracking" at bounding box center [251, 120] width 24 height 8
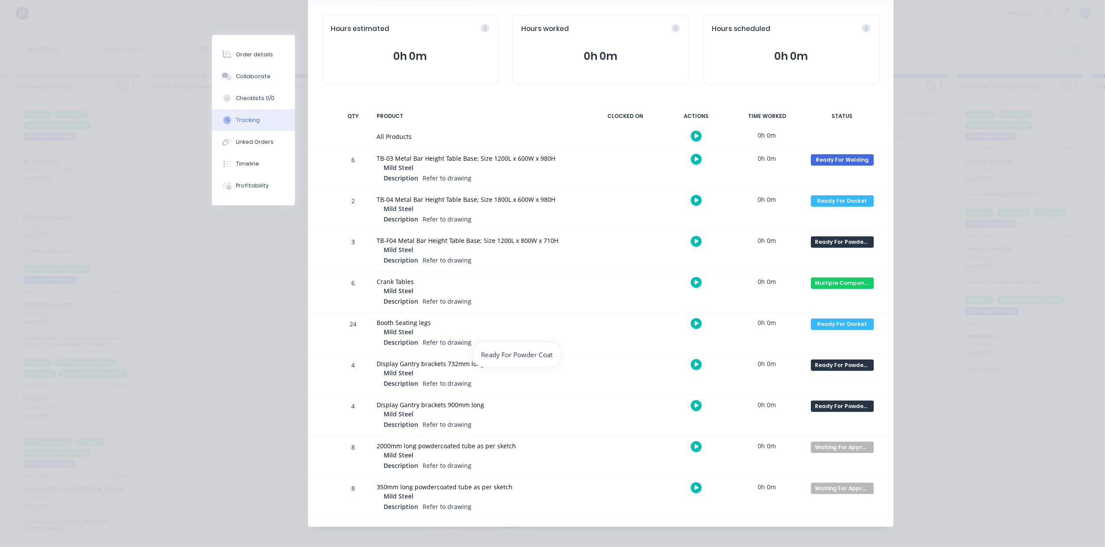
scroll to position [89, 0]
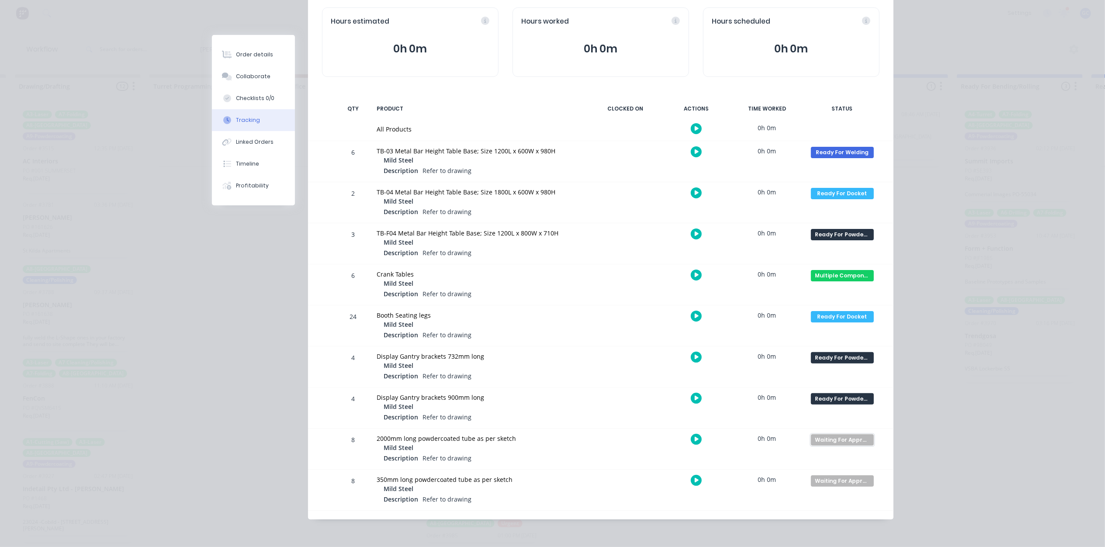
drag, startPoint x: 838, startPoint y: 440, endPoint x: 831, endPoint y: 440, distance: 7.0
click at [838, 440] on div "Waiting For Approval" at bounding box center [842, 439] width 63 height 11
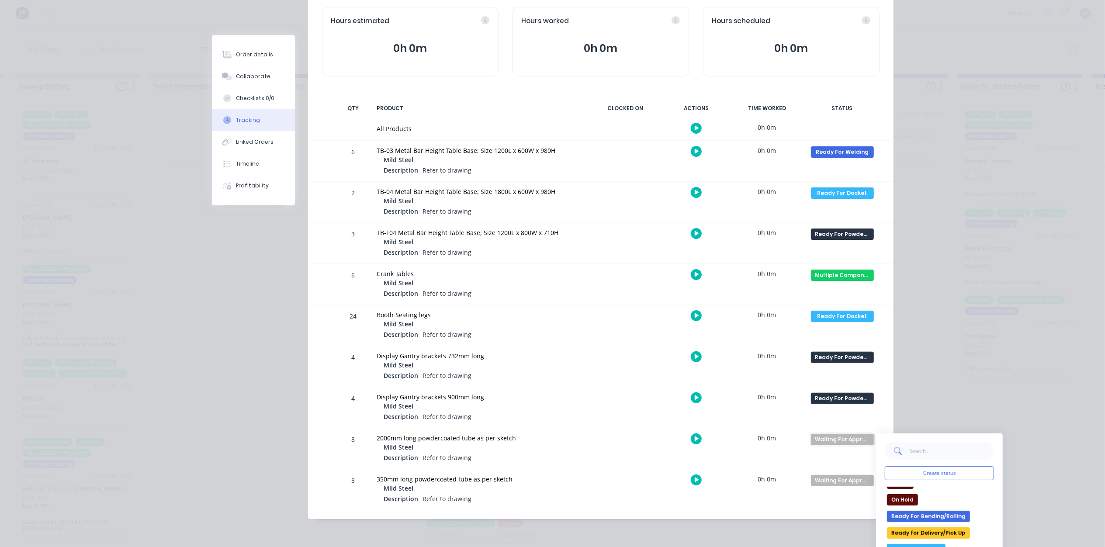
scroll to position [200, 0]
click at [918, 519] on div "None edit Complete Currently Outsourced Docket Completed Drawing/Drafting Laser…" at bounding box center [939, 525] width 109 height 76
click at [918, 521] on button "Ready For Powder Coat" at bounding box center [925, 524] width 76 height 11
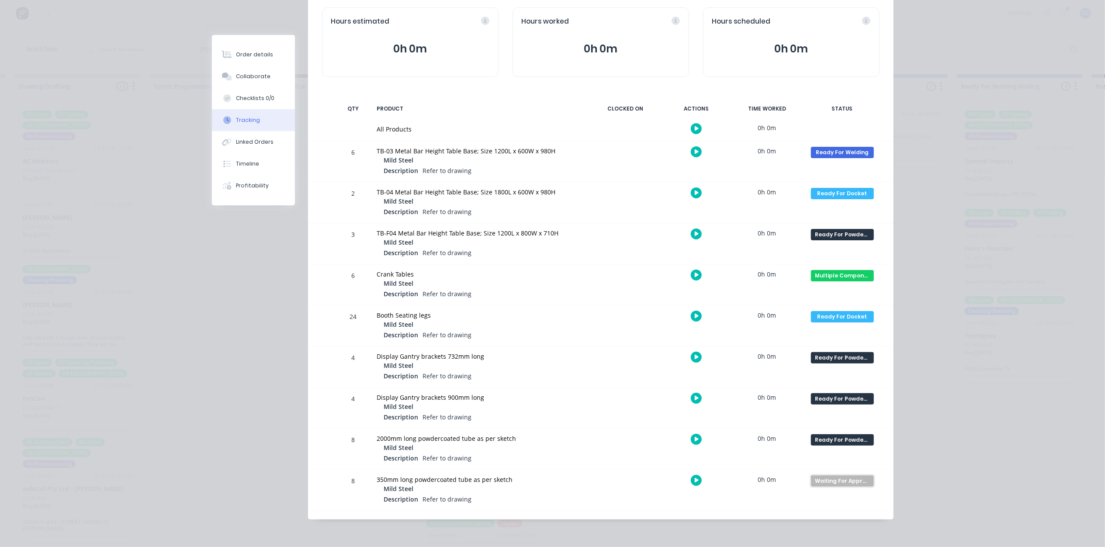
click at [829, 482] on div "Waiting For Approval" at bounding box center [842, 480] width 63 height 11
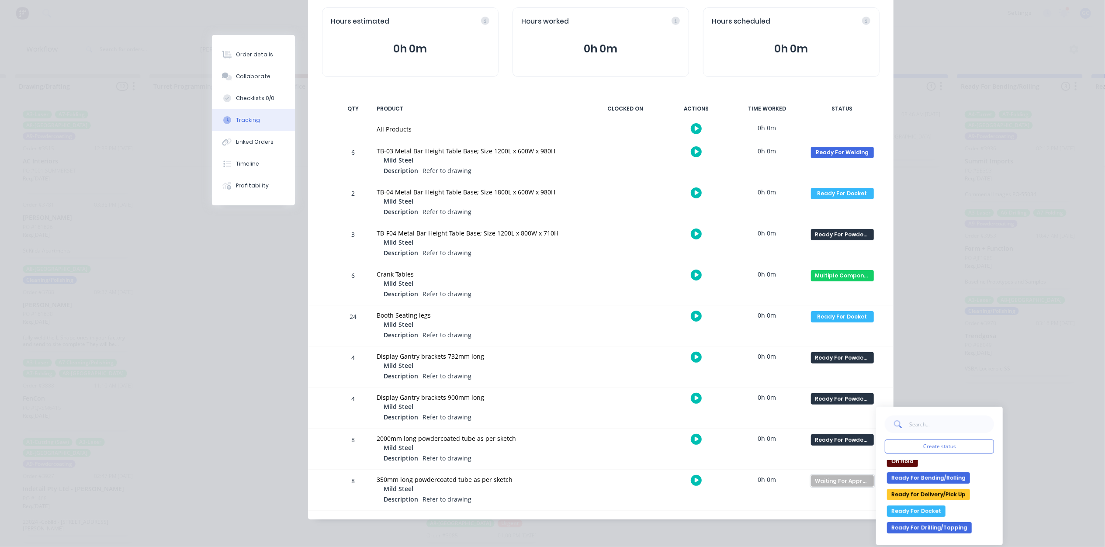
scroll to position [175, 0]
click at [926, 518] on button "Ready For Powder Coat" at bounding box center [925, 523] width 76 height 11
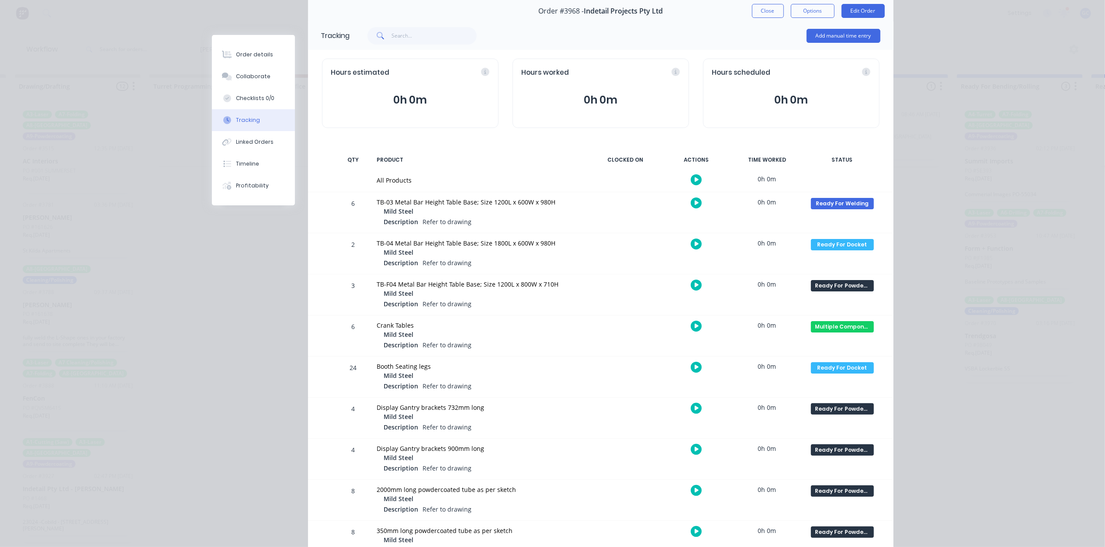
scroll to position [0, 0]
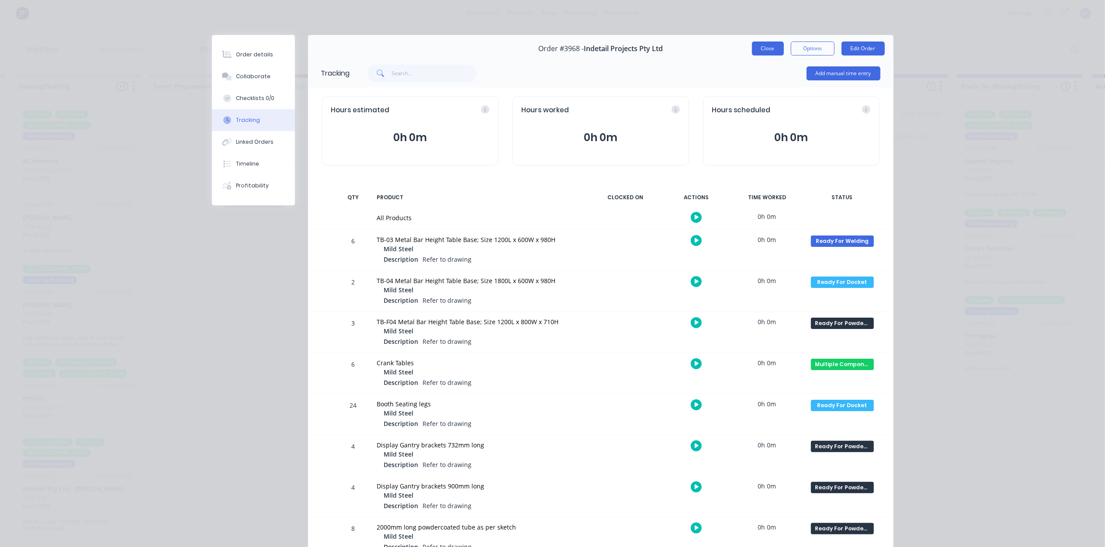
click at [762, 42] on button "Close" at bounding box center [768, 49] width 32 height 14
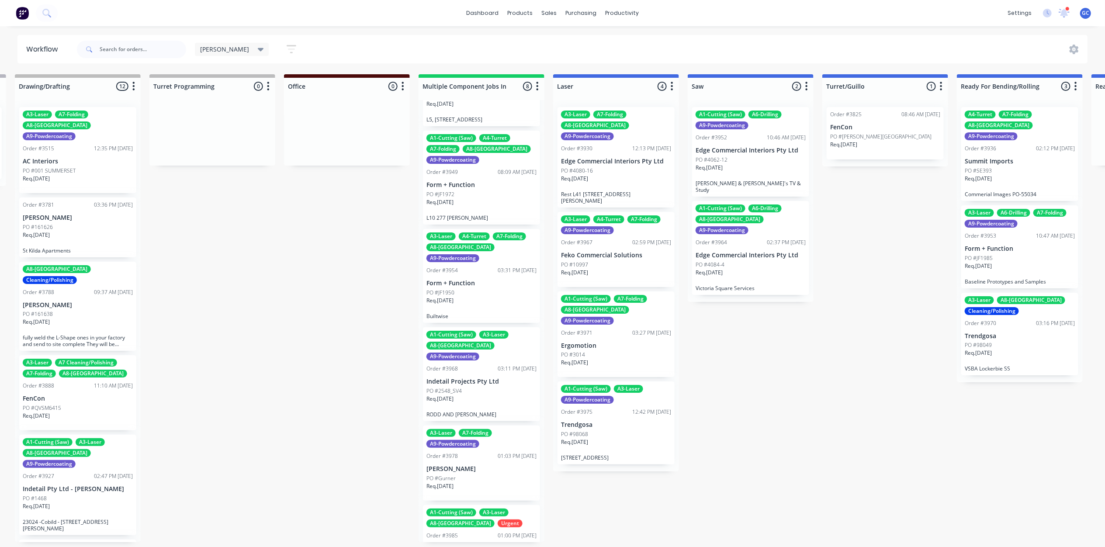
click at [455, 475] on p "PO #Gurner" at bounding box center [440, 479] width 29 height 8
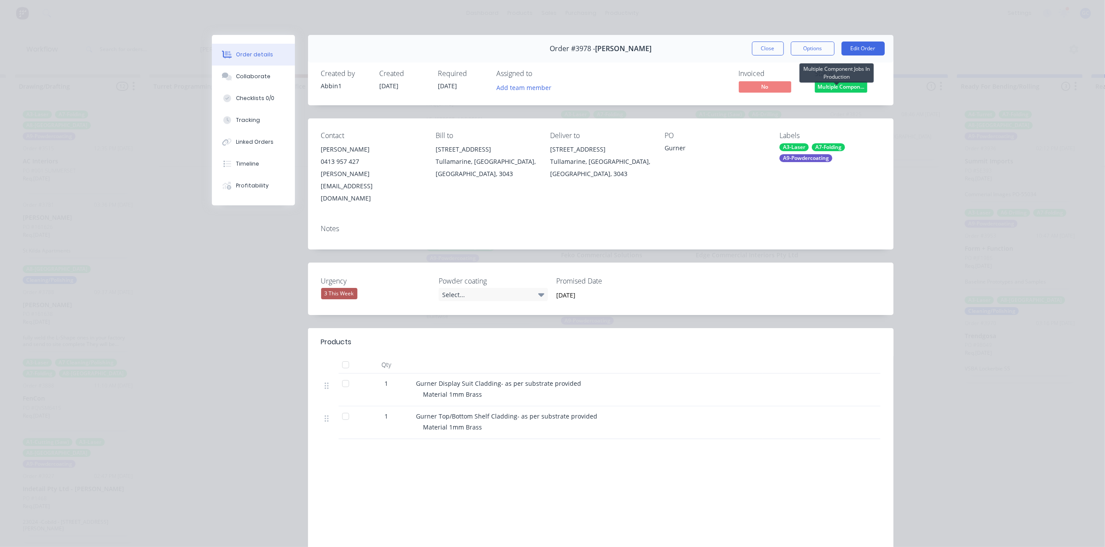
click at [842, 84] on span "Multiple Compon..." at bounding box center [841, 86] width 52 height 11
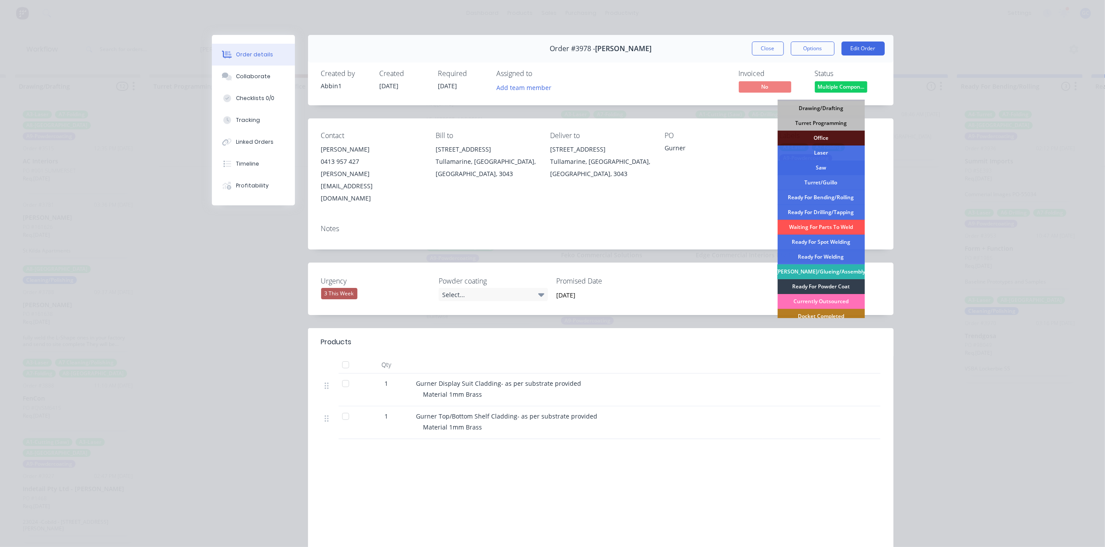
scroll to position [116, 0]
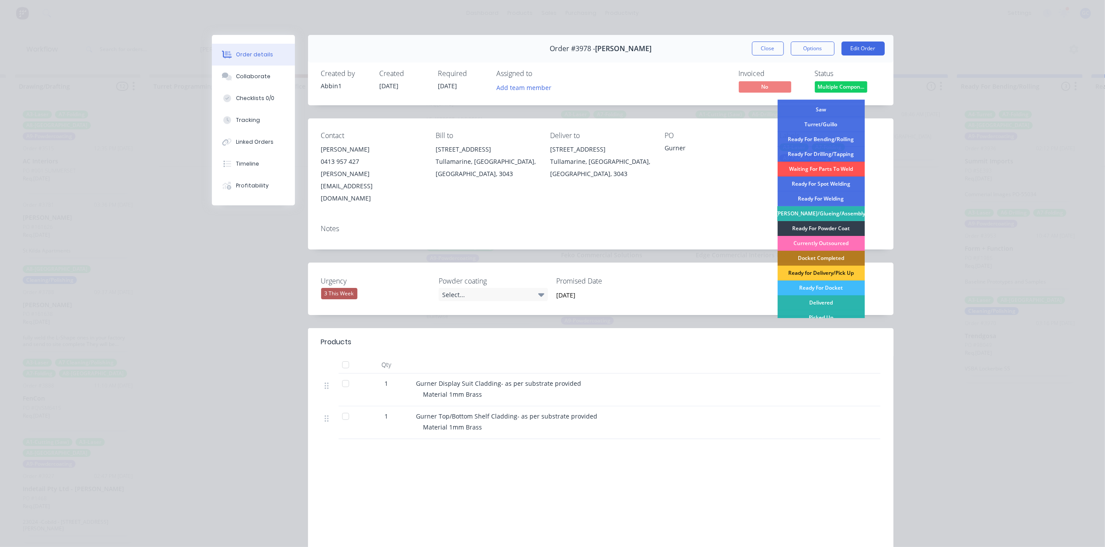
click at [596, 467] on div "Labour $0.00 Sub total $0.00 Margin $0.00 ( 0.00 %) Tax $0.00 Total $0.00" at bounding box center [600, 517] width 559 height 101
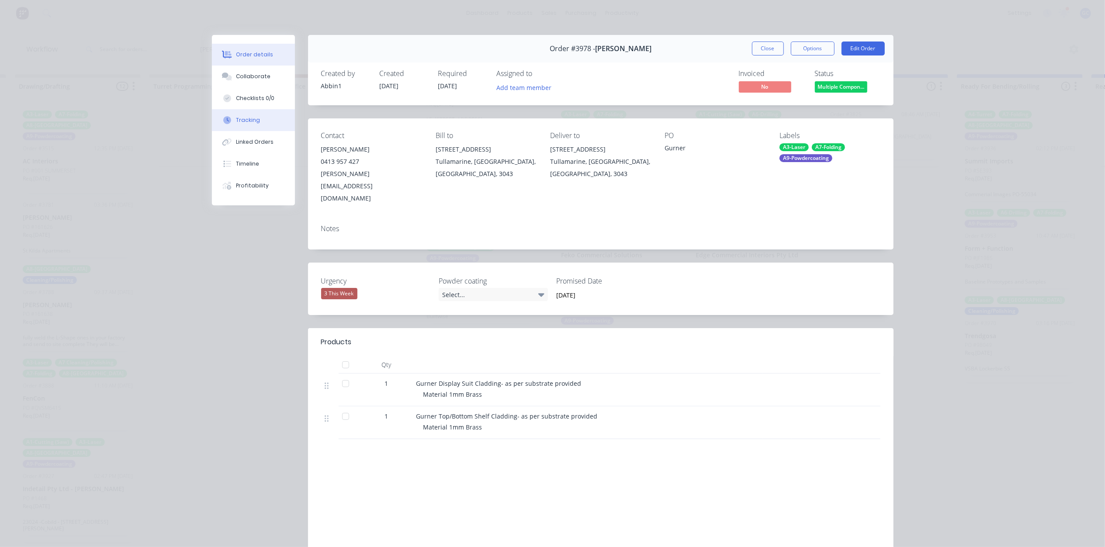
click at [256, 121] on button "Tracking" at bounding box center [253, 120] width 83 height 22
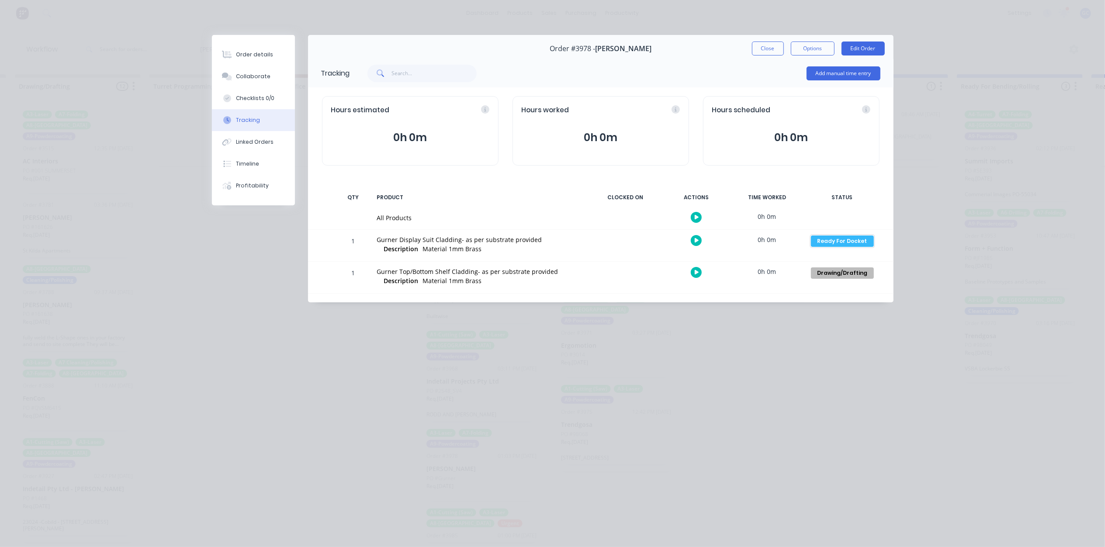
click at [859, 241] on div "Ready For Docket" at bounding box center [842, 241] width 63 height 11
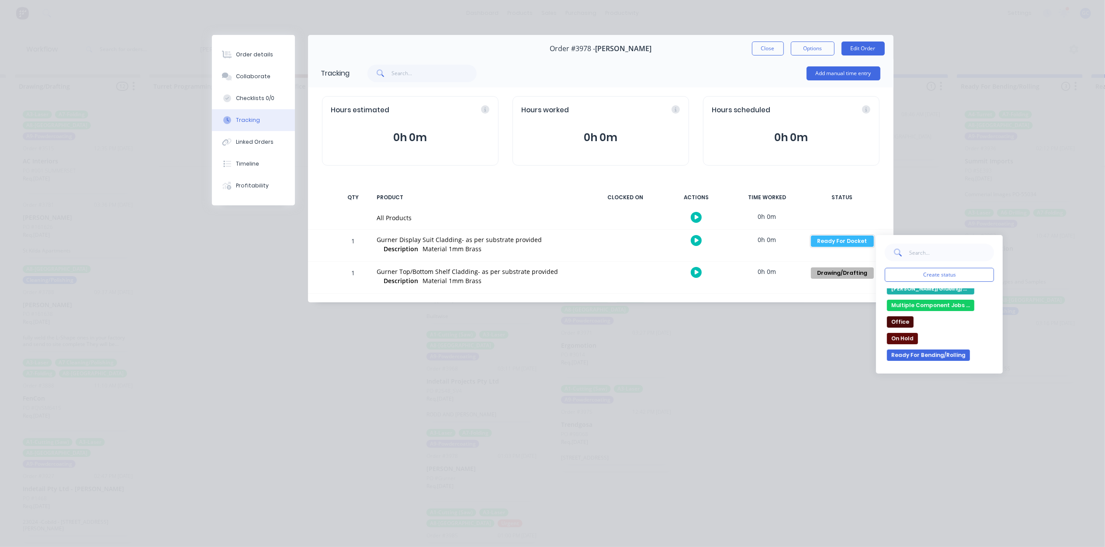
scroll to position [84, 0]
click at [932, 314] on button "[PERSON_NAME]/Glueing/Assembly" at bounding box center [930, 309] width 87 height 11
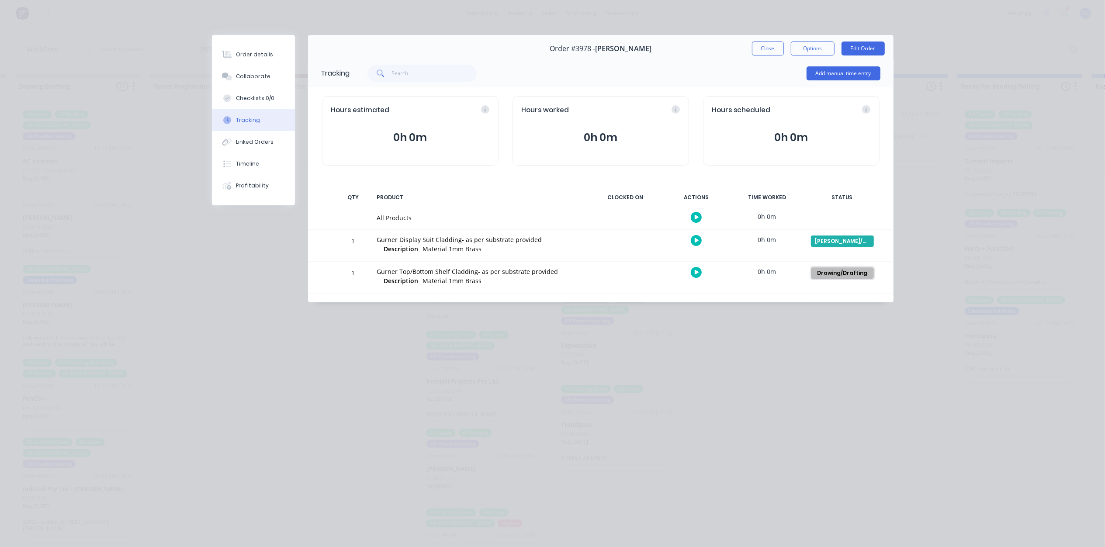
click at [852, 275] on div "Drawing/Drafting" at bounding box center [842, 272] width 63 height 11
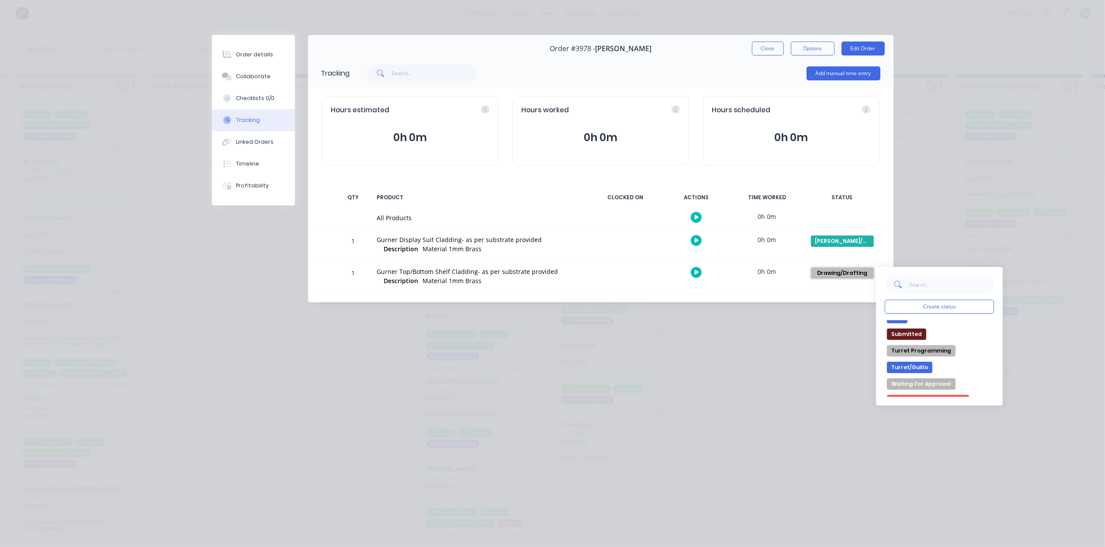
scroll to position [291, 0]
click at [906, 364] on button "Turret/Guillo" at bounding box center [909, 366] width 45 height 11
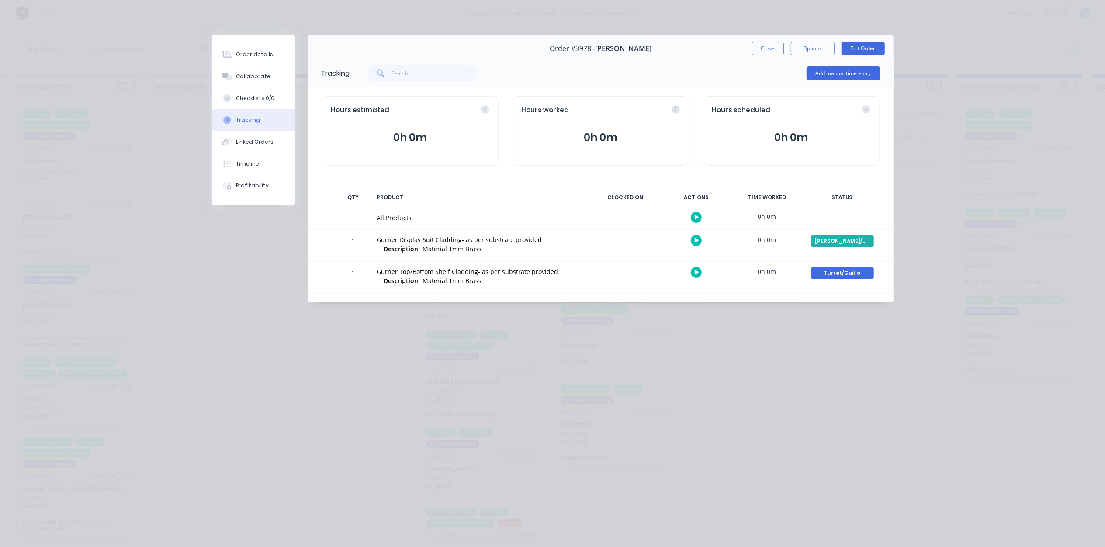
click at [693, 366] on div "Order details Collaborate Checklists 0/0 Tracking Linked Orders Timeline Profit…" at bounding box center [552, 273] width 1105 height 547
click at [574, 352] on div "Order details Collaborate Checklists 0/0 Tracking Linked Orders Timeline Profit…" at bounding box center [552, 273] width 1105 height 547
click at [297, 363] on div "Order details Collaborate Checklists 0/0 Tracking Linked Orders Timeline Profit…" at bounding box center [552, 273] width 1105 height 547
click at [257, 307] on div "Order details Collaborate Checklists 0/0 Tracking Linked Orders Timeline Profit…" at bounding box center [552, 176] width 699 height 283
click at [771, 52] on button "Close" at bounding box center [768, 49] width 32 height 14
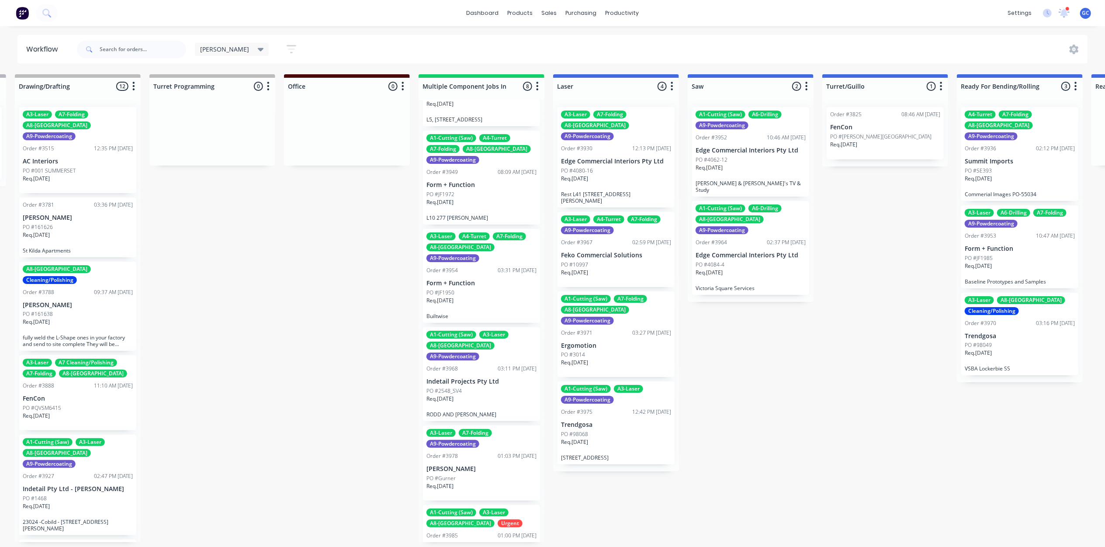
click at [453, 505] on div "A1-Cutting (Saw) A3-Laser A8-Welding Urgent Order #3985 01:00 PM [DATE] Misc Sa…" at bounding box center [481, 546] width 117 height 83
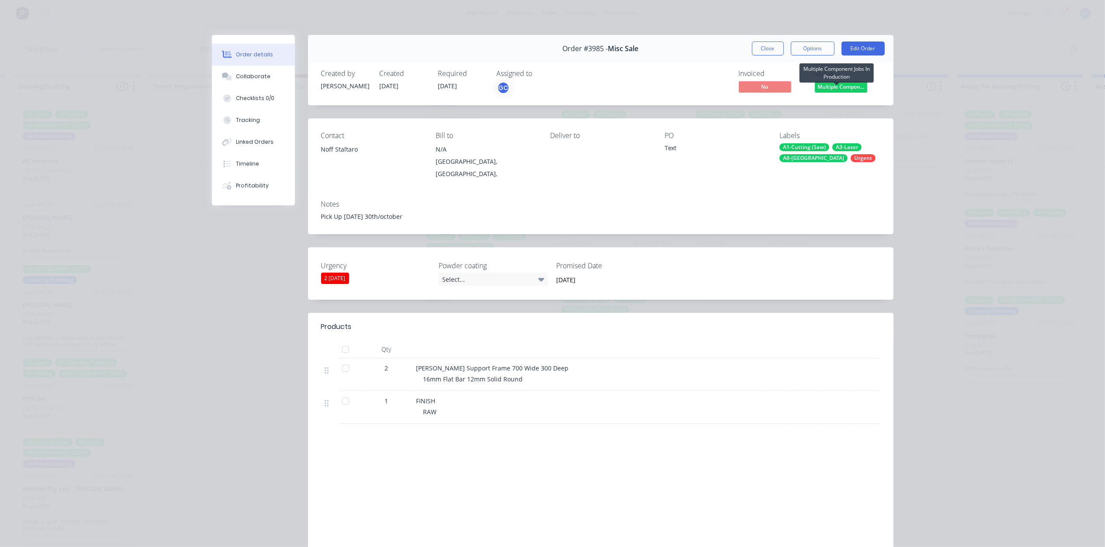
click at [847, 87] on span "Multiple Compon..." at bounding box center [841, 86] width 52 height 11
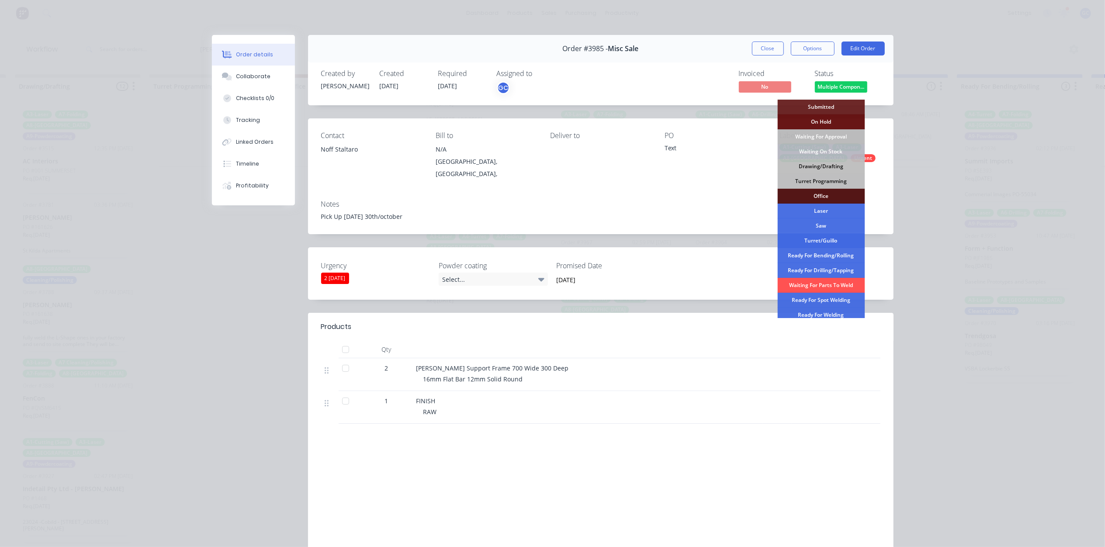
scroll to position [58, 0]
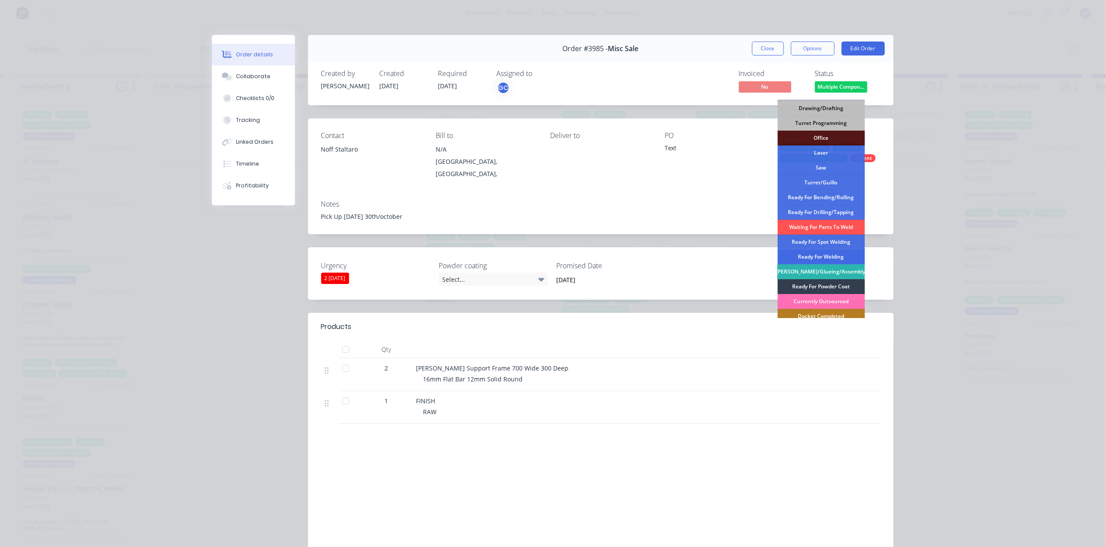
click at [824, 257] on div "Ready For Welding" at bounding box center [820, 257] width 87 height 15
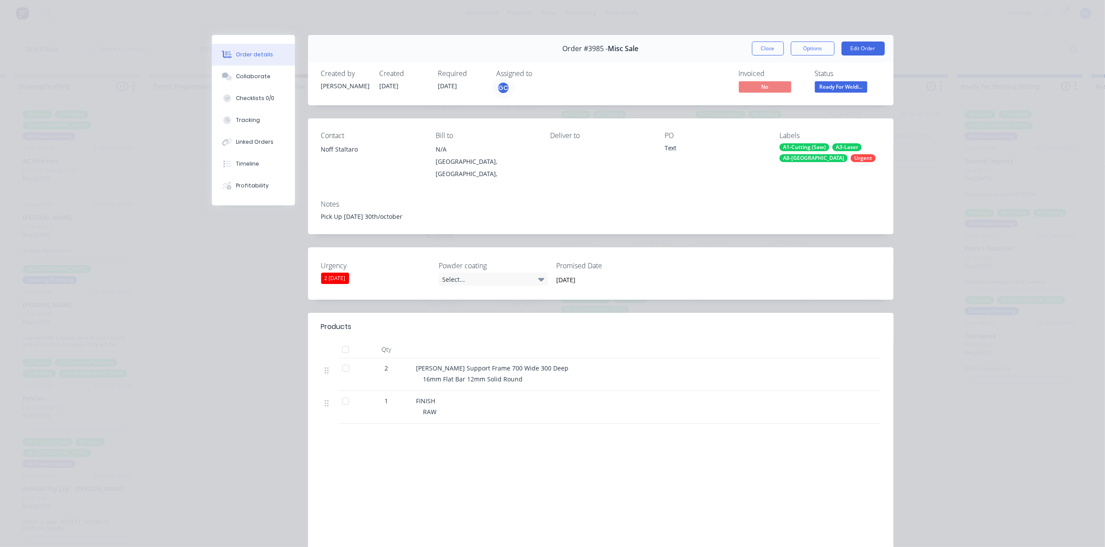
scroll to position [168, 0]
click at [755, 51] on button "Close" at bounding box center [768, 49] width 32 height 14
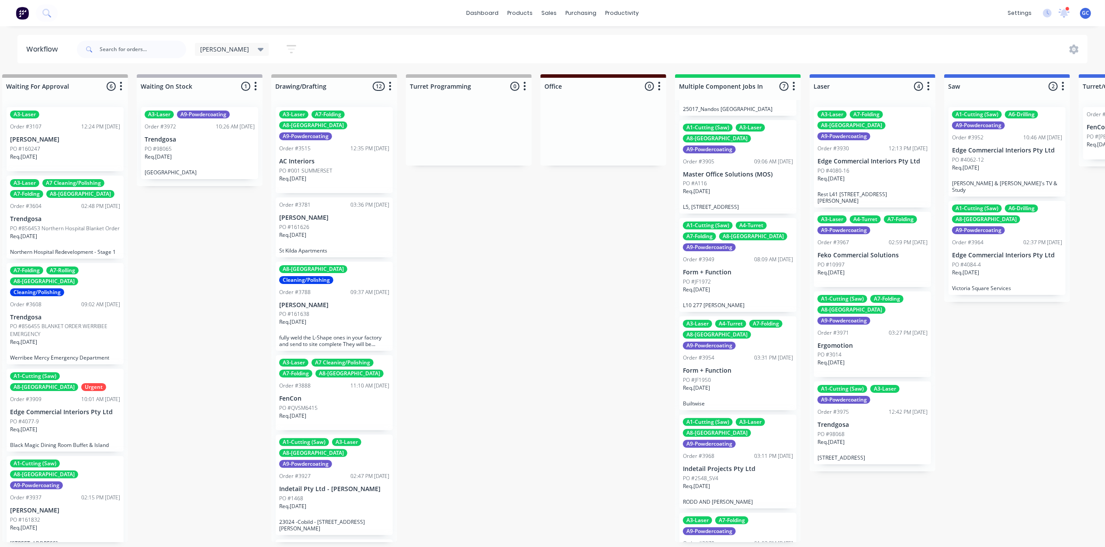
scroll to position [0, 286]
click at [319, 231] on div "Req. [DATE]" at bounding box center [334, 238] width 110 height 15
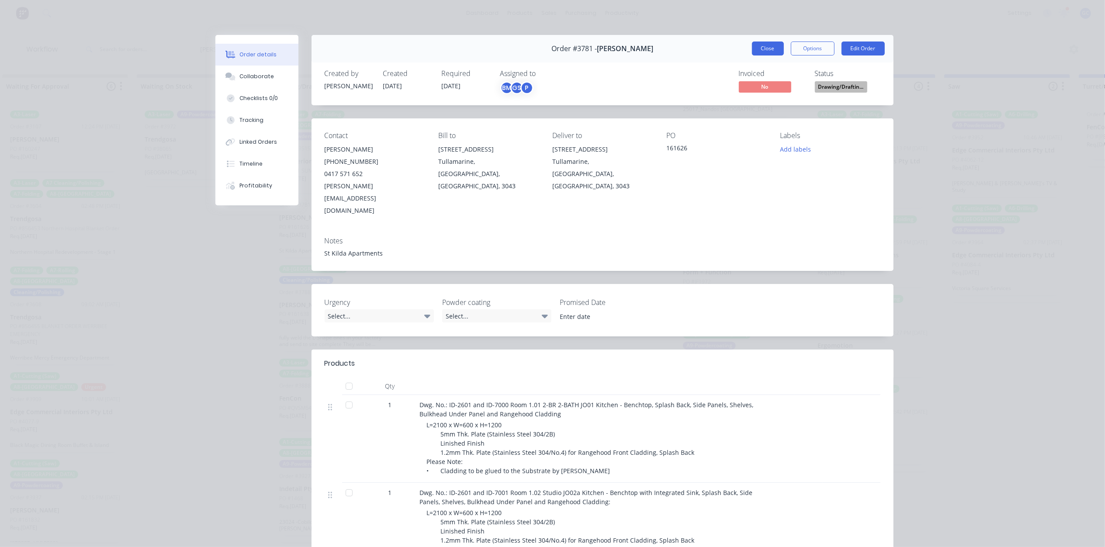
click at [761, 52] on button "Close" at bounding box center [768, 49] width 32 height 14
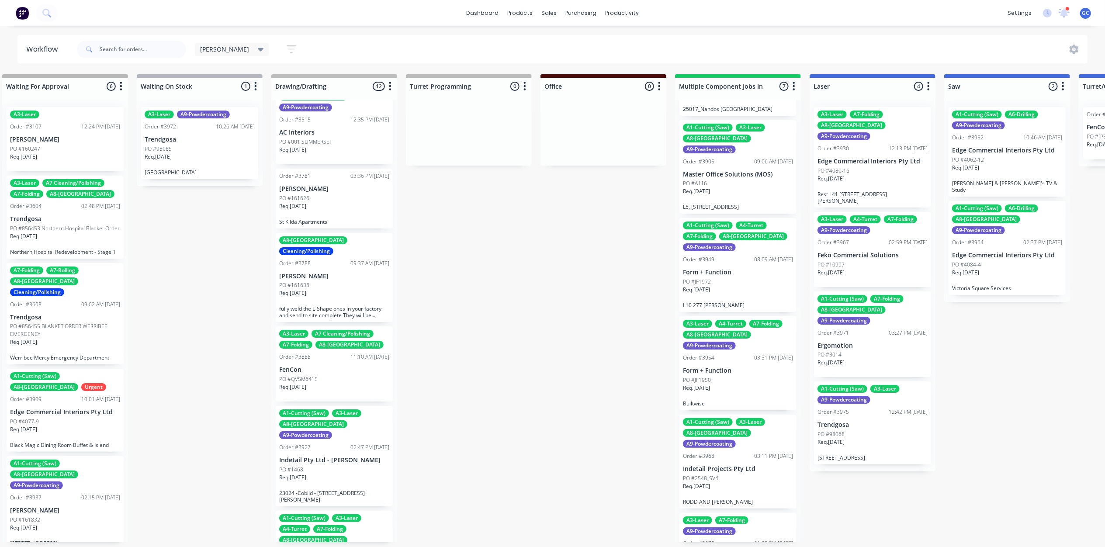
scroll to position [58, 0]
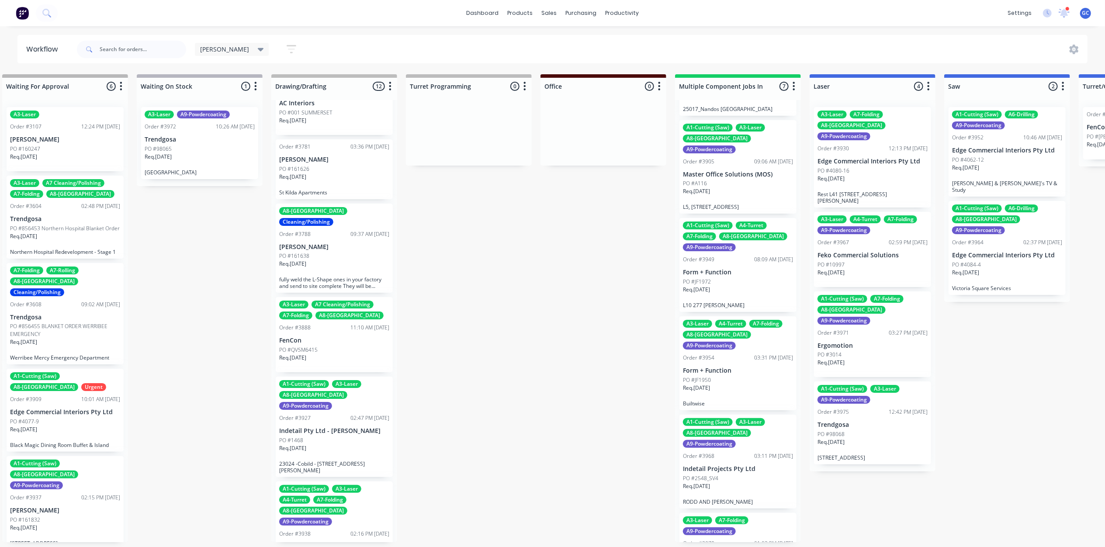
click at [317, 260] on div "Req. [DATE]" at bounding box center [334, 267] width 110 height 15
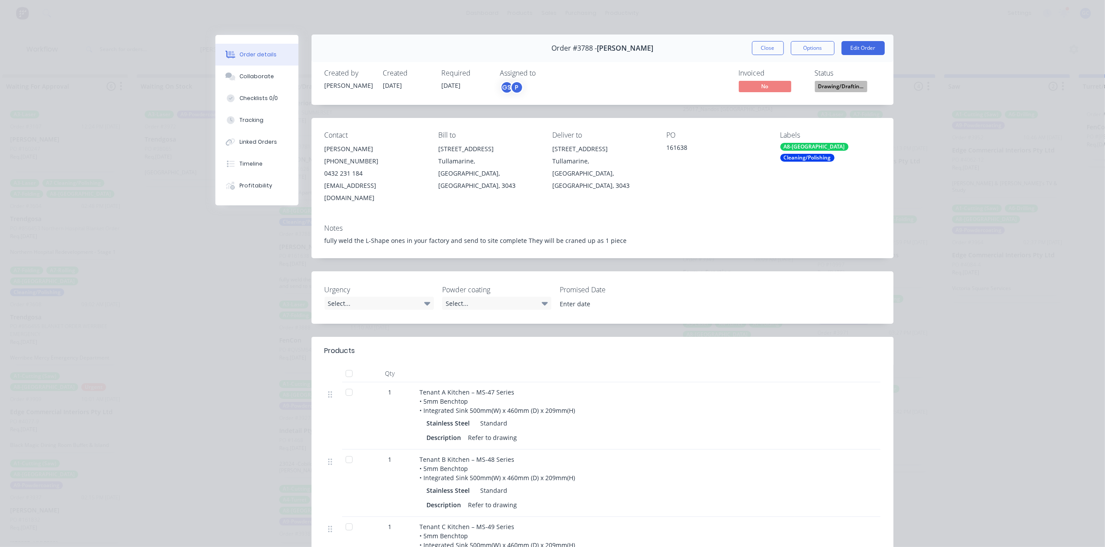
scroll to position [0, 0]
click at [757, 47] on button "Close" at bounding box center [768, 49] width 32 height 14
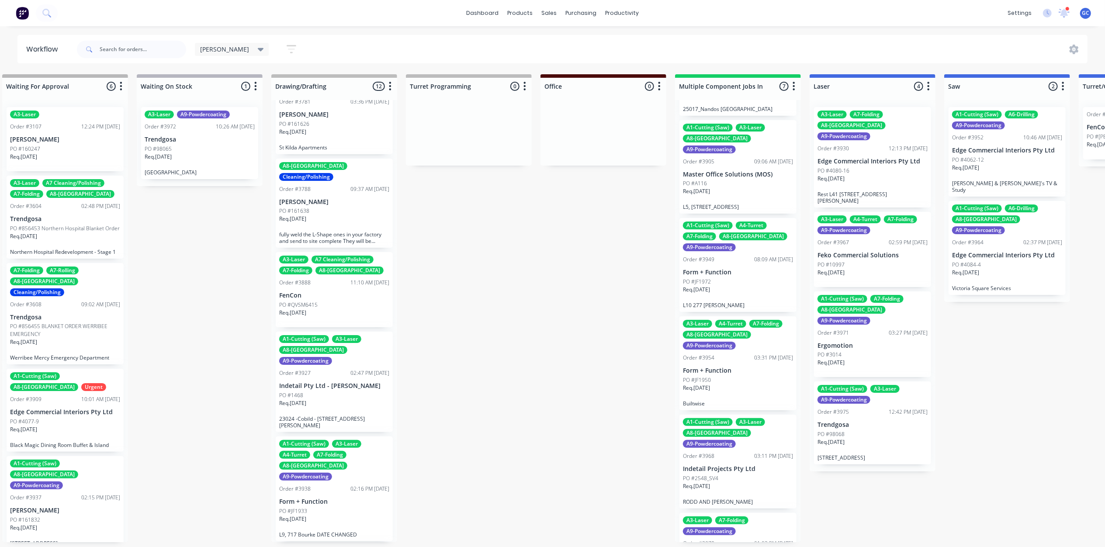
scroll to position [116, 0]
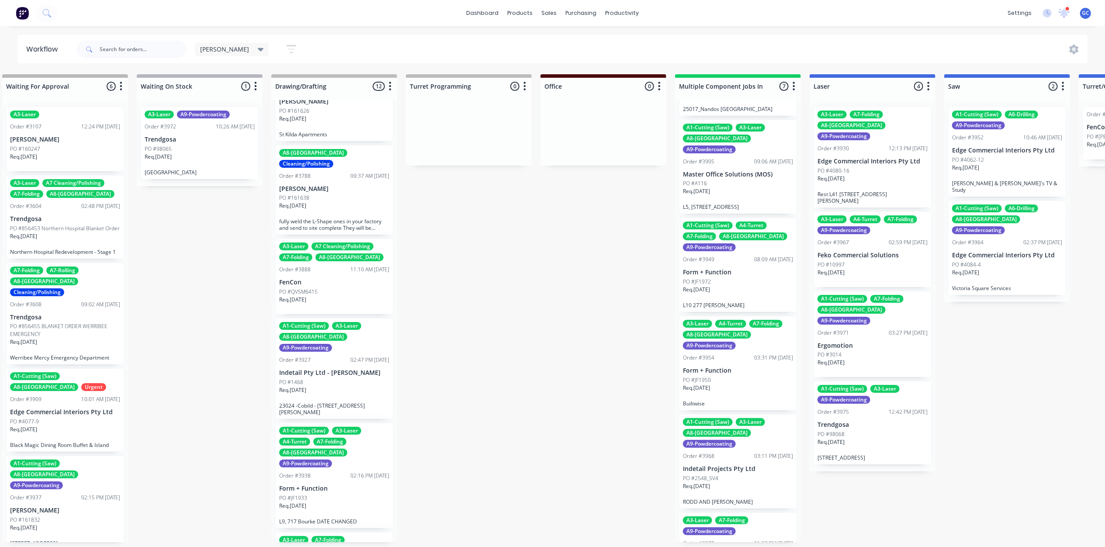
click at [343, 296] on div "Req. [DATE]" at bounding box center [334, 303] width 110 height 15
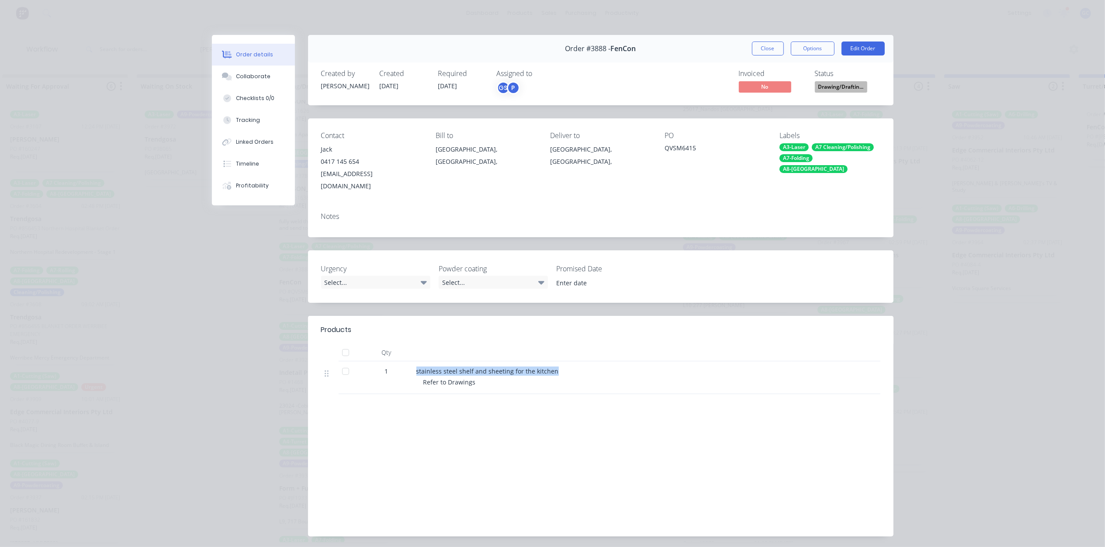
drag, startPoint x: 549, startPoint y: 359, endPoint x: 411, endPoint y: 357, distance: 138.1
click at [413, 361] on div "stainless steel shelf and sheeting for the kitchen Refer to Drawings" at bounding box center [588, 377] width 350 height 33
click at [407, 407] on div "Products Qty 1 stainless steel shelf and sheeting for the kitchen Refer to Draw…" at bounding box center [601, 426] width 586 height 221
click at [762, 47] on button "Close" at bounding box center [768, 49] width 32 height 14
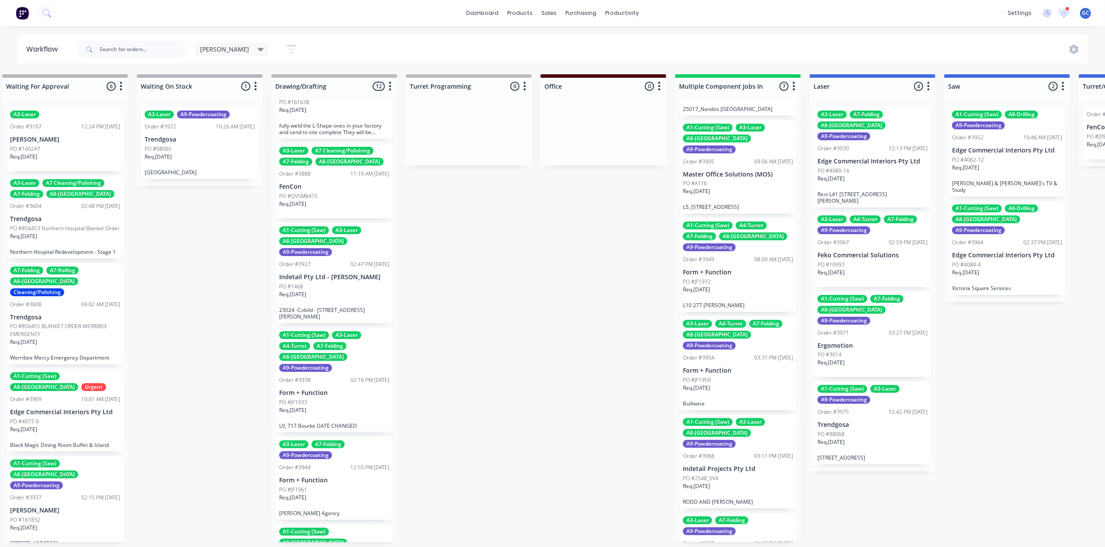
scroll to position [233, 0]
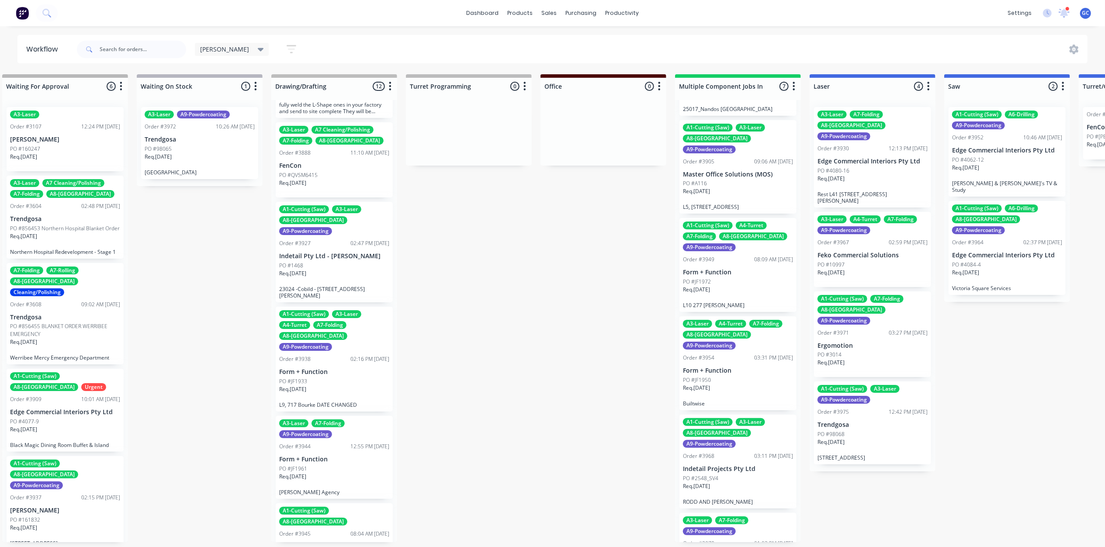
click at [320, 385] on div "Req. [DATE]" at bounding box center [334, 392] width 110 height 15
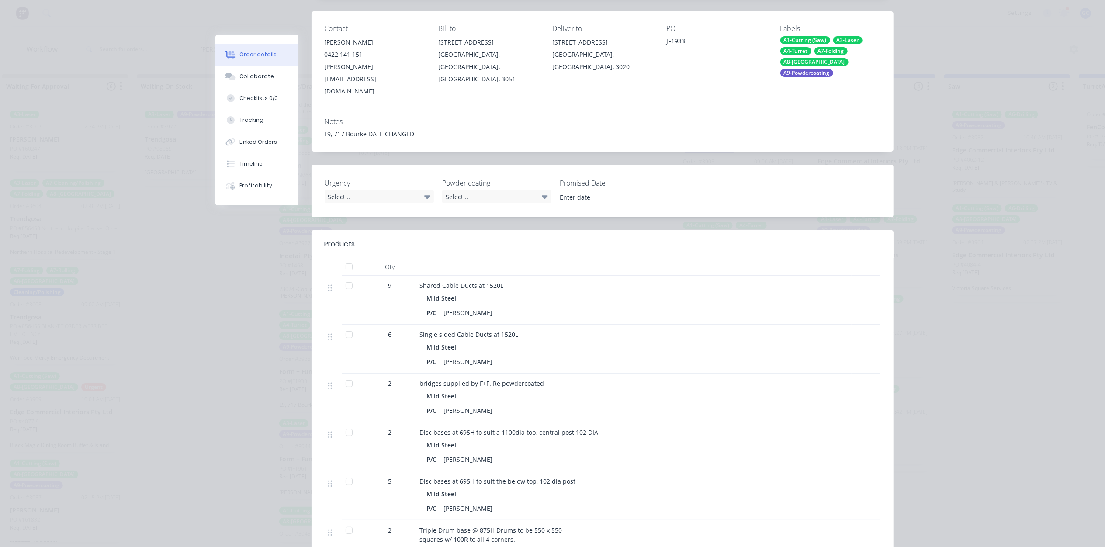
scroll to position [0, 0]
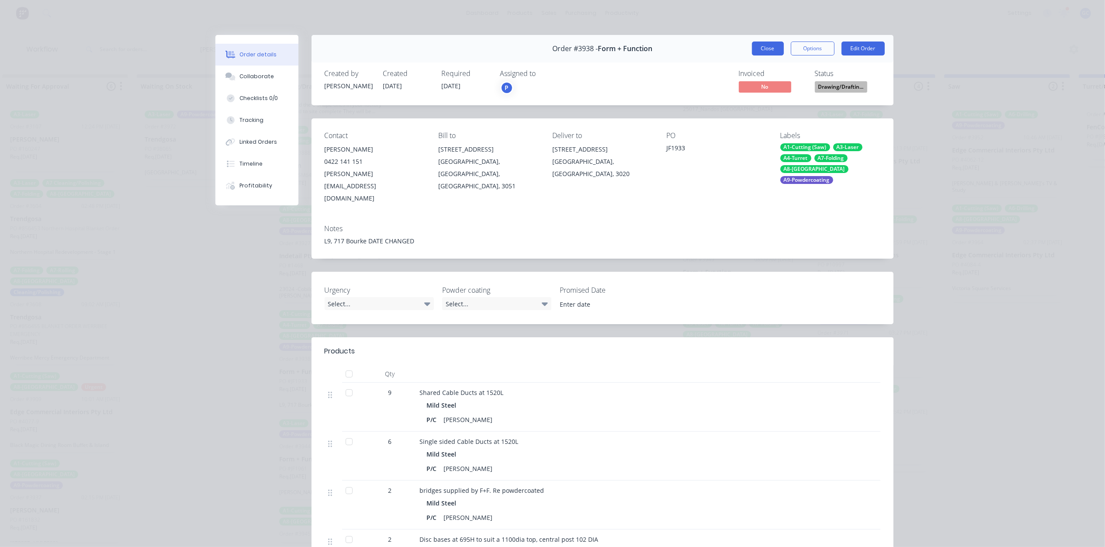
click at [773, 47] on button "Close" at bounding box center [768, 49] width 32 height 14
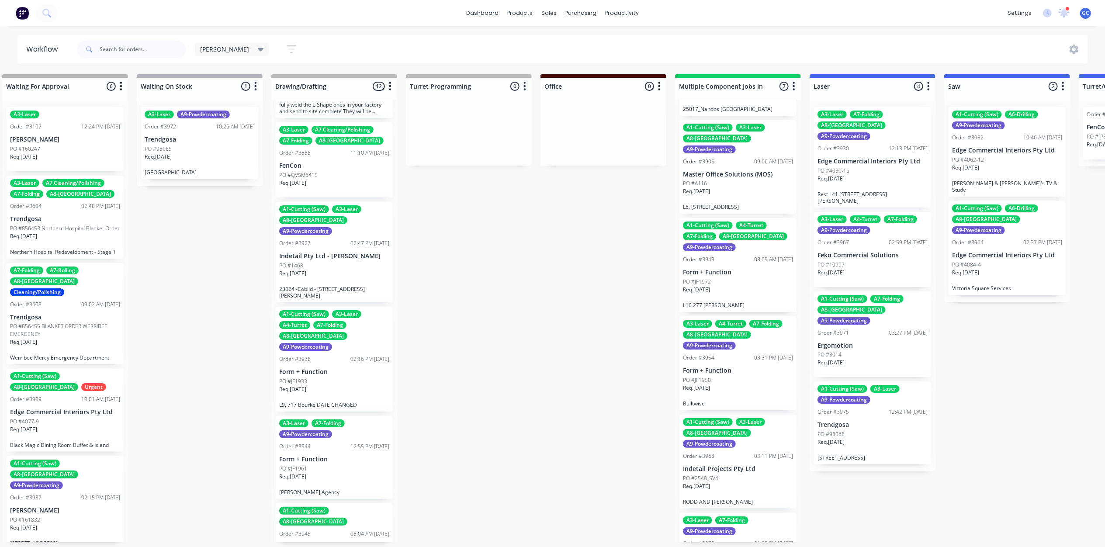
scroll to position [291, 0]
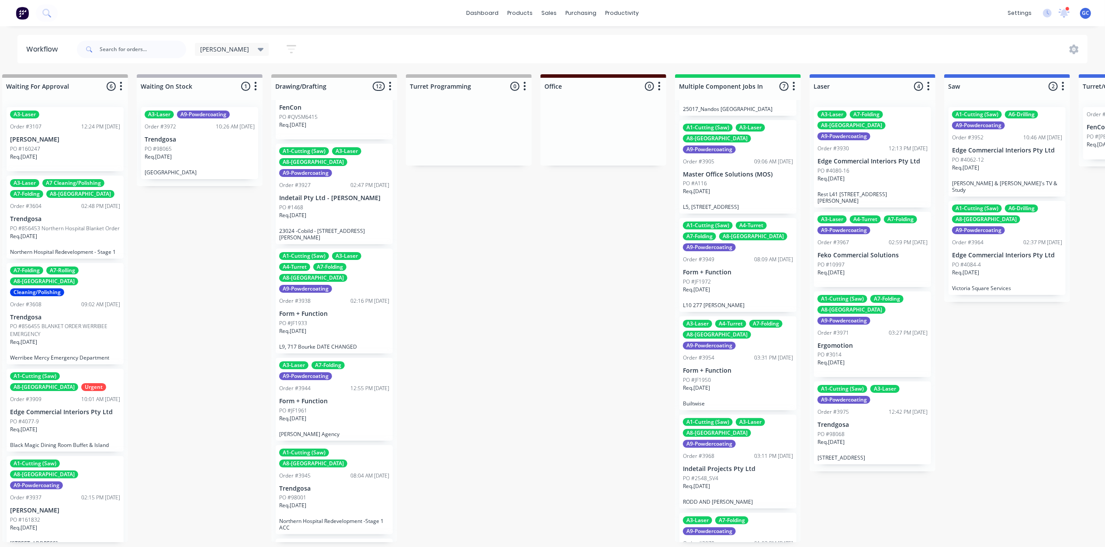
click at [322, 407] on div "PO #JF1961" at bounding box center [334, 411] width 110 height 8
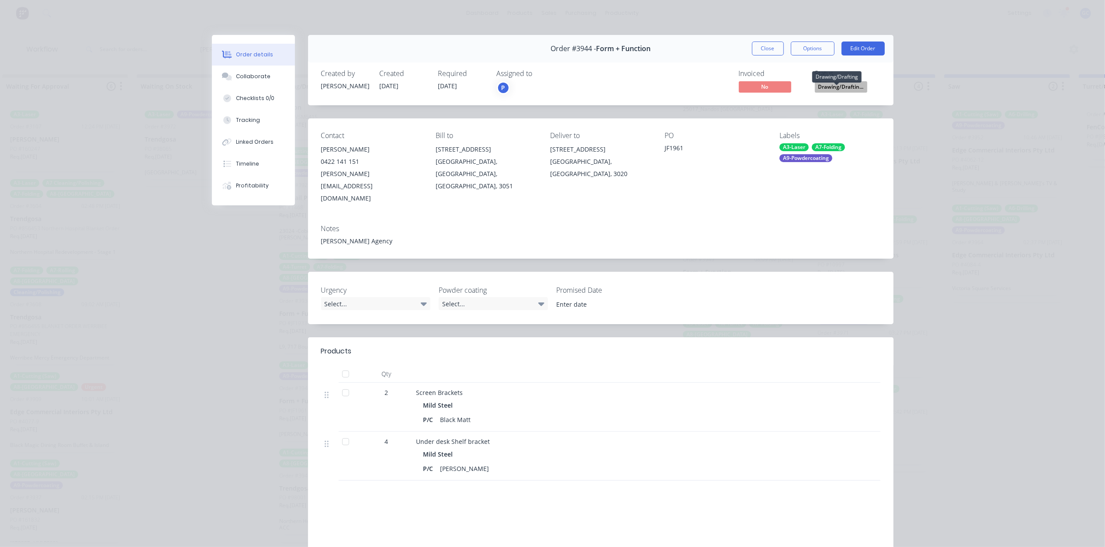
click at [836, 87] on span "Drawing/Draftin..." at bounding box center [841, 86] width 52 height 11
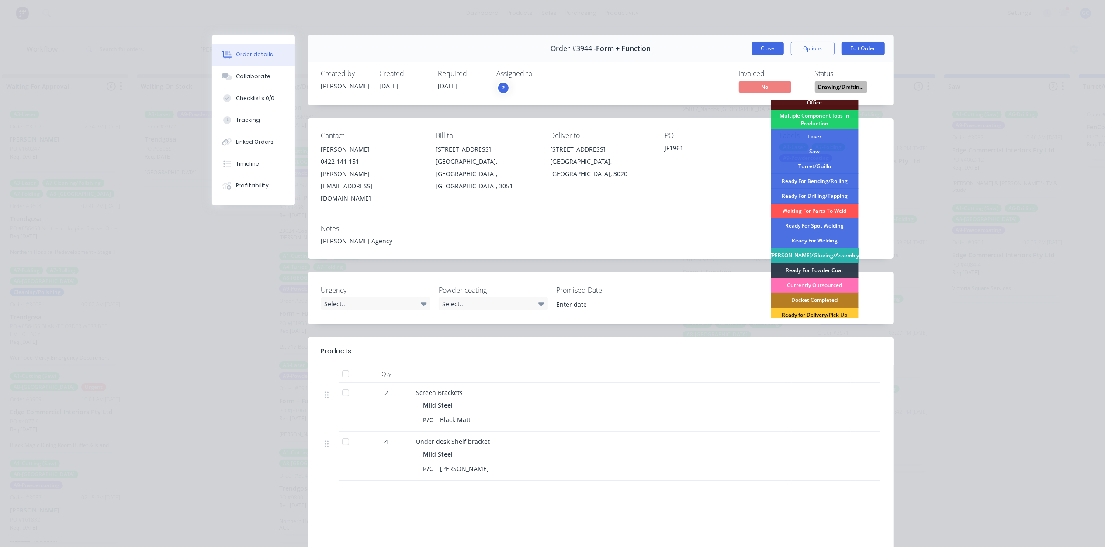
scroll to position [58, 0]
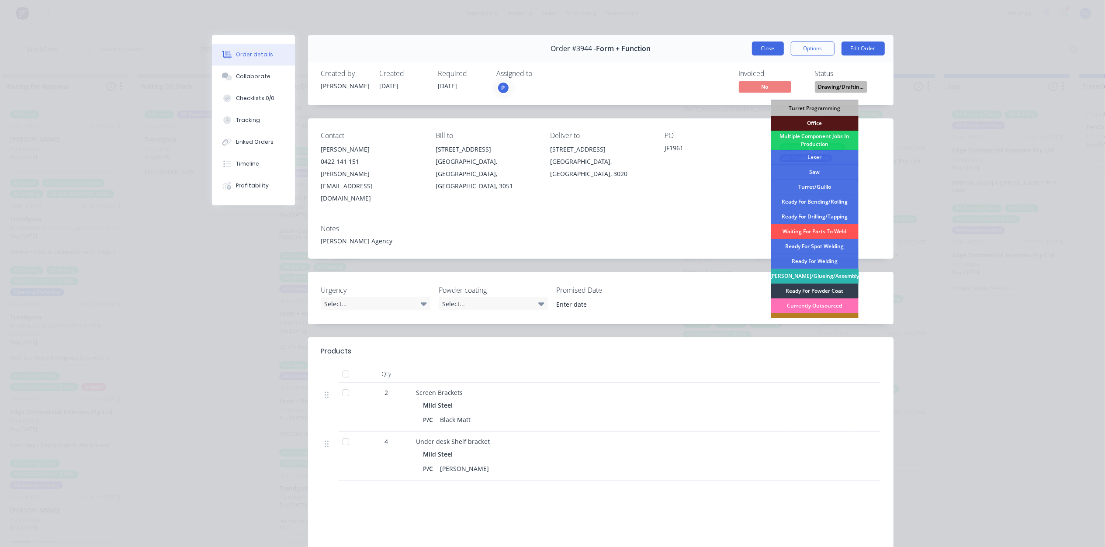
click at [768, 52] on button "Close" at bounding box center [768, 49] width 32 height 14
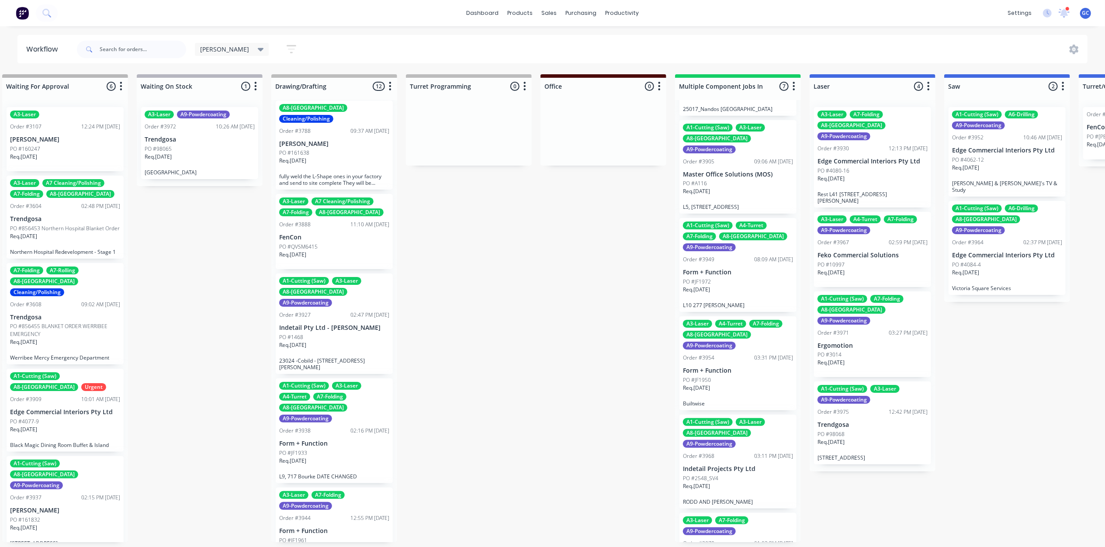
scroll to position [175, 0]
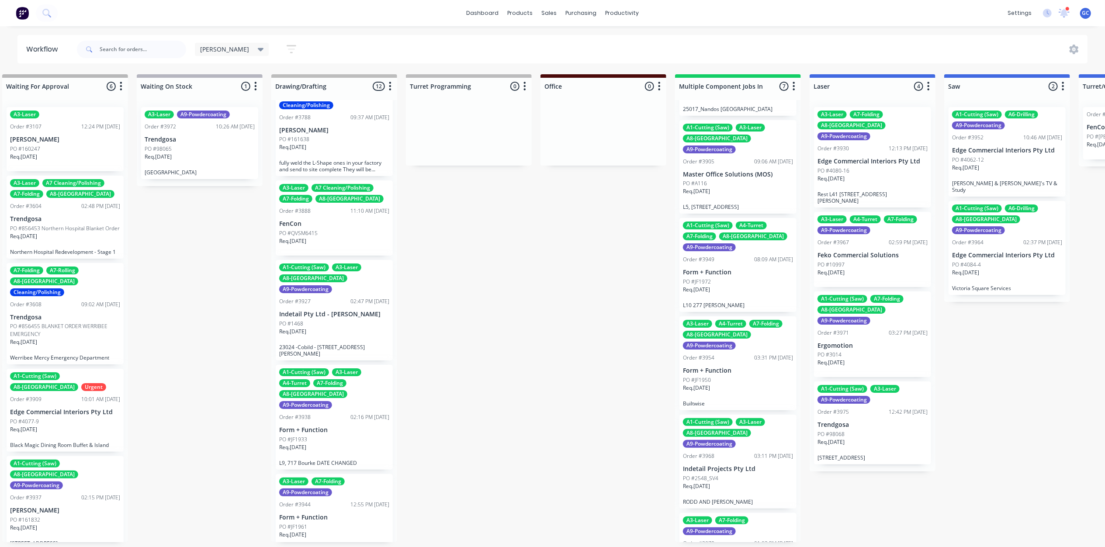
click at [327, 328] on div "Req. [DATE]" at bounding box center [334, 335] width 110 height 15
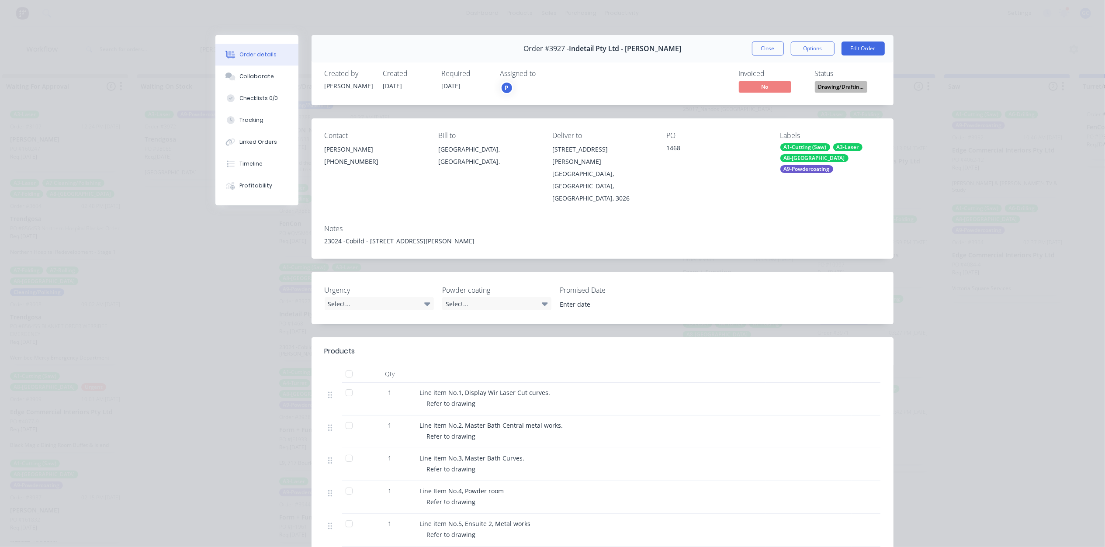
drag, startPoint x: 763, startPoint y: 49, endPoint x: 768, endPoint y: 40, distance: 10.4
click at [764, 44] on button "Close" at bounding box center [768, 49] width 32 height 14
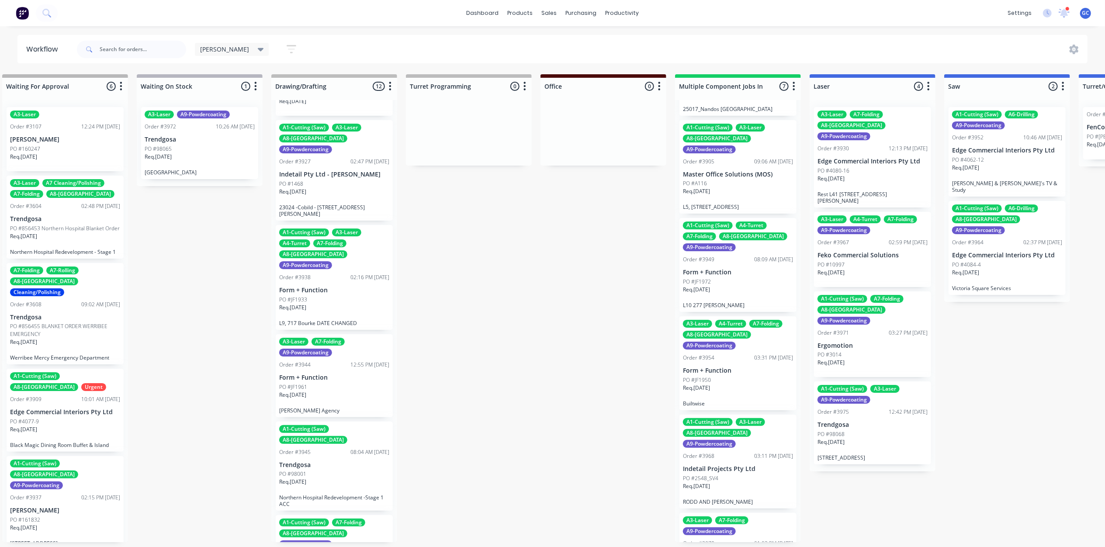
scroll to position [408, 0]
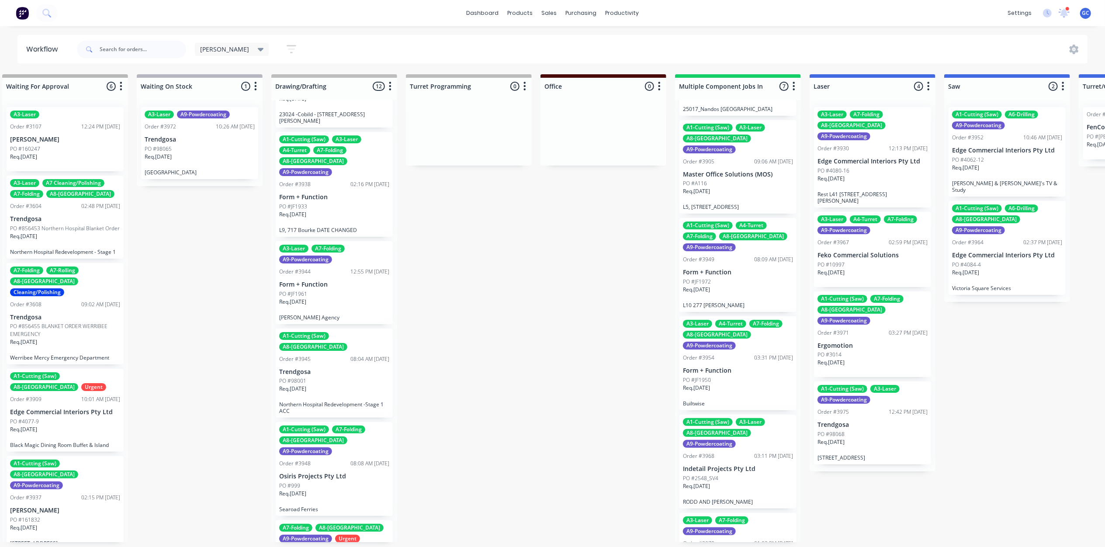
click at [362, 211] on div "Req. [DATE]" at bounding box center [334, 218] width 110 height 15
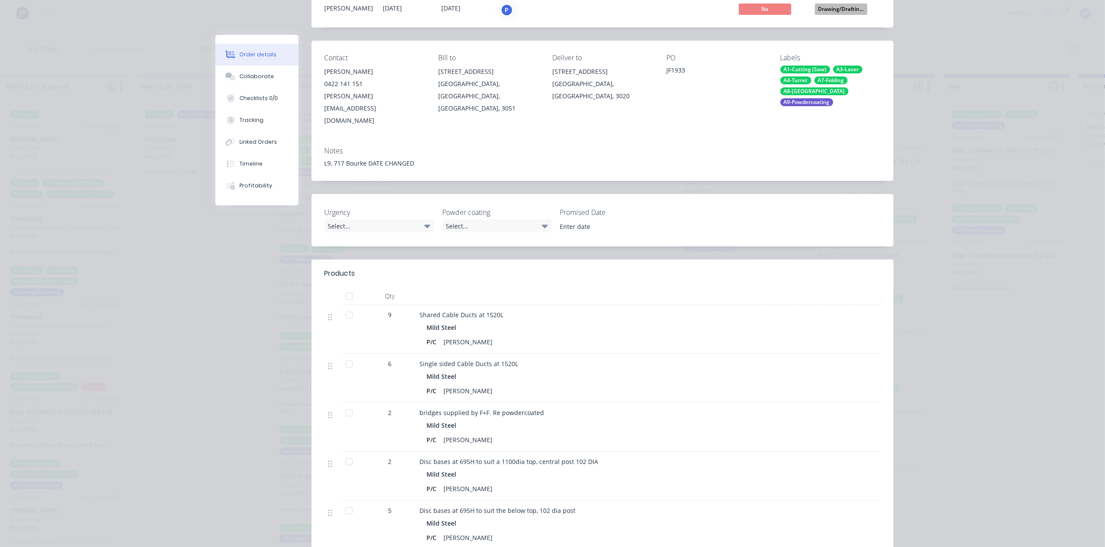
scroll to position [0, 0]
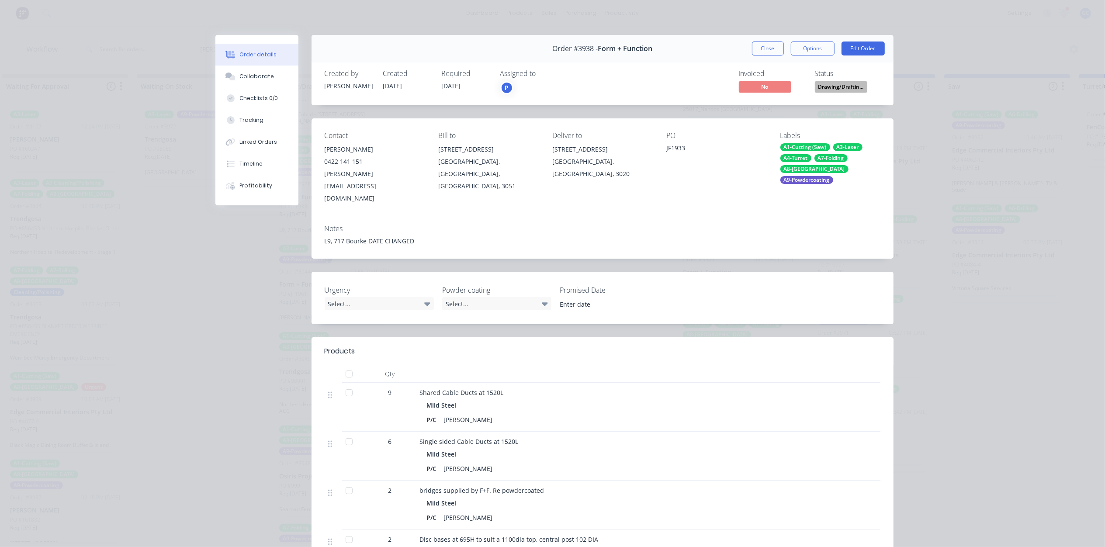
click at [769, 48] on button "Close" at bounding box center [768, 49] width 32 height 14
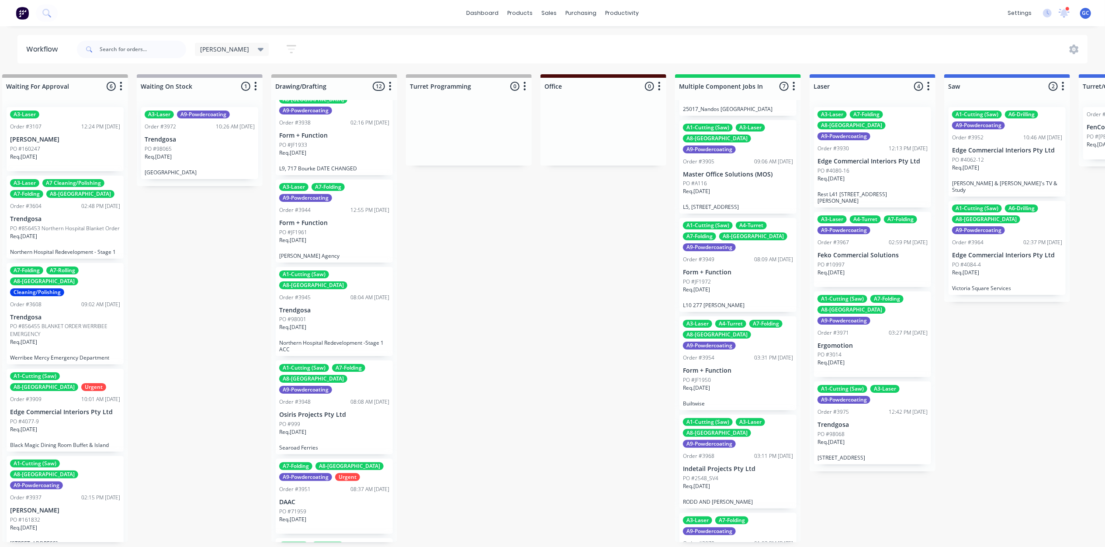
scroll to position [562, 0]
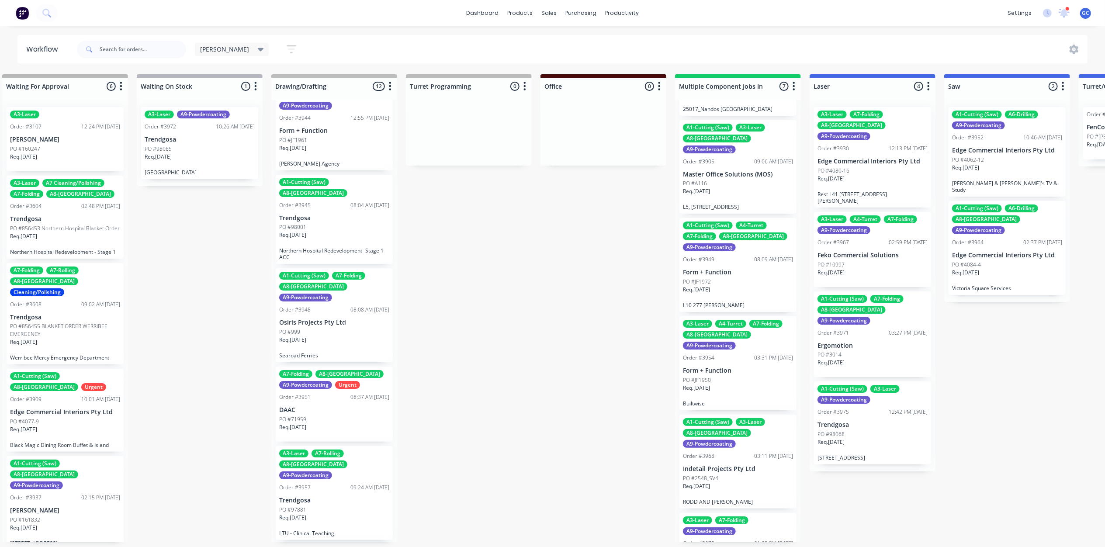
click at [339, 530] on p "LTU - Clinical Teaching" at bounding box center [334, 533] width 110 height 7
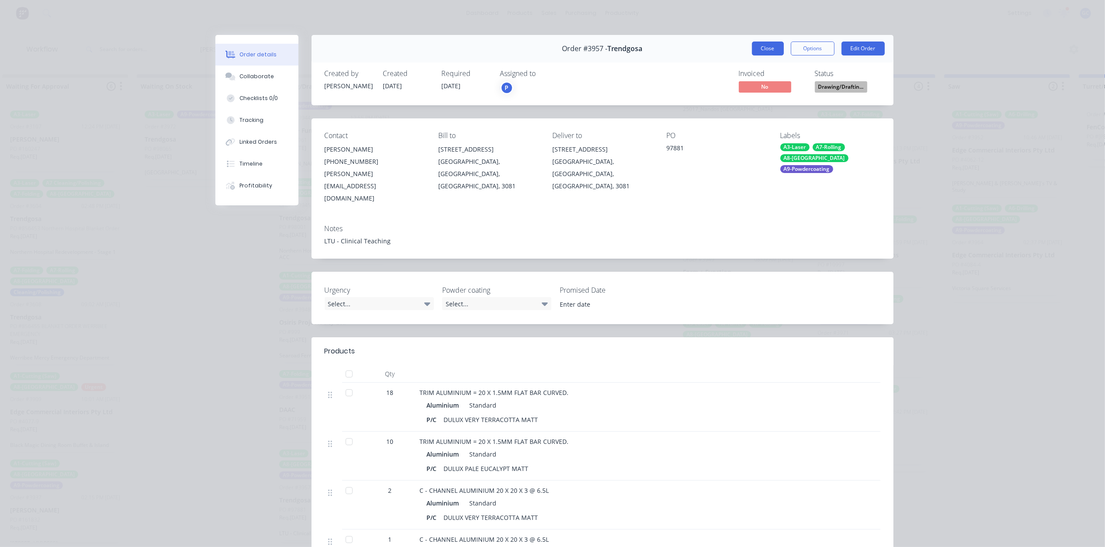
click at [769, 47] on button "Close" at bounding box center [768, 49] width 32 height 14
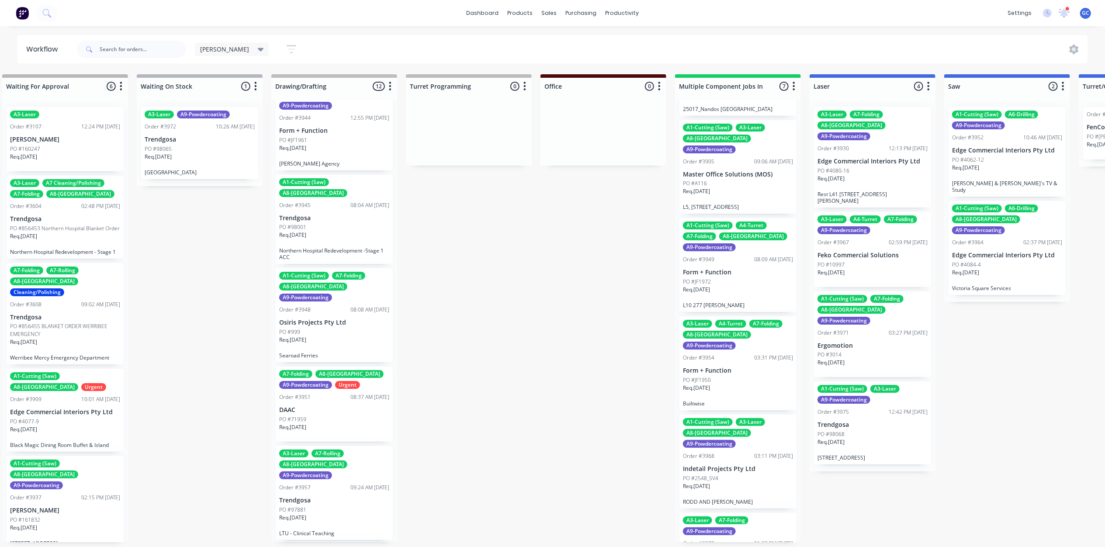
click at [328, 514] on div "Req. [DATE]" at bounding box center [334, 521] width 110 height 15
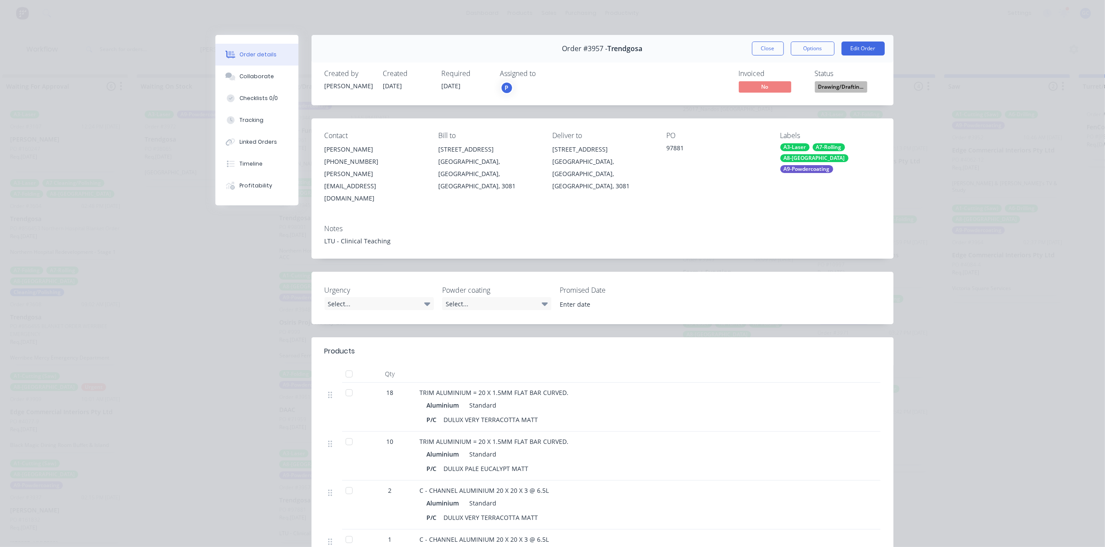
click at [847, 84] on span "Drawing/Draftin..." at bounding box center [841, 86] width 52 height 11
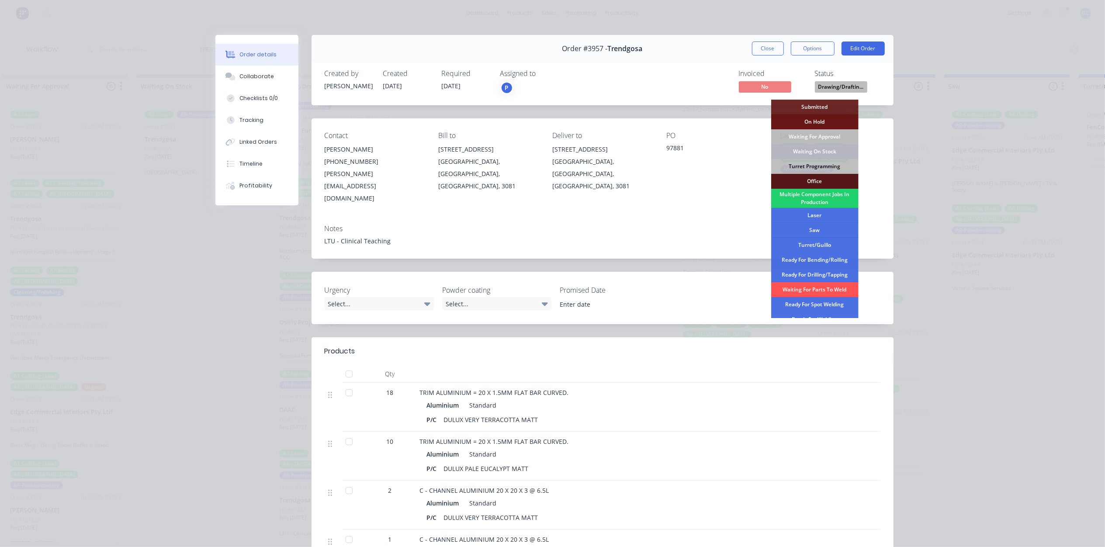
click at [823, 150] on div "Waiting On Stock" at bounding box center [814, 151] width 87 height 15
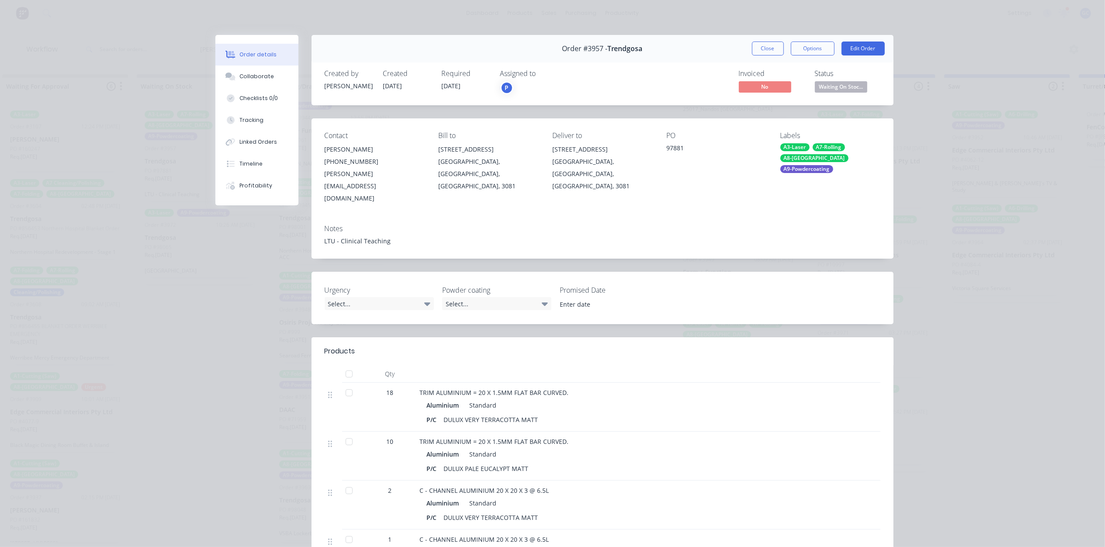
scroll to position [474, 0]
click at [764, 44] on button "Close" at bounding box center [768, 49] width 32 height 14
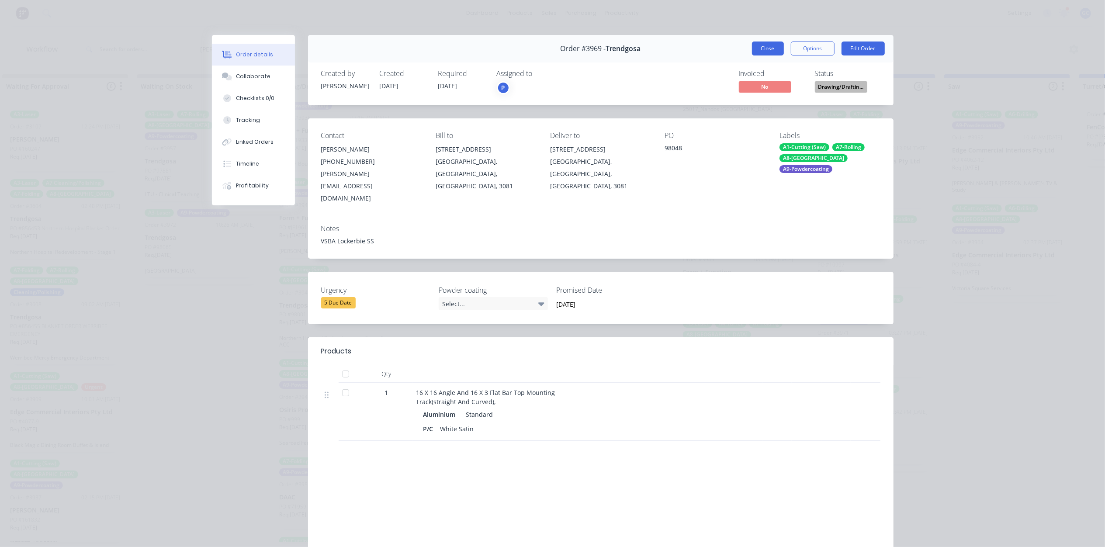
click at [756, 45] on button "Close" at bounding box center [768, 49] width 32 height 14
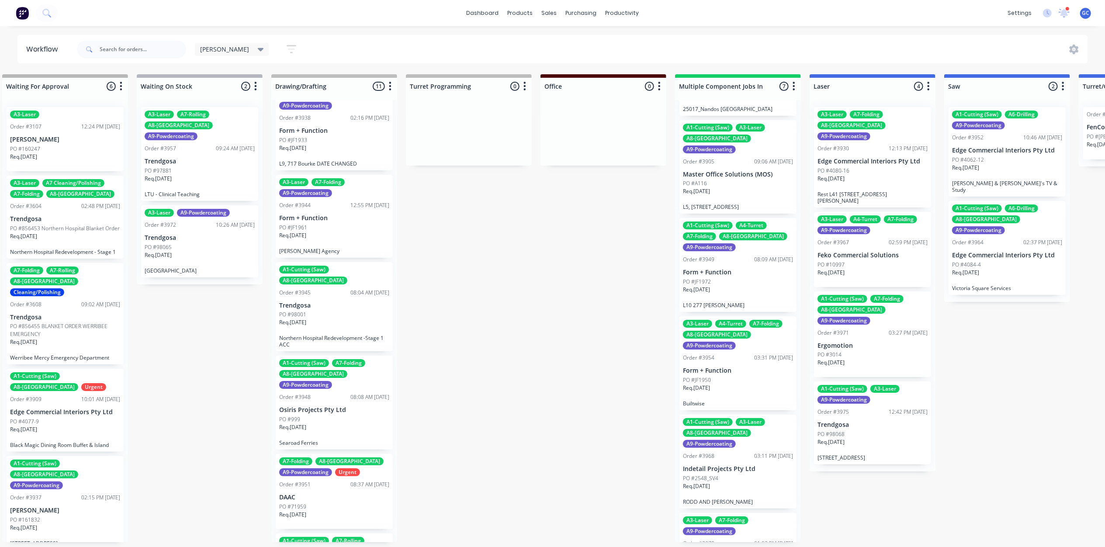
click at [309, 494] on p "DAAC" at bounding box center [334, 497] width 110 height 7
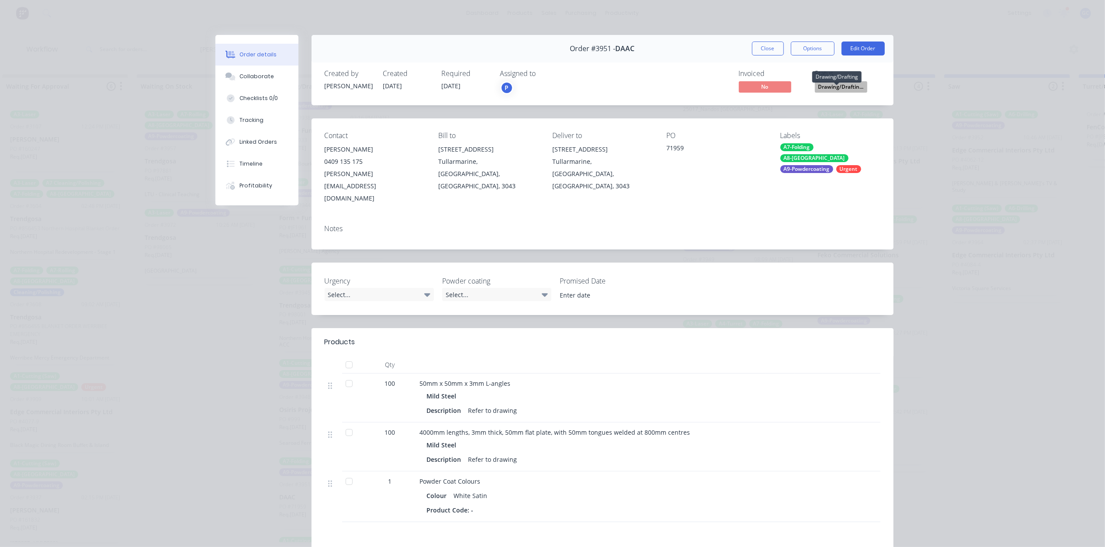
click at [833, 88] on span "Drawing/Draftin..." at bounding box center [841, 86] width 52 height 11
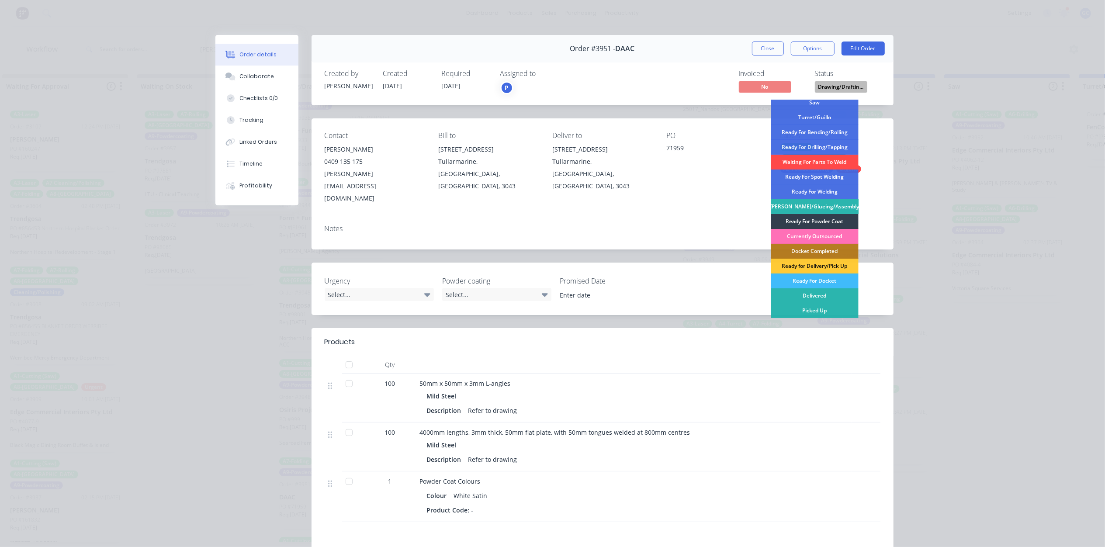
scroll to position [0, 0]
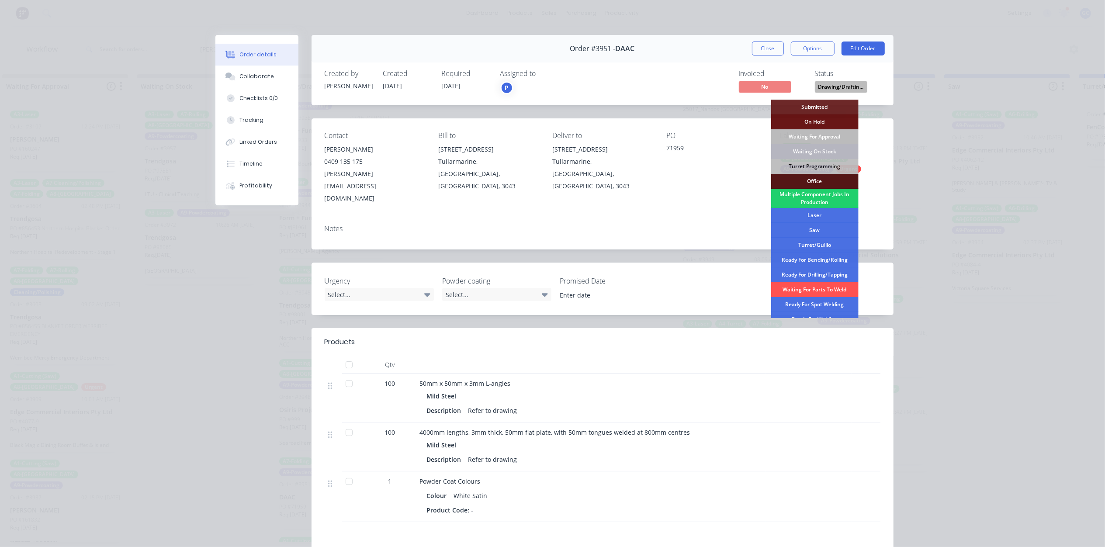
click at [829, 153] on div "Waiting On Stock" at bounding box center [814, 151] width 87 height 15
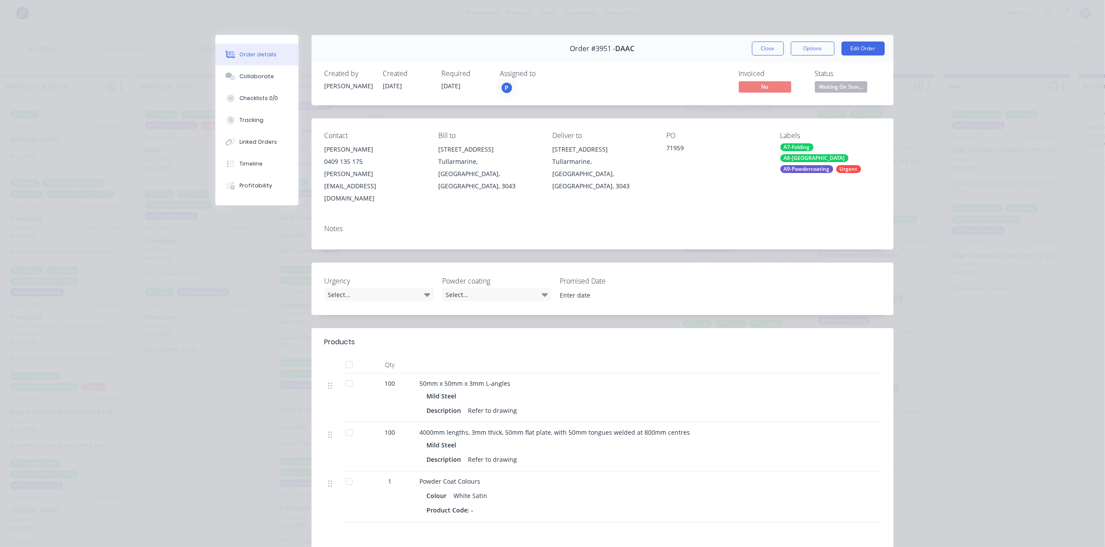
scroll to position [395, 0]
click at [773, 49] on button "Close" at bounding box center [768, 49] width 32 height 14
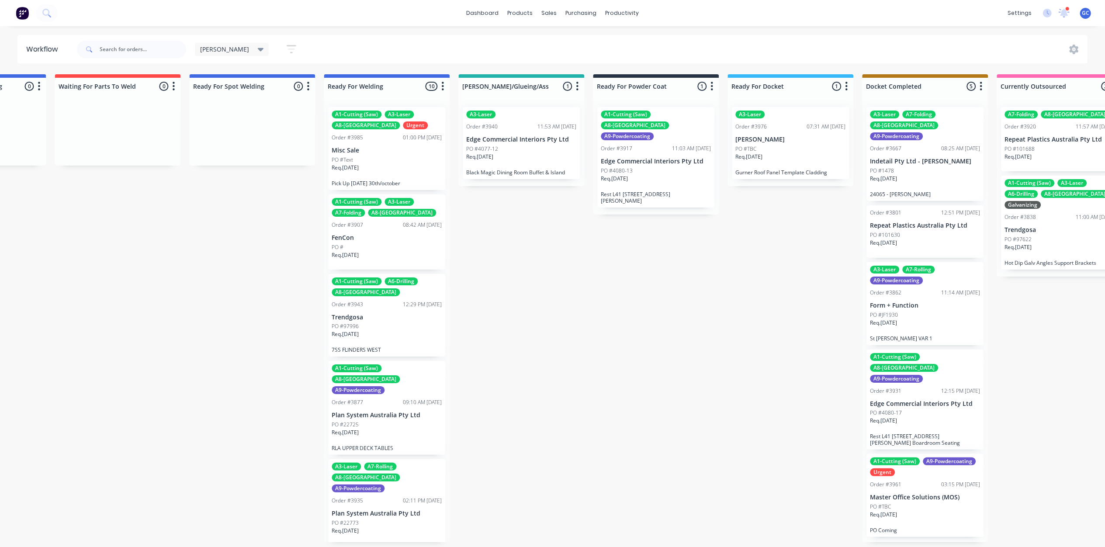
scroll to position [4, 1680]
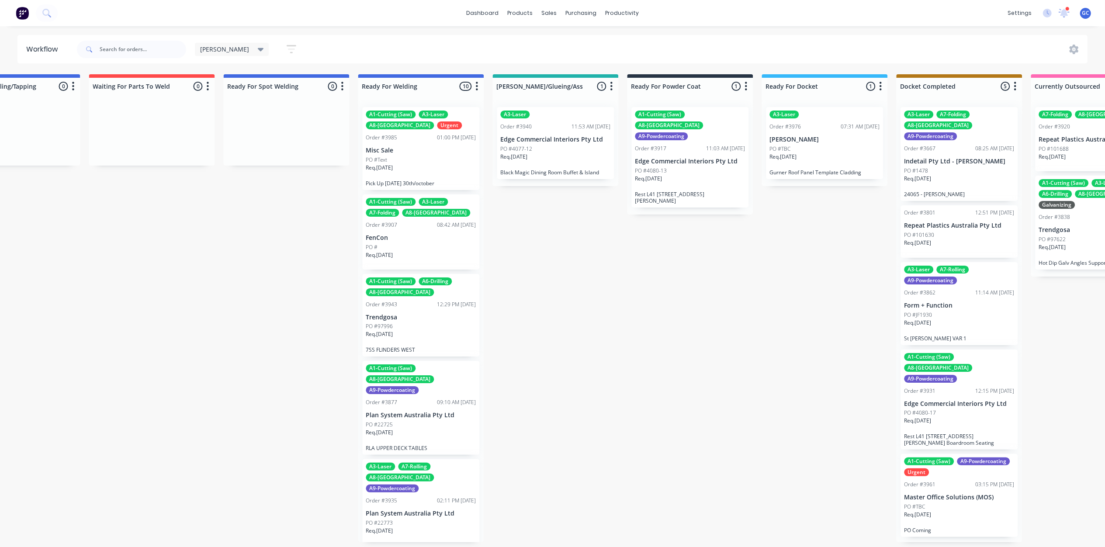
click at [427, 323] on div "PO #97996" at bounding box center [421, 326] width 110 height 8
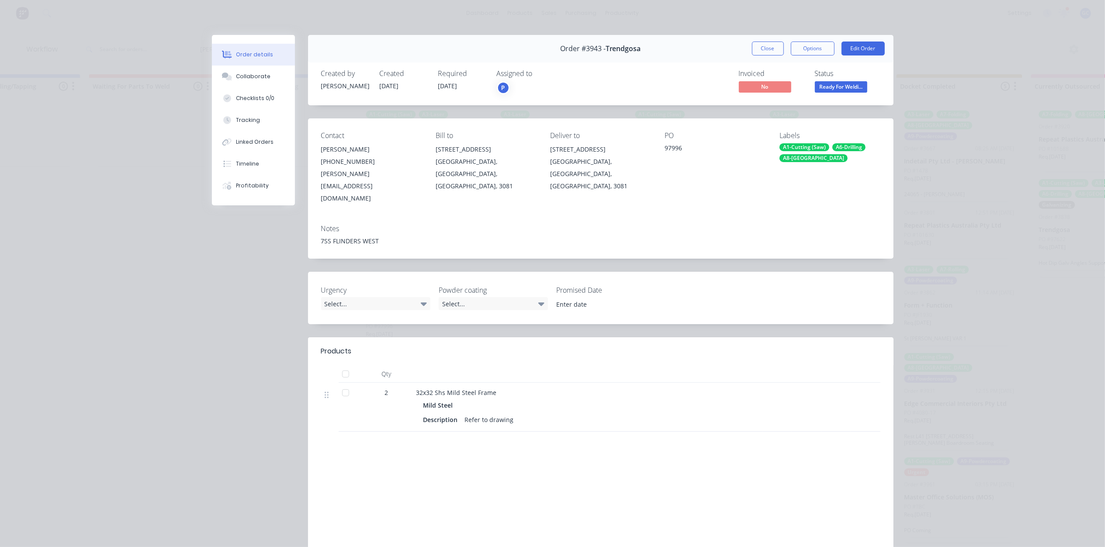
click at [857, 85] on span "Ready For Weldi..." at bounding box center [841, 86] width 52 height 11
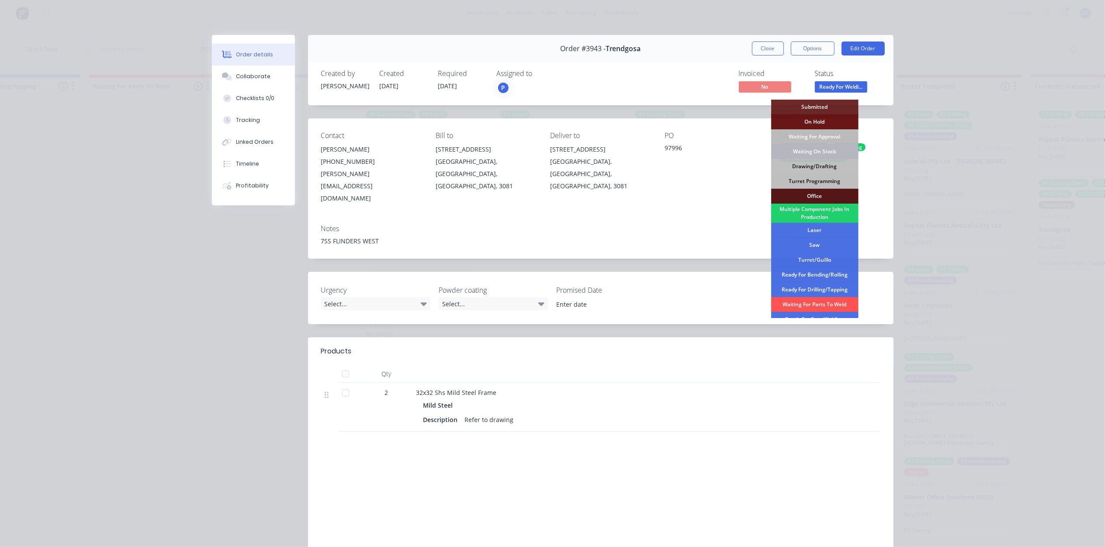
click at [831, 149] on div "Waiting On Stock" at bounding box center [814, 151] width 87 height 15
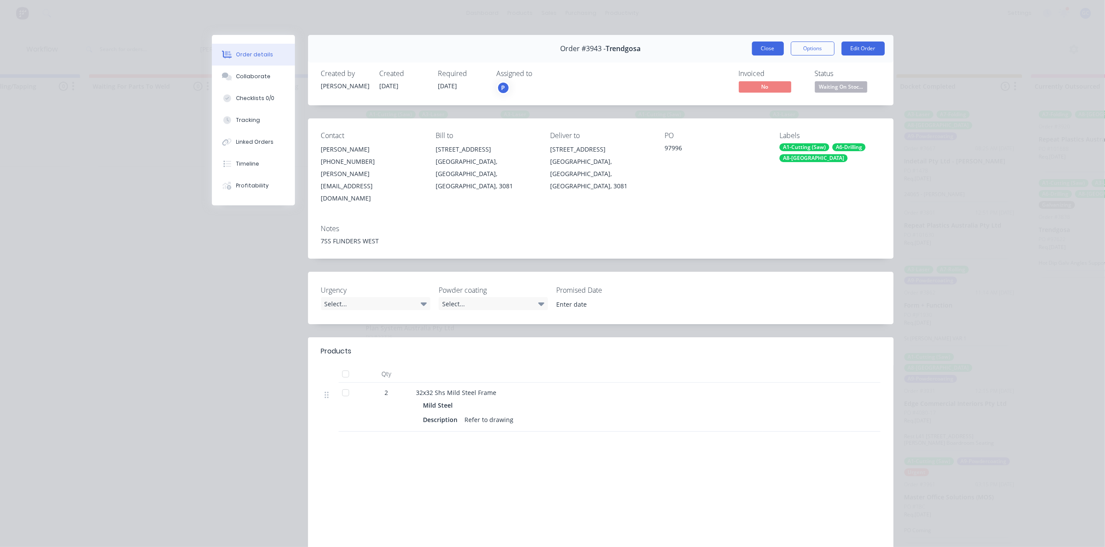
click at [768, 49] on button "Close" at bounding box center [768, 49] width 32 height 14
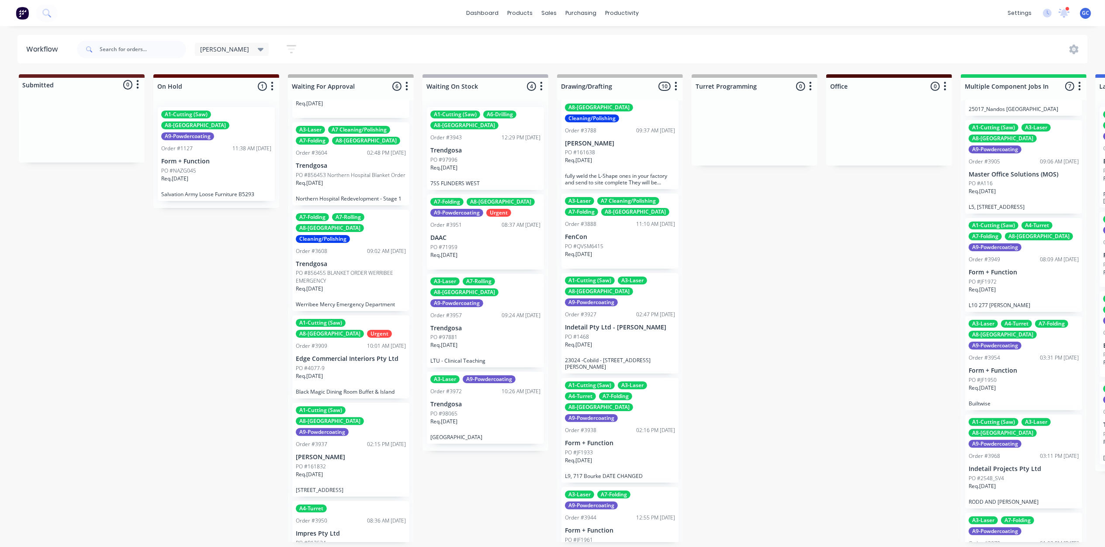
scroll to position [60, 0]
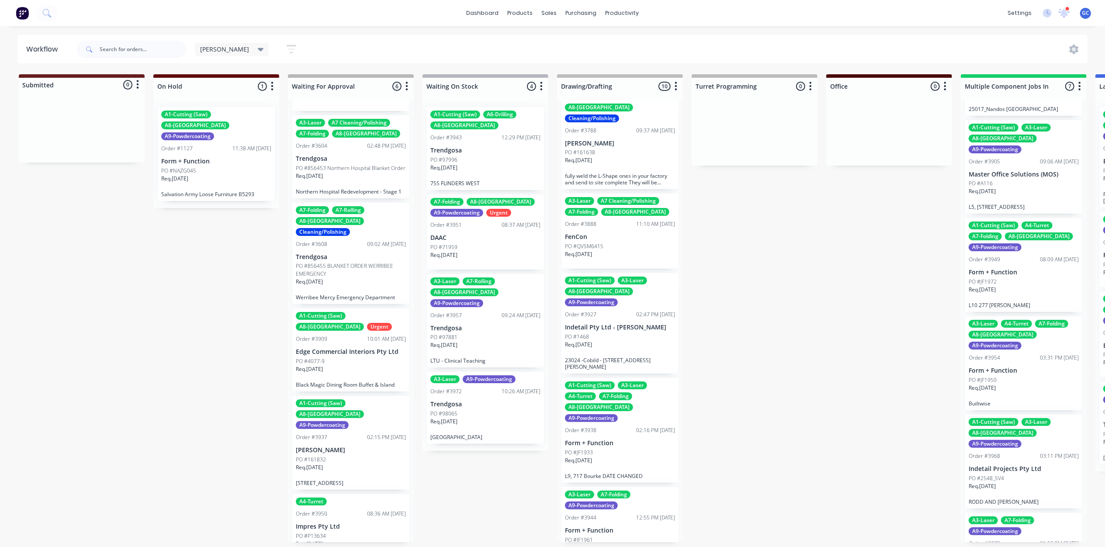
click at [488, 341] on div "Req. [DATE]" at bounding box center [485, 348] width 110 height 15
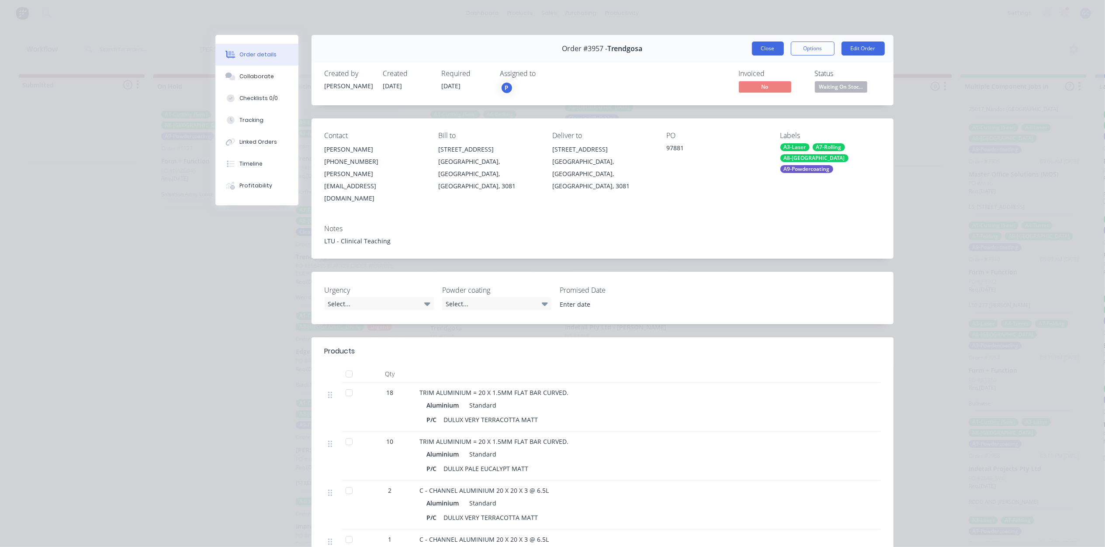
click at [767, 52] on button "Close" at bounding box center [768, 49] width 32 height 14
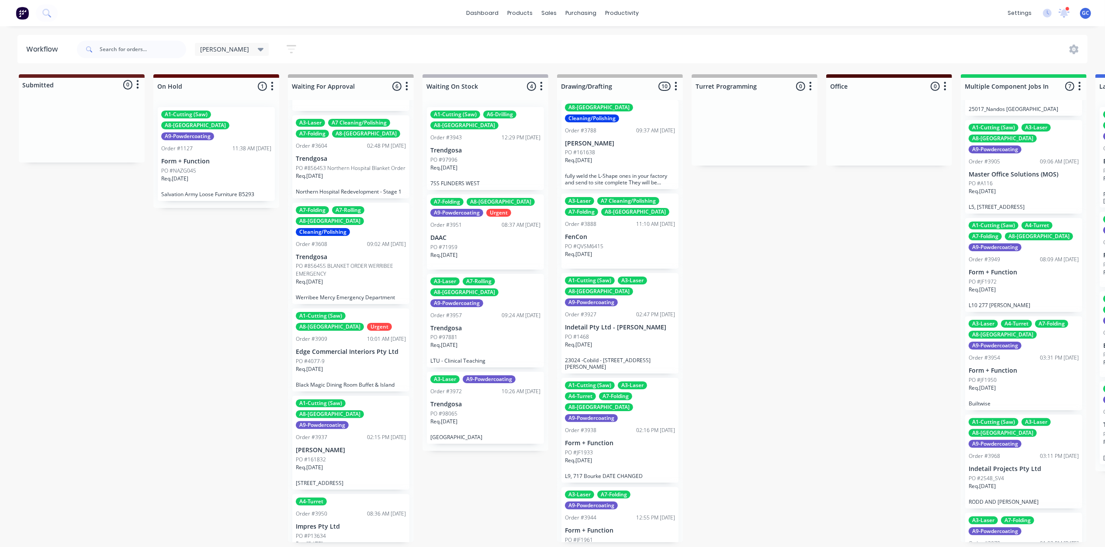
click at [349, 365] on div "Req. [DATE]" at bounding box center [351, 372] width 110 height 15
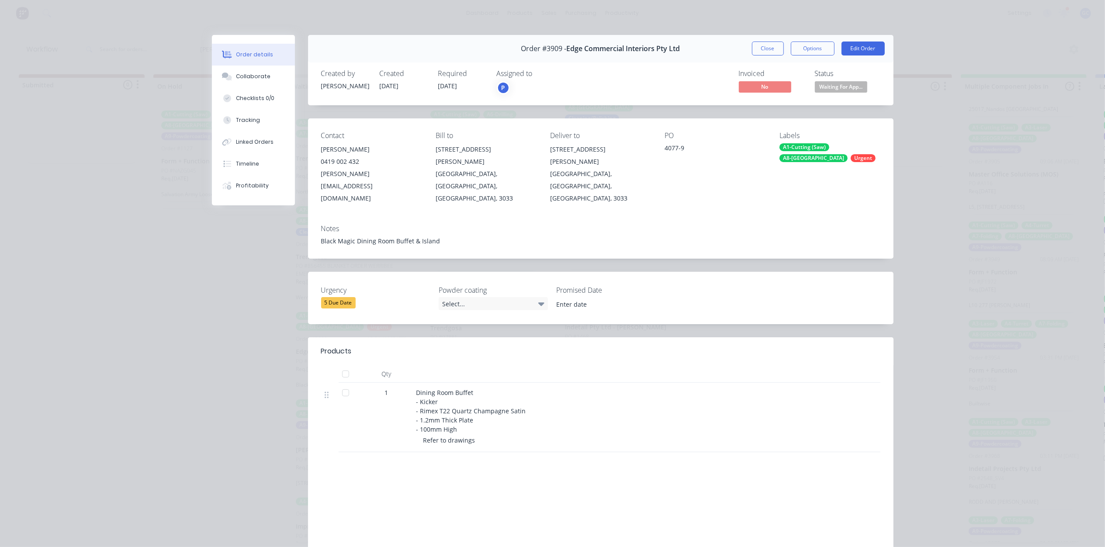
click at [776, 49] on button "Close" at bounding box center [768, 49] width 32 height 14
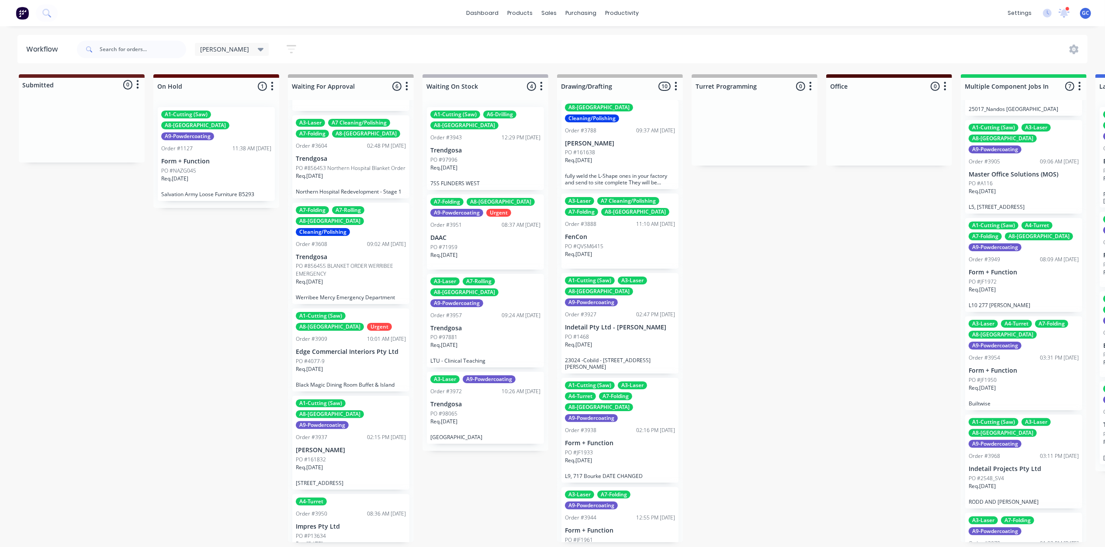
click at [361, 464] on div "Req. [DATE]" at bounding box center [351, 471] width 110 height 15
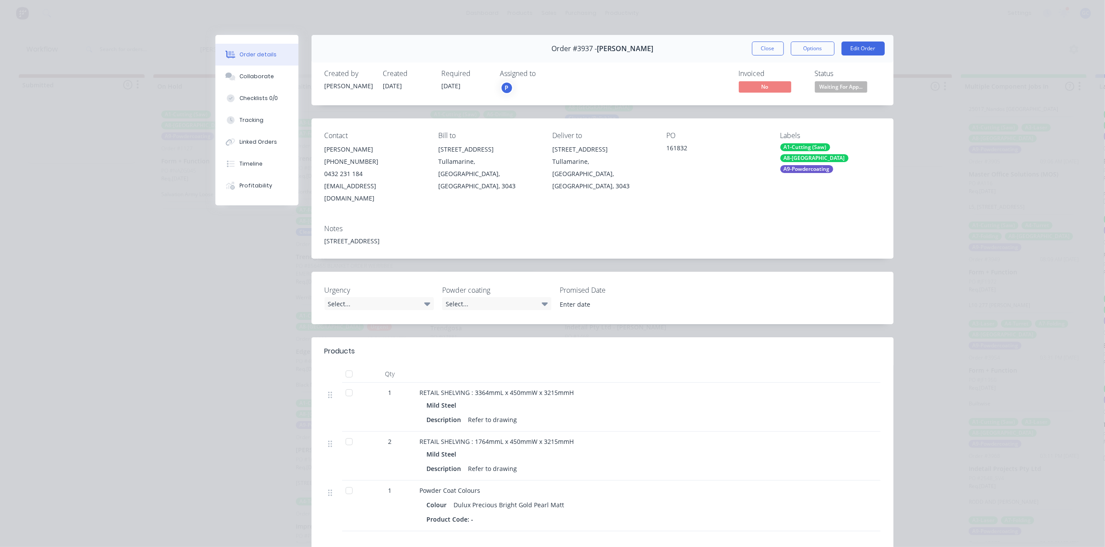
click at [848, 79] on div "Status Waiting For App..." at bounding box center [848, 81] width 66 height 25
click at [848, 85] on span "Waiting For App..." at bounding box center [841, 86] width 52 height 11
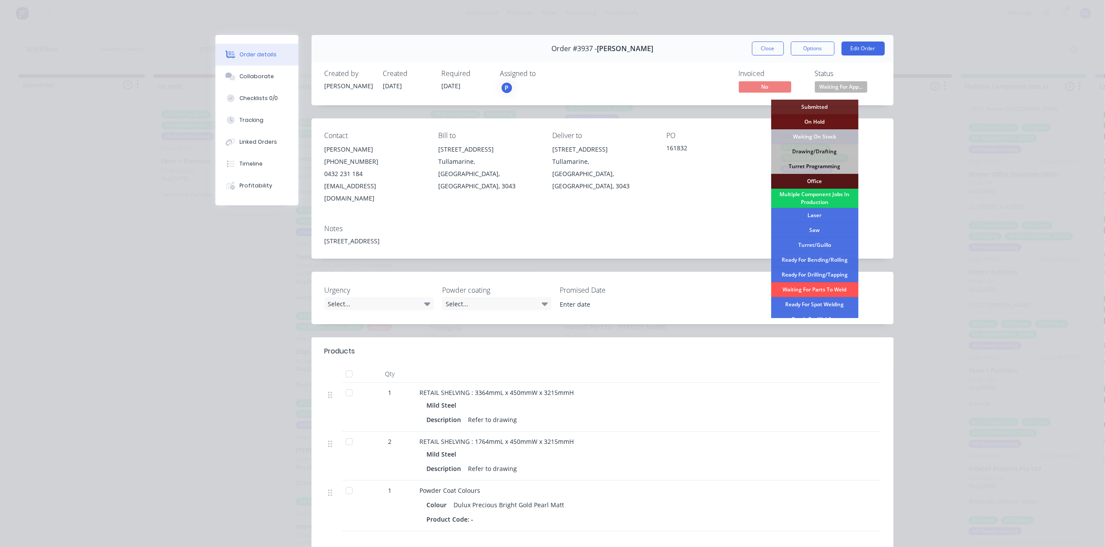
click at [833, 195] on div "Multiple Component Jobs In Production" at bounding box center [814, 198] width 87 height 19
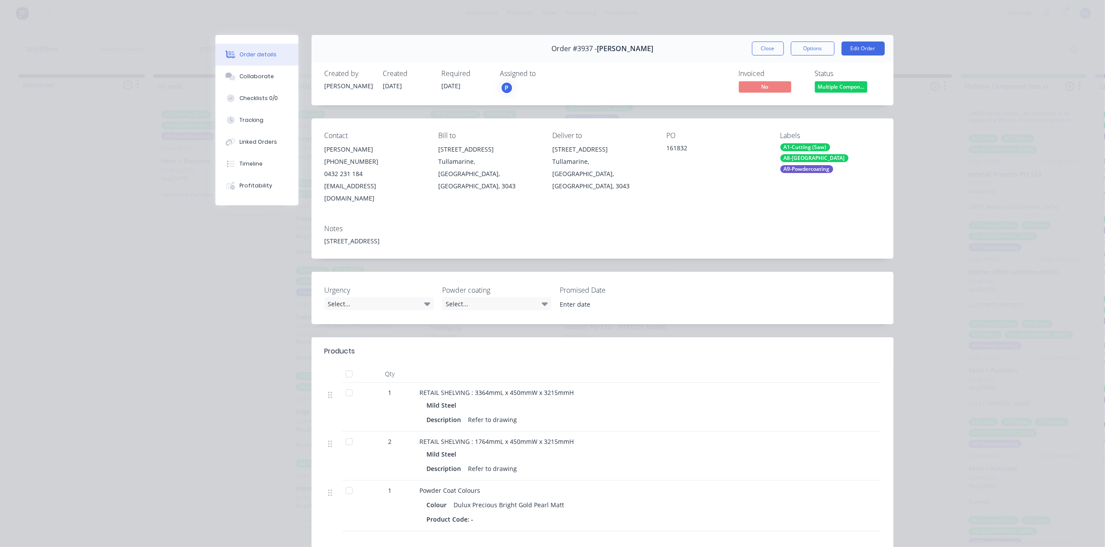
scroll to position [0, 0]
click at [756, 48] on button "Close" at bounding box center [768, 49] width 32 height 14
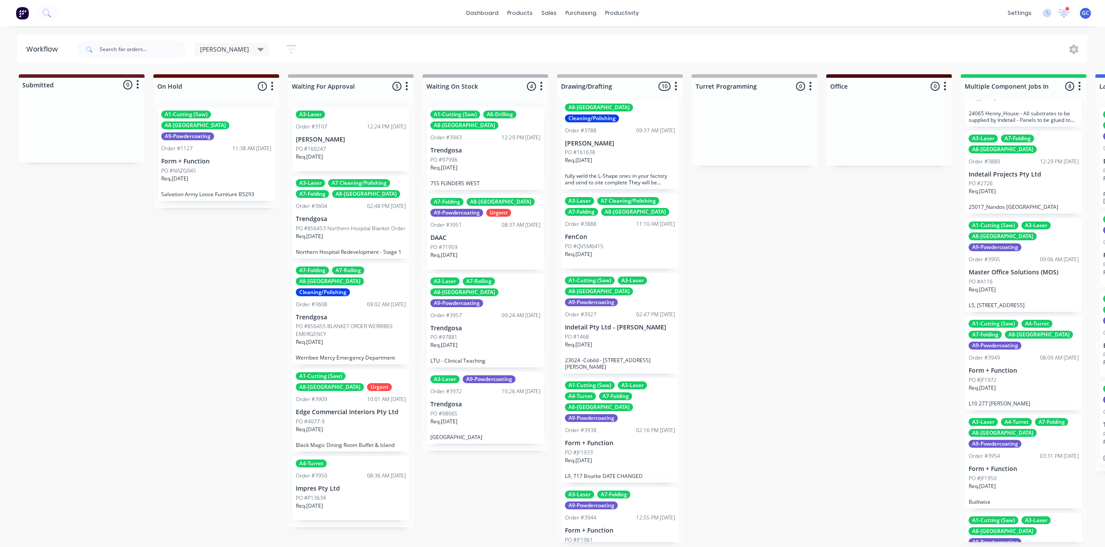
click at [340, 502] on div "Req. [DATE]" at bounding box center [351, 509] width 110 height 15
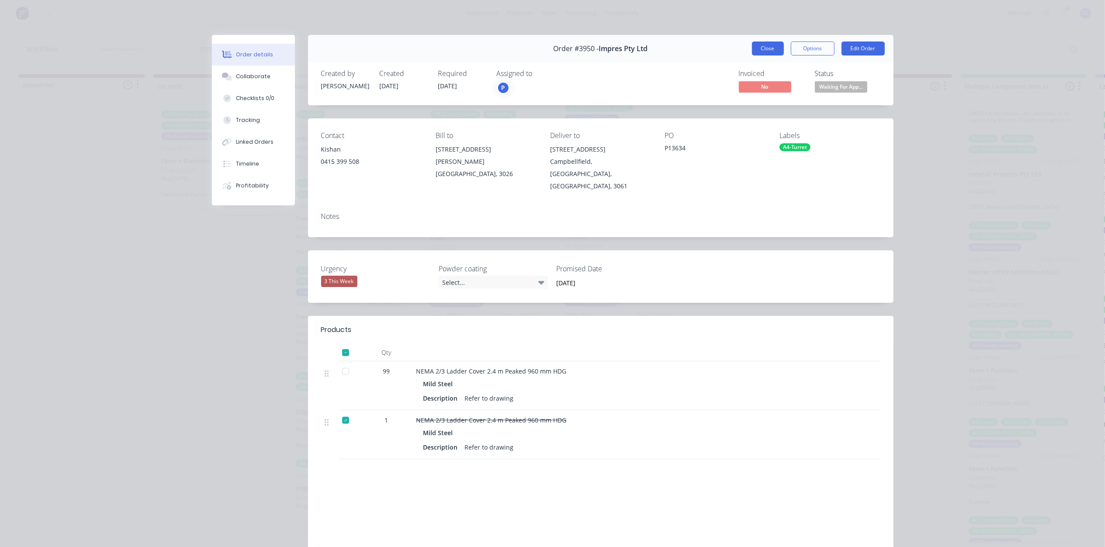
click at [757, 50] on button "Close" at bounding box center [768, 49] width 32 height 14
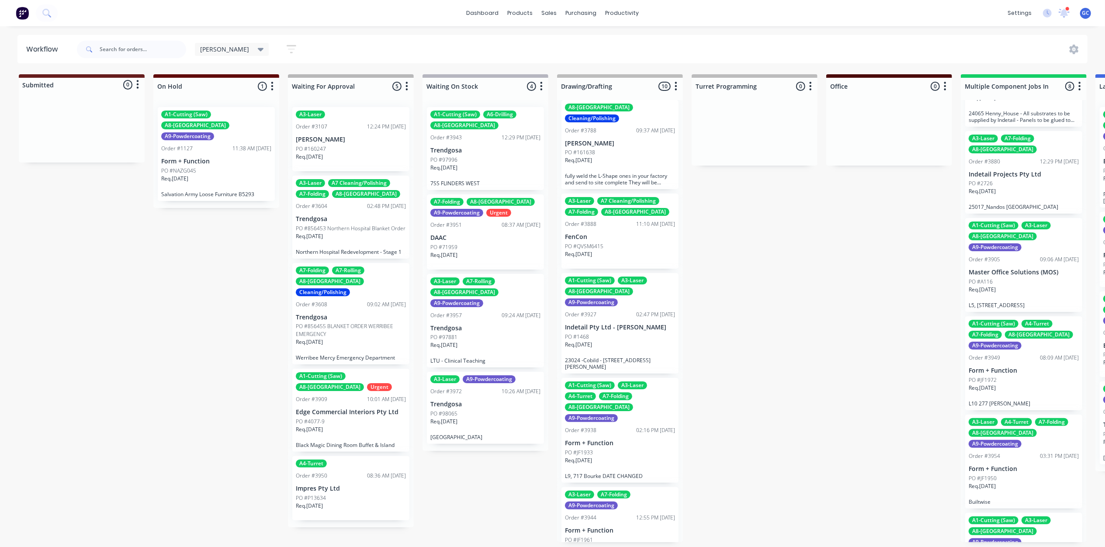
click at [207, 158] on p "Form + Function" at bounding box center [216, 161] width 110 height 7
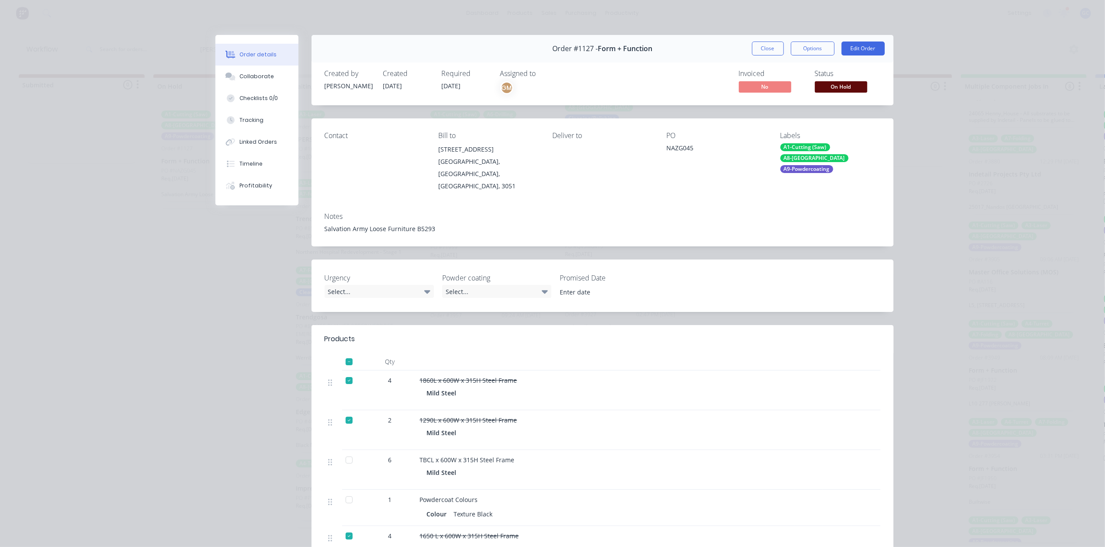
click at [745, 46] on div "Order #1127 - Form + Function Close Options Edit Order" at bounding box center [603, 49] width 582 height 28
click at [756, 44] on button "Close" at bounding box center [768, 49] width 32 height 14
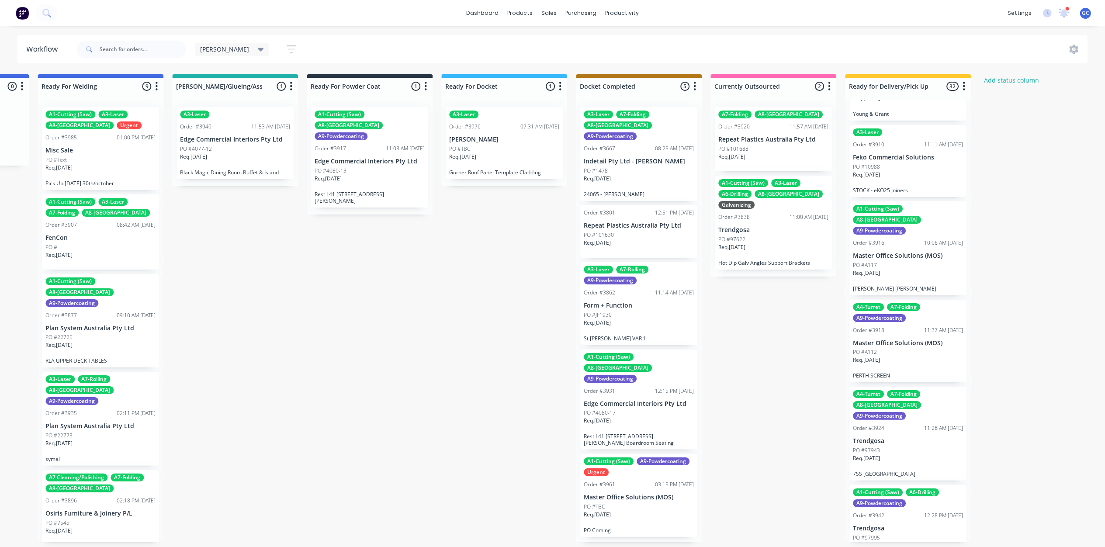
scroll to position [2260, 0]
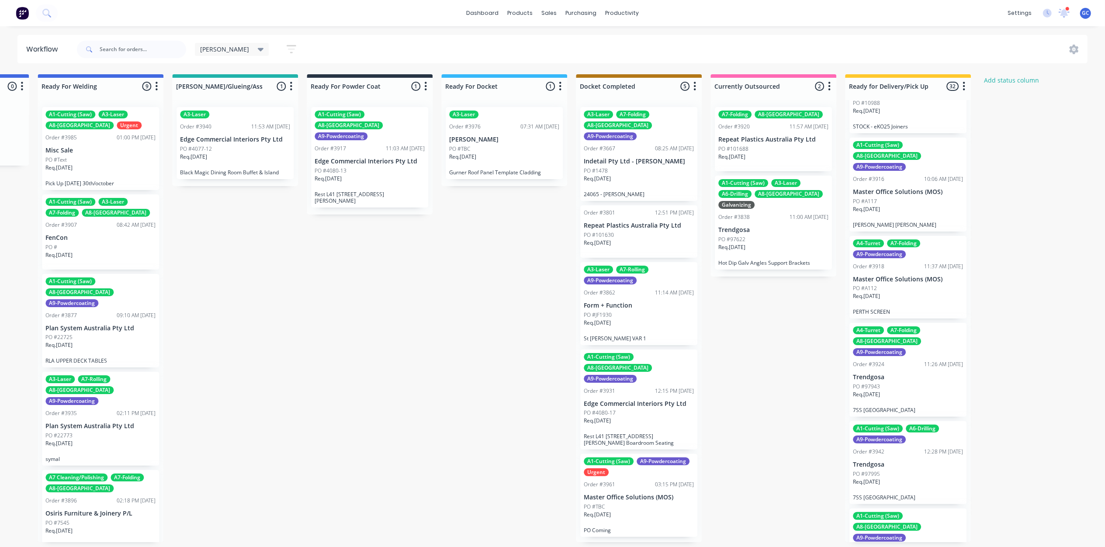
click at [586, 470] on div "A1-Cutting (Saw) A9-Powdercoating Urgent Order #3961 03:15 PM [DATE] Master Off…" at bounding box center [638, 495] width 117 height 83
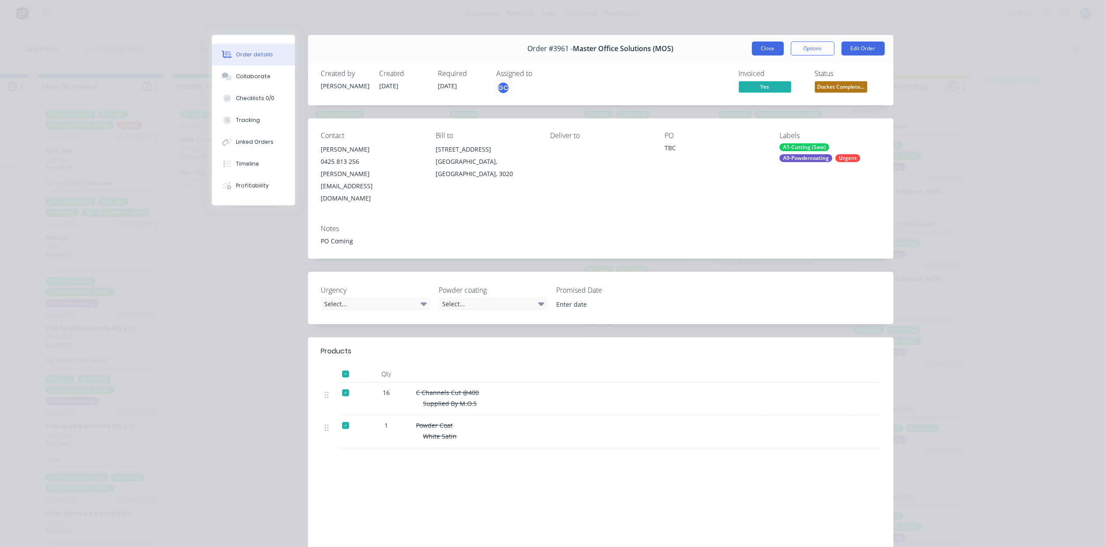
click at [768, 44] on button "Close" at bounding box center [768, 49] width 32 height 14
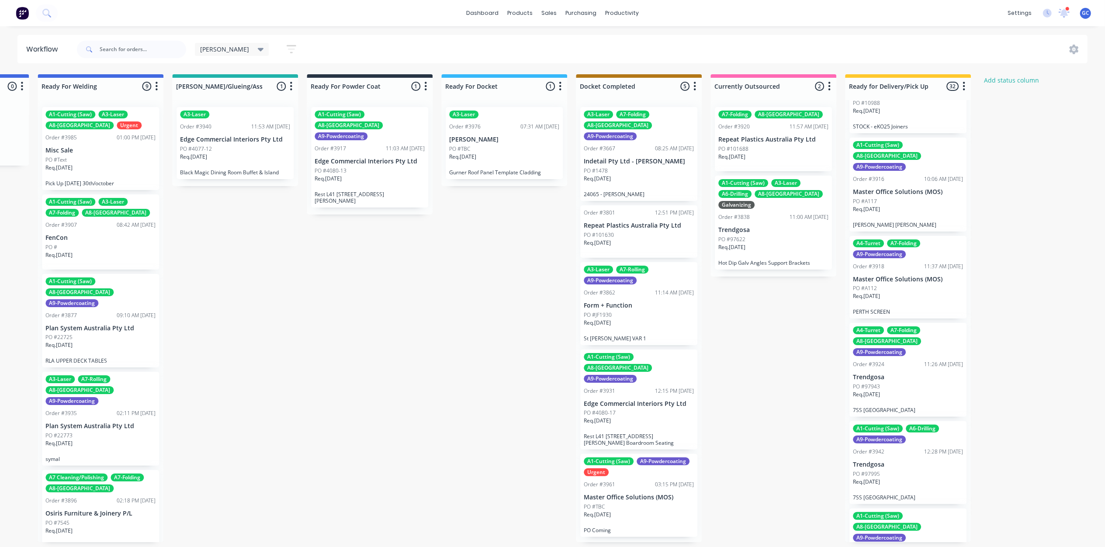
scroll to position [4, 2000]
click at [633, 417] on div "Req. [DATE]" at bounding box center [639, 424] width 110 height 15
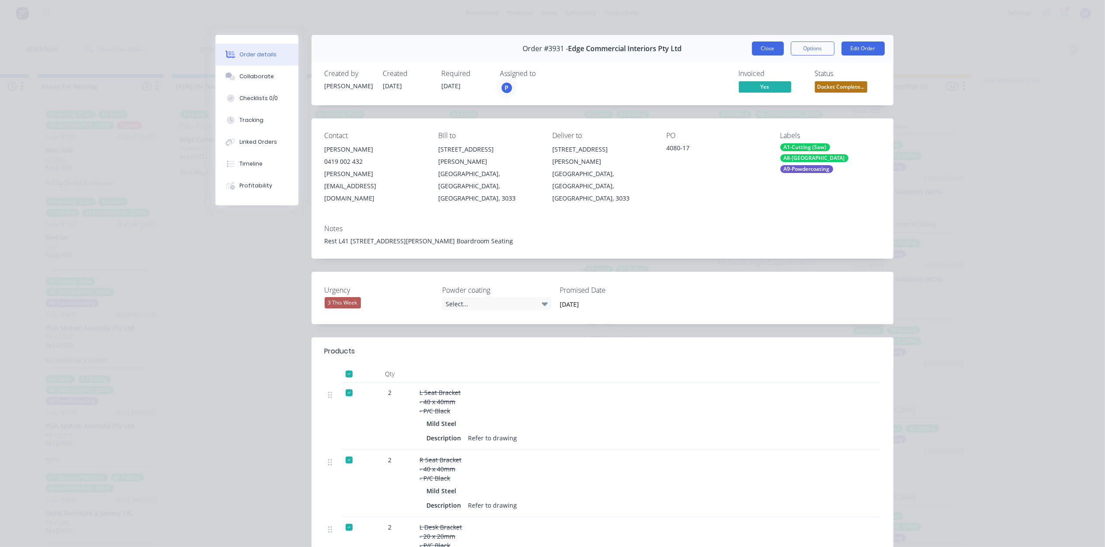
click at [766, 51] on button "Close" at bounding box center [768, 49] width 32 height 14
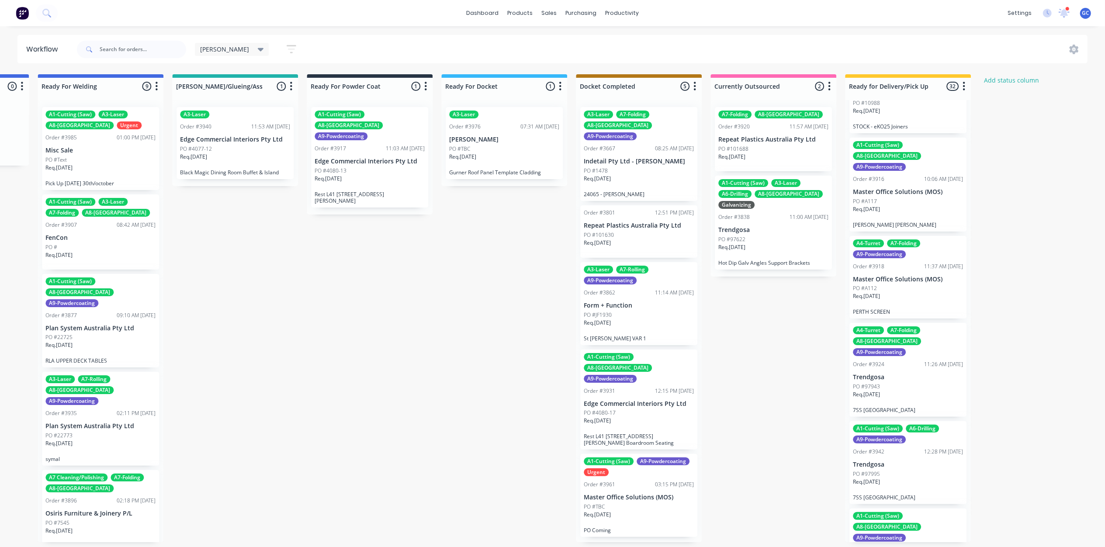
click at [611, 319] on p "Req. [DATE]" at bounding box center [597, 323] width 27 height 8
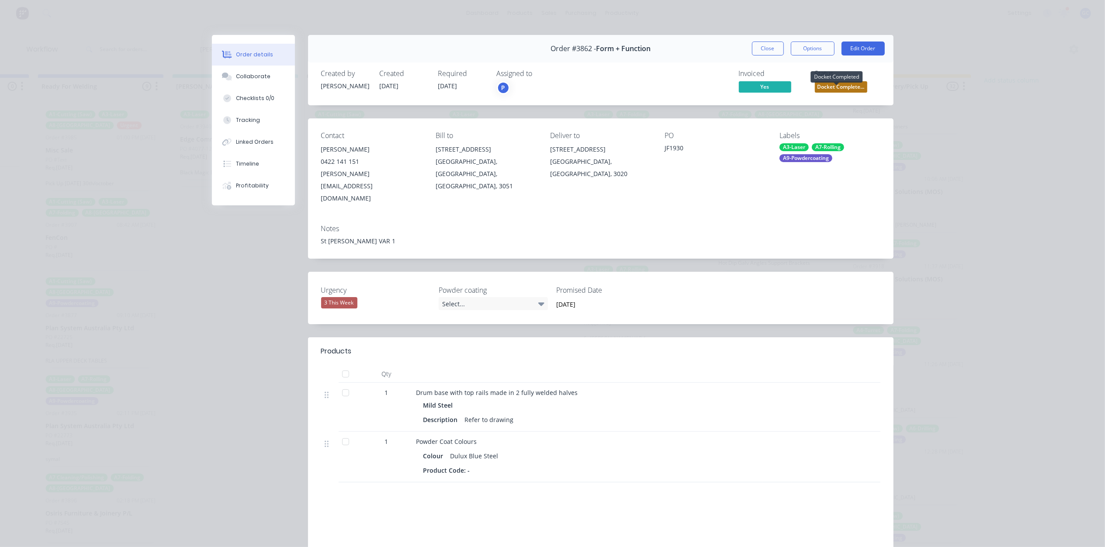
click at [829, 86] on span "Docket Complete..." at bounding box center [841, 86] width 52 height 11
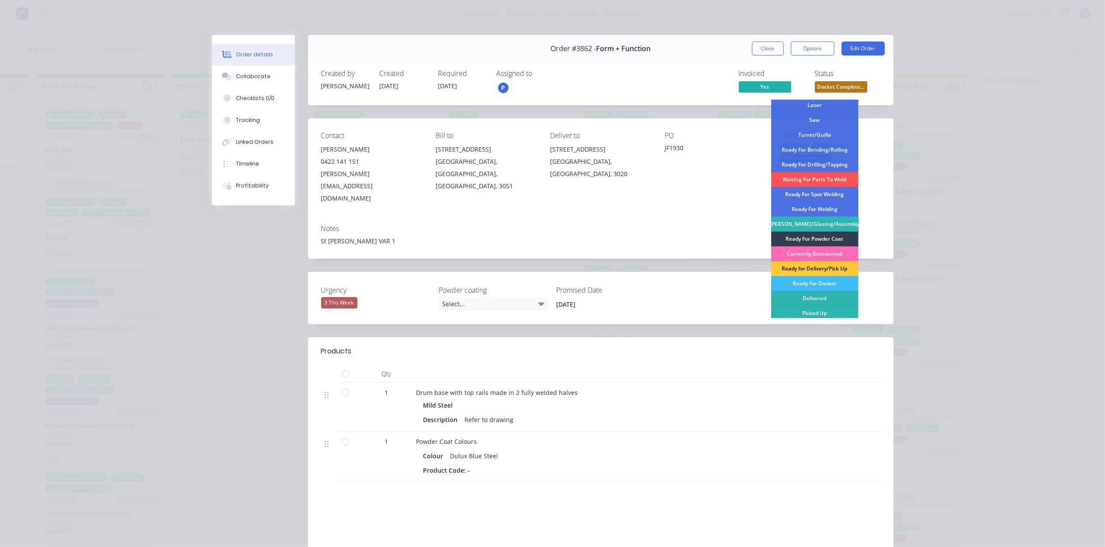
scroll to position [128, 0]
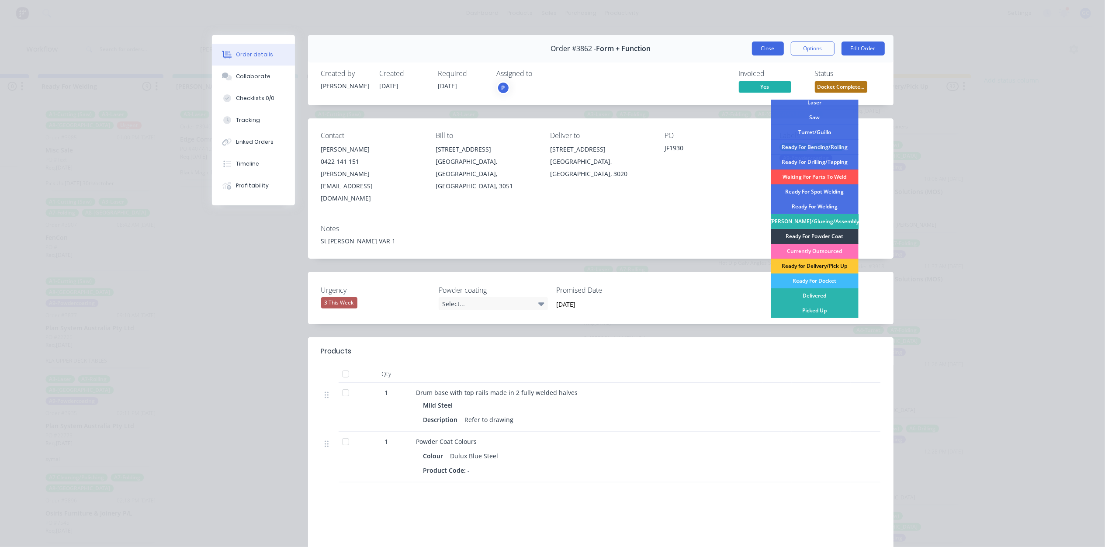
click at [766, 49] on button "Close" at bounding box center [768, 49] width 32 height 14
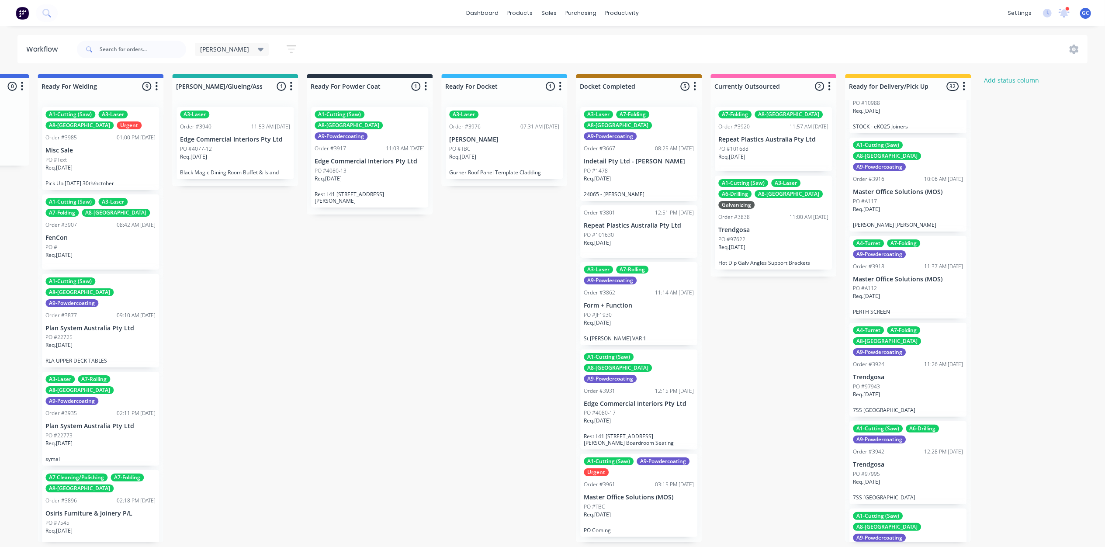
scroll to position [0, 2000]
click at [638, 222] on p "Repeat Plastics Australia Pty Ltd" at bounding box center [639, 225] width 110 height 7
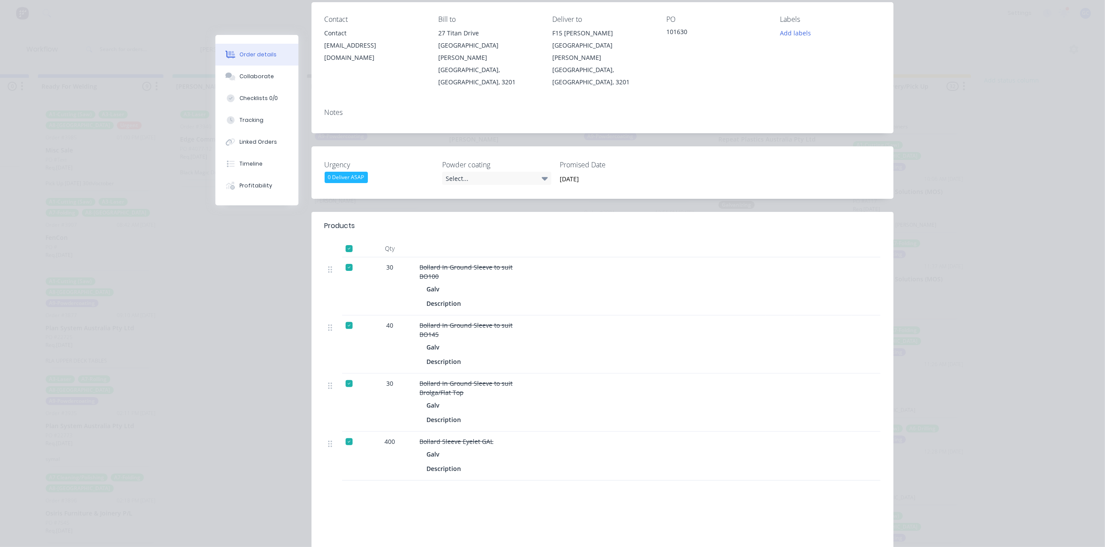
scroll to position [0, 0]
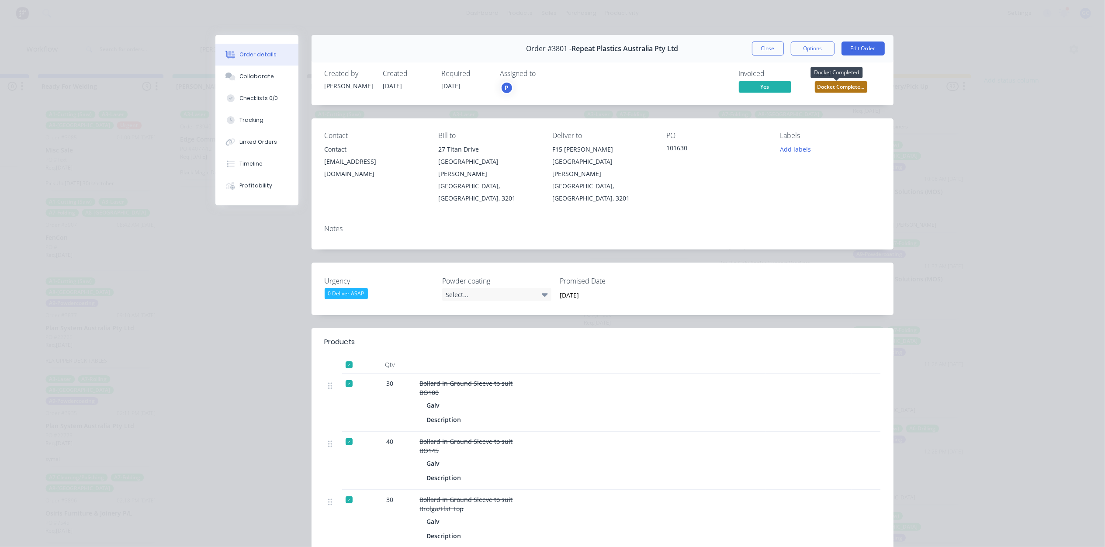
click at [848, 89] on span "Docket Complete..." at bounding box center [841, 86] width 52 height 11
click at [706, 281] on div "Urgency 0 Deliver ASAP Powder coating Select... Promised Date [DATE]" at bounding box center [603, 289] width 582 height 52
click at [835, 87] on span "Docket Complete..." at bounding box center [841, 86] width 52 height 11
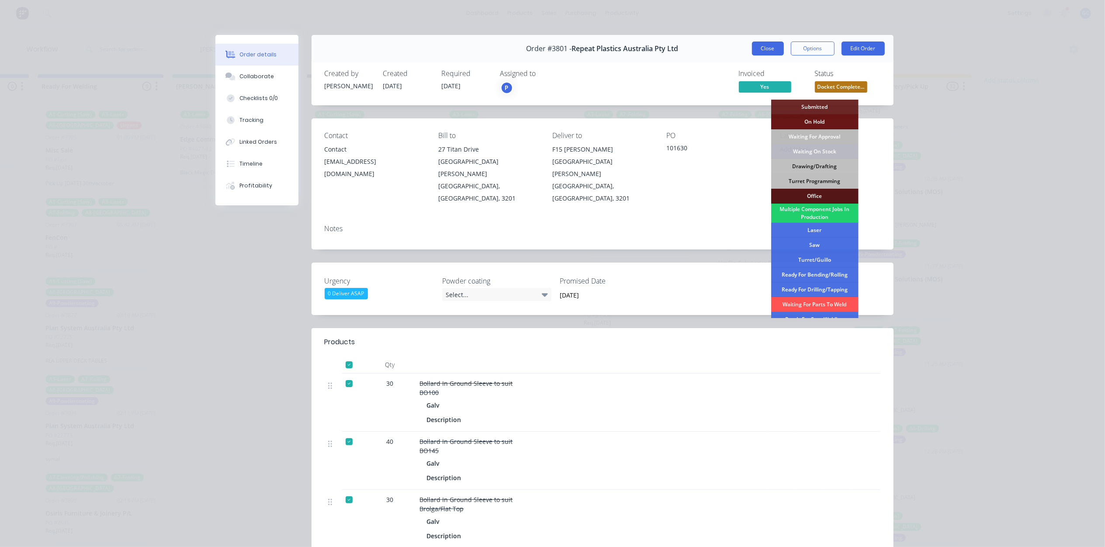
click at [769, 46] on button "Close" at bounding box center [768, 49] width 32 height 14
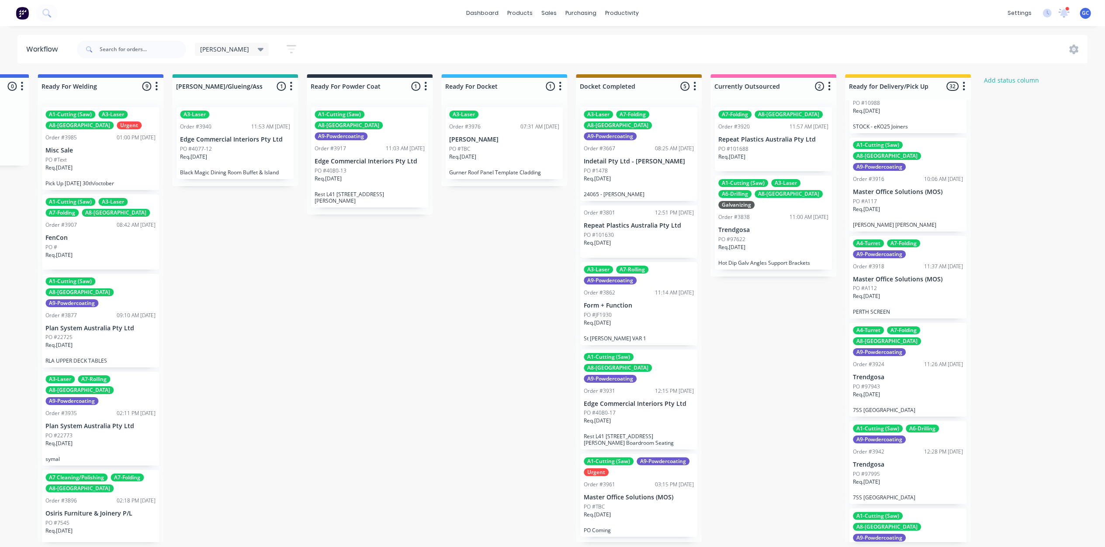
click at [639, 175] on div "Req. [DATE]" at bounding box center [639, 182] width 110 height 15
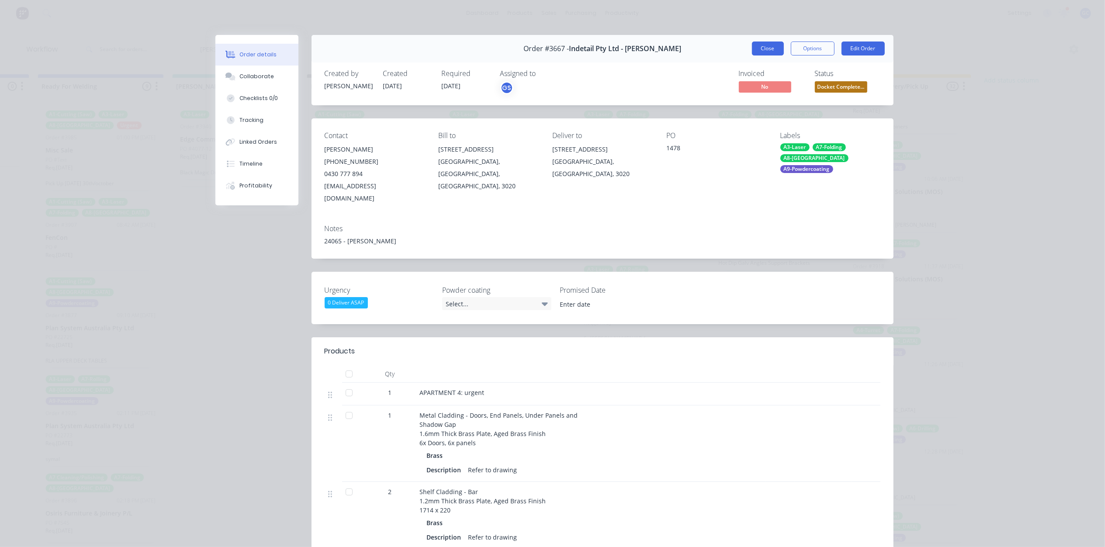
click at [761, 47] on button "Close" at bounding box center [768, 49] width 32 height 14
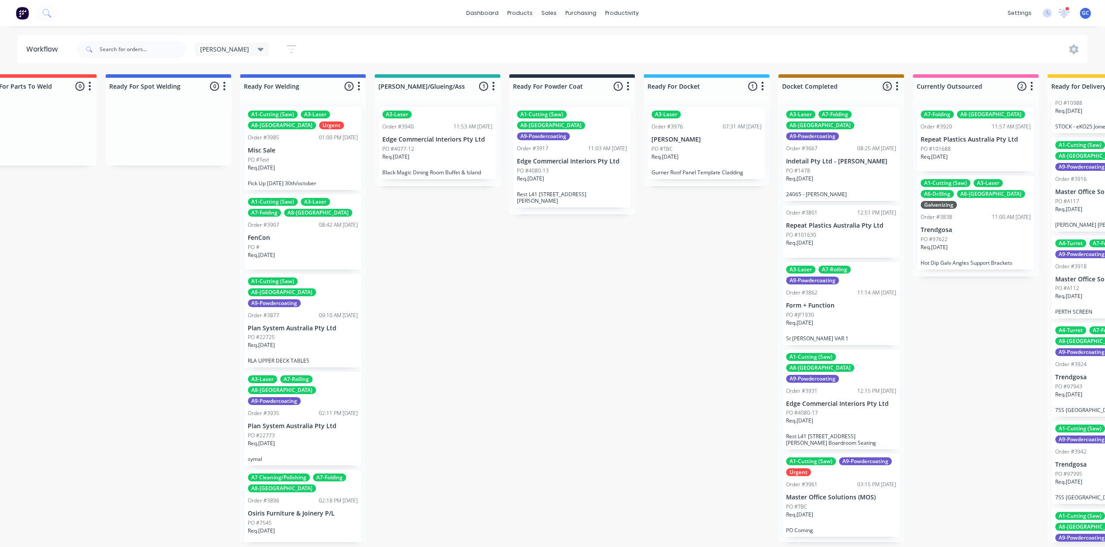
scroll to position [0, 1771]
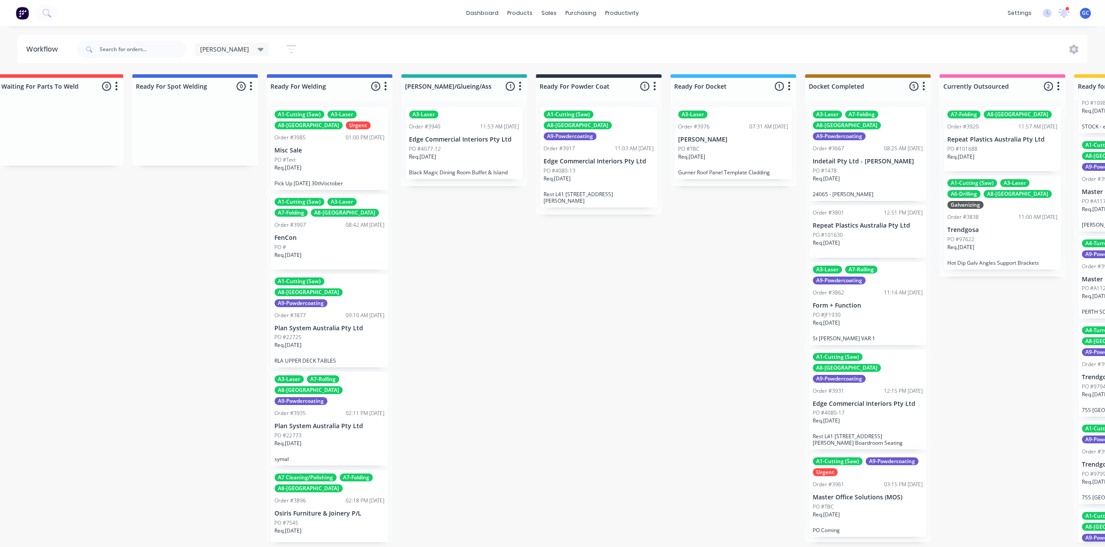
click at [745, 156] on div "Req. [DATE]" at bounding box center [733, 160] width 110 height 15
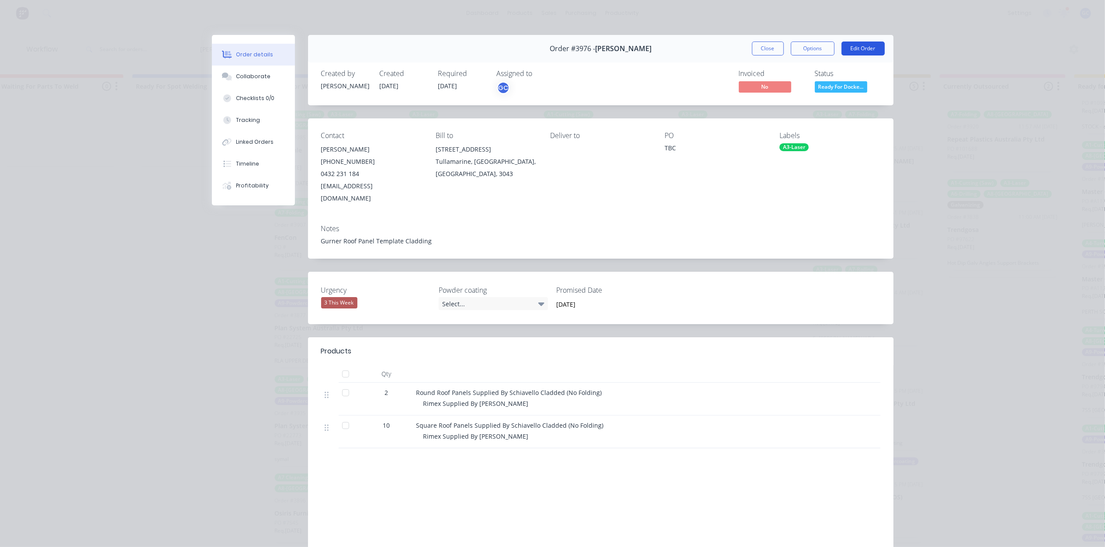
click at [863, 44] on button "Edit Order" at bounding box center [863, 49] width 43 height 14
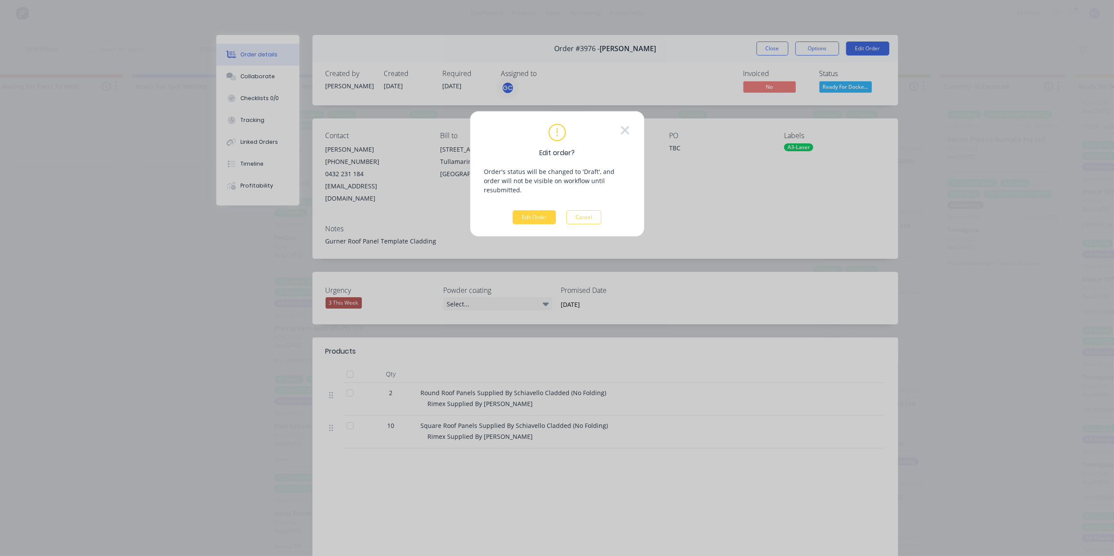
click at [544, 200] on div "Edit order? Order's status will be changed to 'Draft', and order will not be vi…" at bounding box center [557, 174] width 146 height 101
click at [542, 210] on button "Edit Order" at bounding box center [534, 217] width 43 height 14
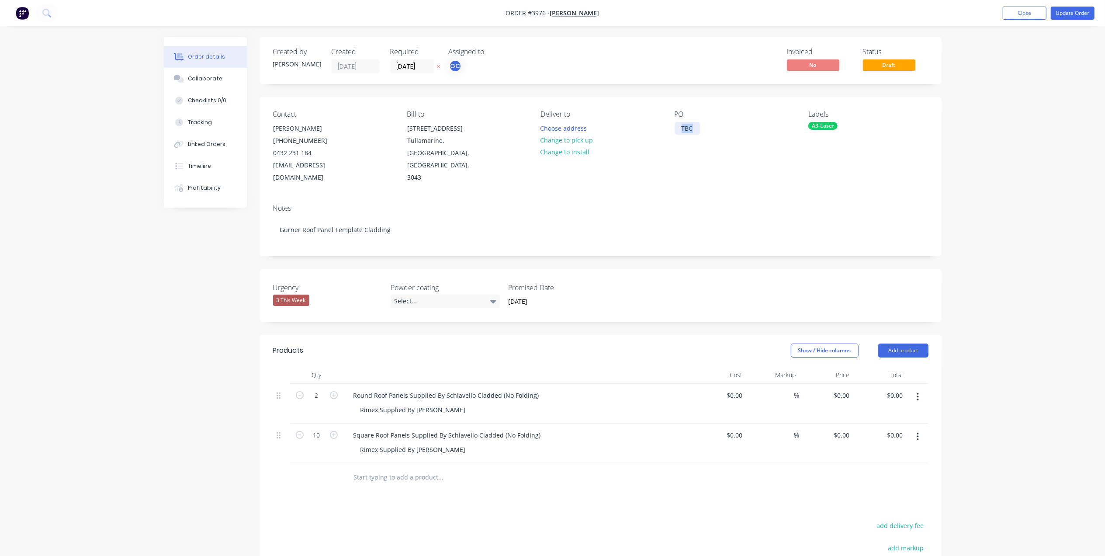
drag, startPoint x: 691, startPoint y: 134, endPoint x: 647, endPoint y: 133, distance: 44.1
click at [647, 133] on div "Contact [PERSON_NAME] [PHONE_NUMBER] [EMAIL_ADDRESS][DOMAIN_NAME] Bill to [STRE…" at bounding box center [601, 147] width 682 height 100
click at [682, 128] on div "1610925" at bounding box center [694, 128] width 38 height 13
click at [705, 124] on div "001610925" at bounding box center [697, 128] width 45 height 13
click at [696, 353] on div "Products Show / Hide columns Add product Qty Cost Markup Price Total 2 Round Ro…" at bounding box center [601, 518] width 682 height 367
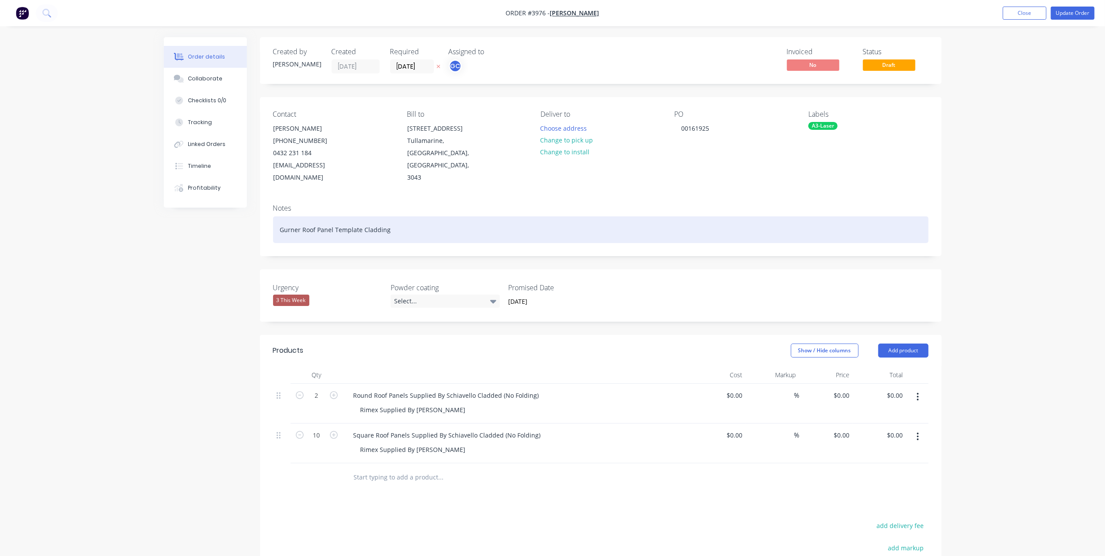
click at [613, 216] on div "Gurner Roof Panel Template Cladding" at bounding box center [600, 229] width 655 height 27
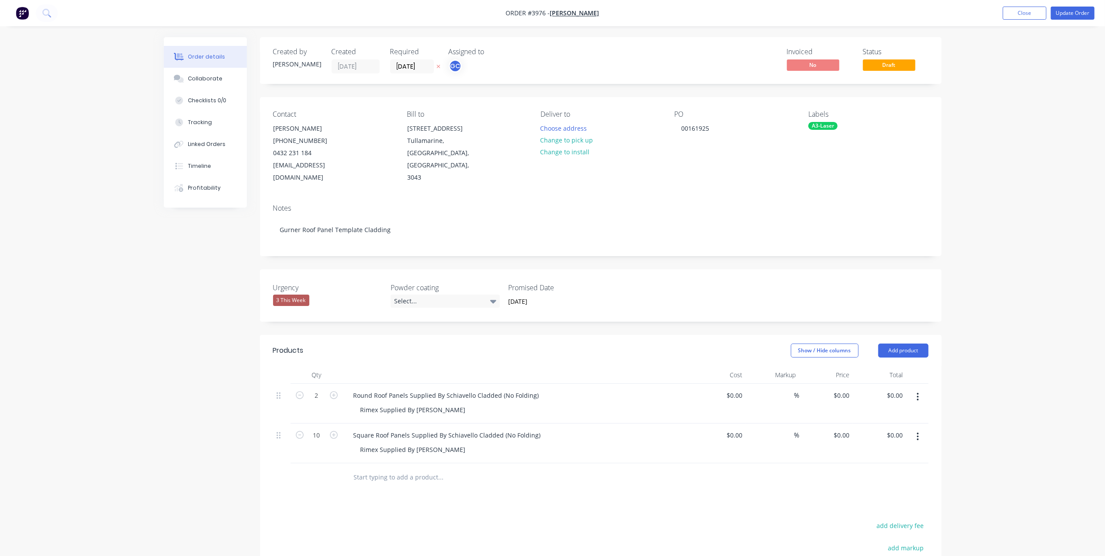
click at [683, 166] on div "PO 00161925" at bounding box center [735, 147] width 120 height 74
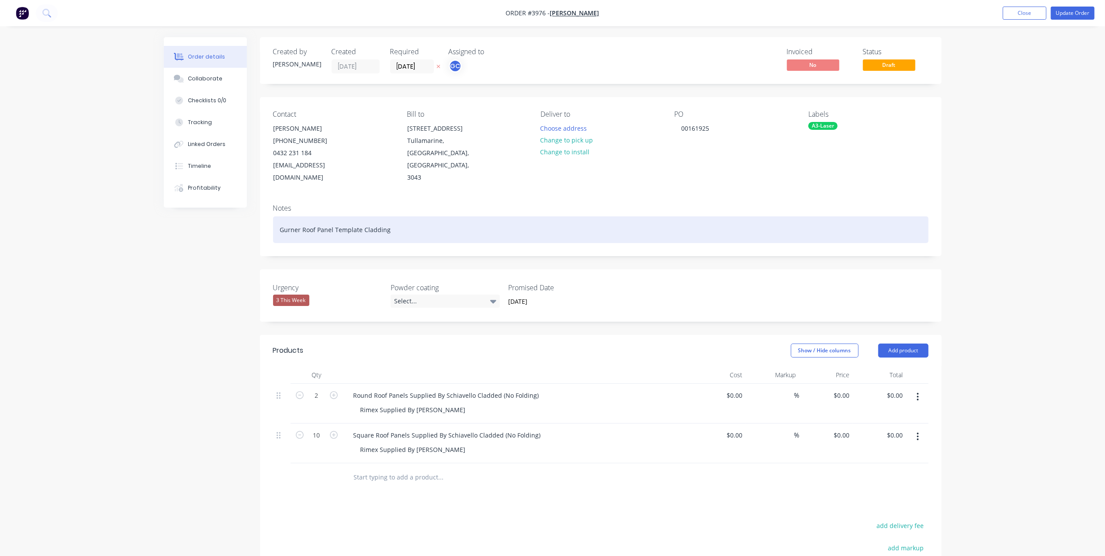
click at [506, 216] on div "Gurner Roof Panel Template Cladding" at bounding box center [600, 229] width 655 height 27
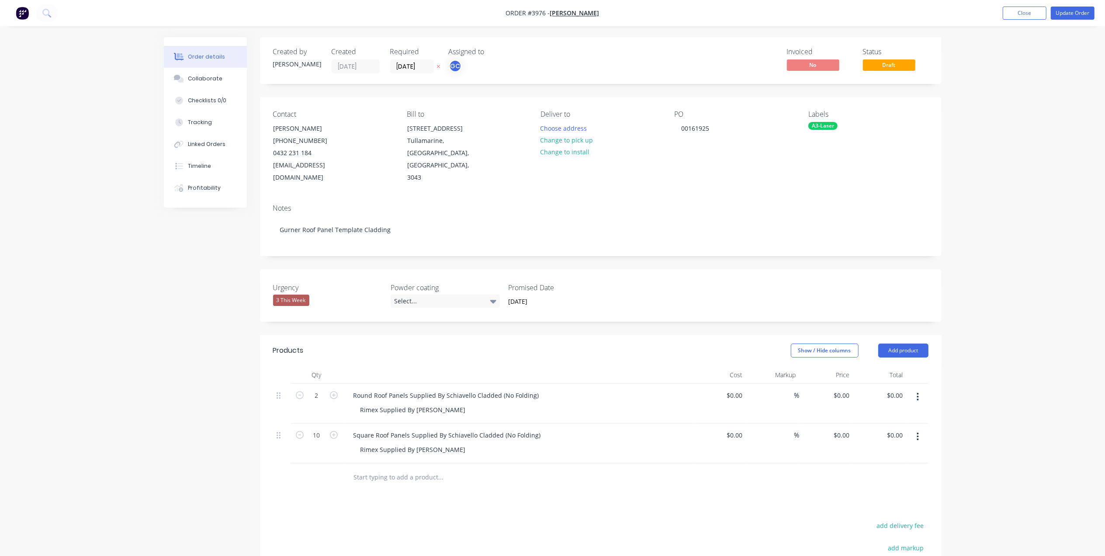
click at [374, 197] on div "Notes Gurner Roof Panel Template Cladding" at bounding box center [601, 226] width 682 height 59
click at [1082, 14] on button "Update Order" at bounding box center [1073, 13] width 44 height 13
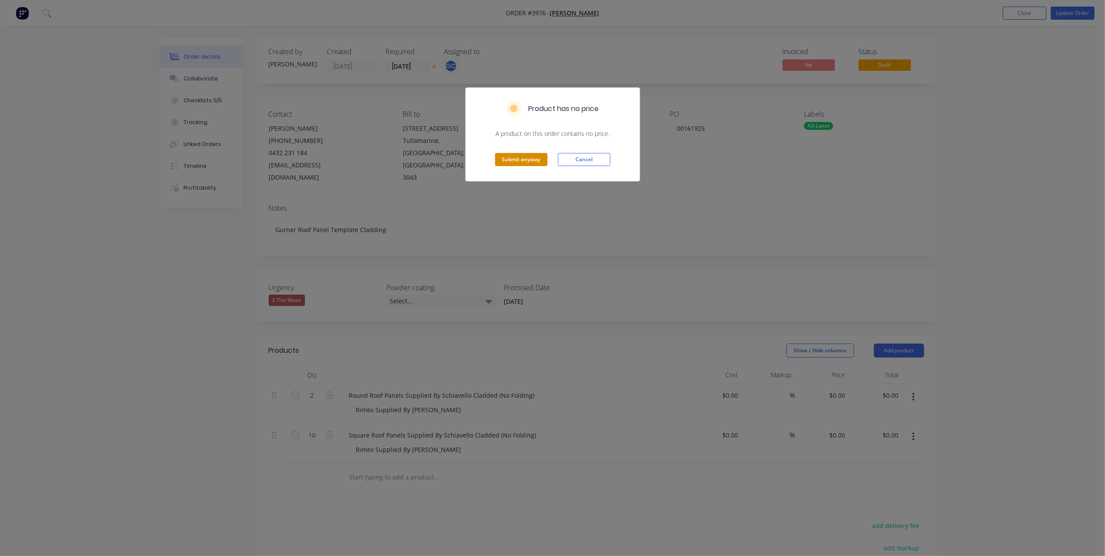
click at [520, 161] on button "Submit anyway" at bounding box center [521, 159] width 52 height 13
